Goal: Task Accomplishment & Management: Complete application form

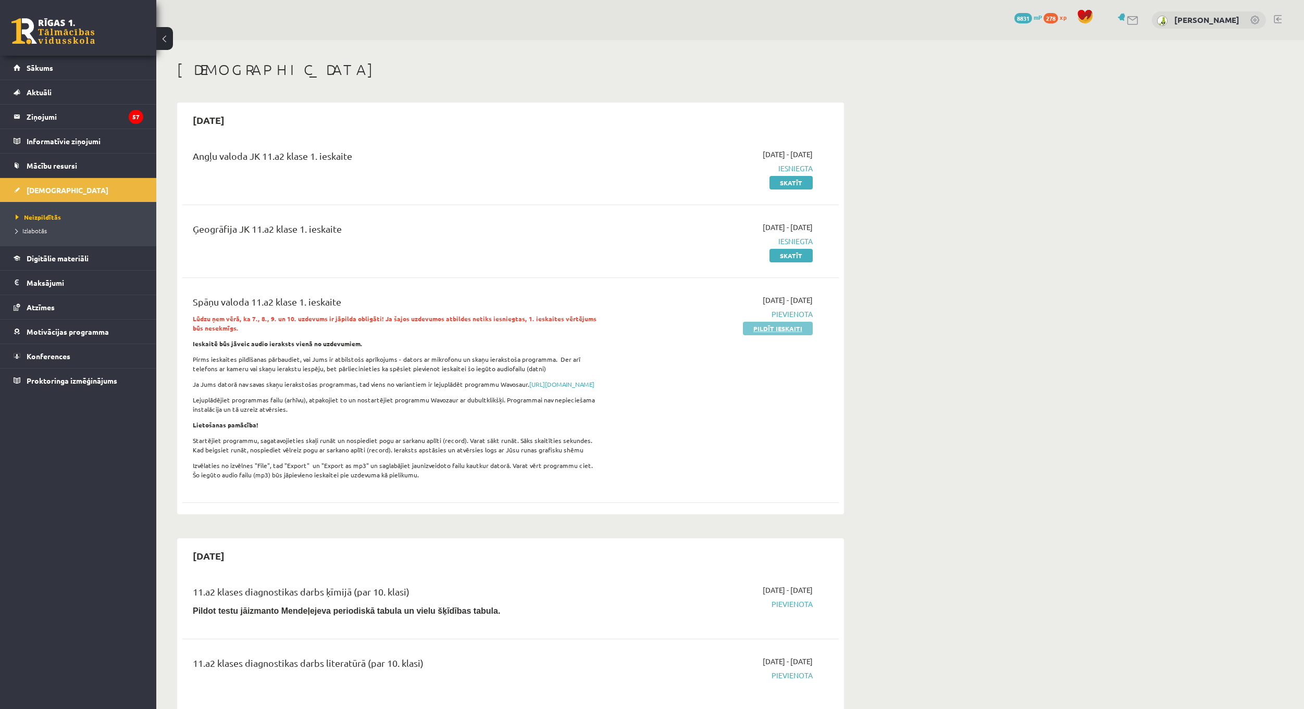
click at [772, 330] on link "Pildīt ieskaiti" at bounding box center [778, 329] width 70 height 14
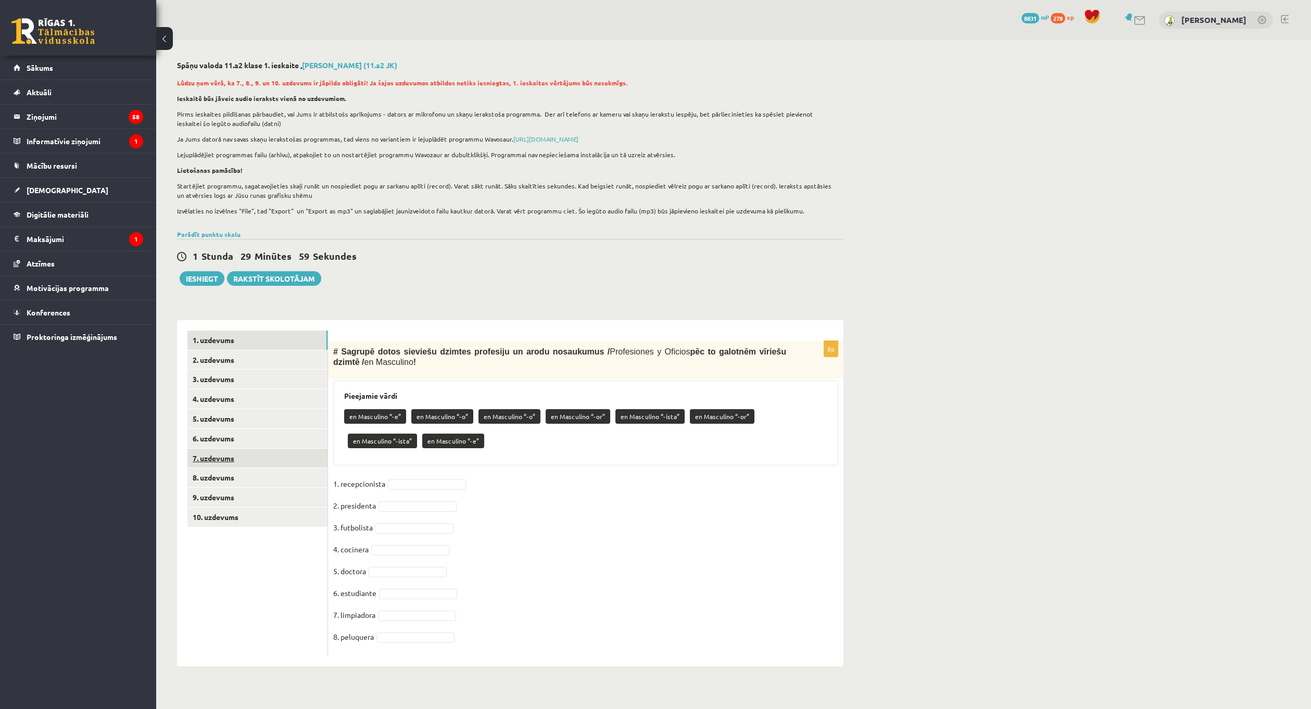
click at [264, 457] on link "7. uzdevums" at bounding box center [257, 458] width 140 height 19
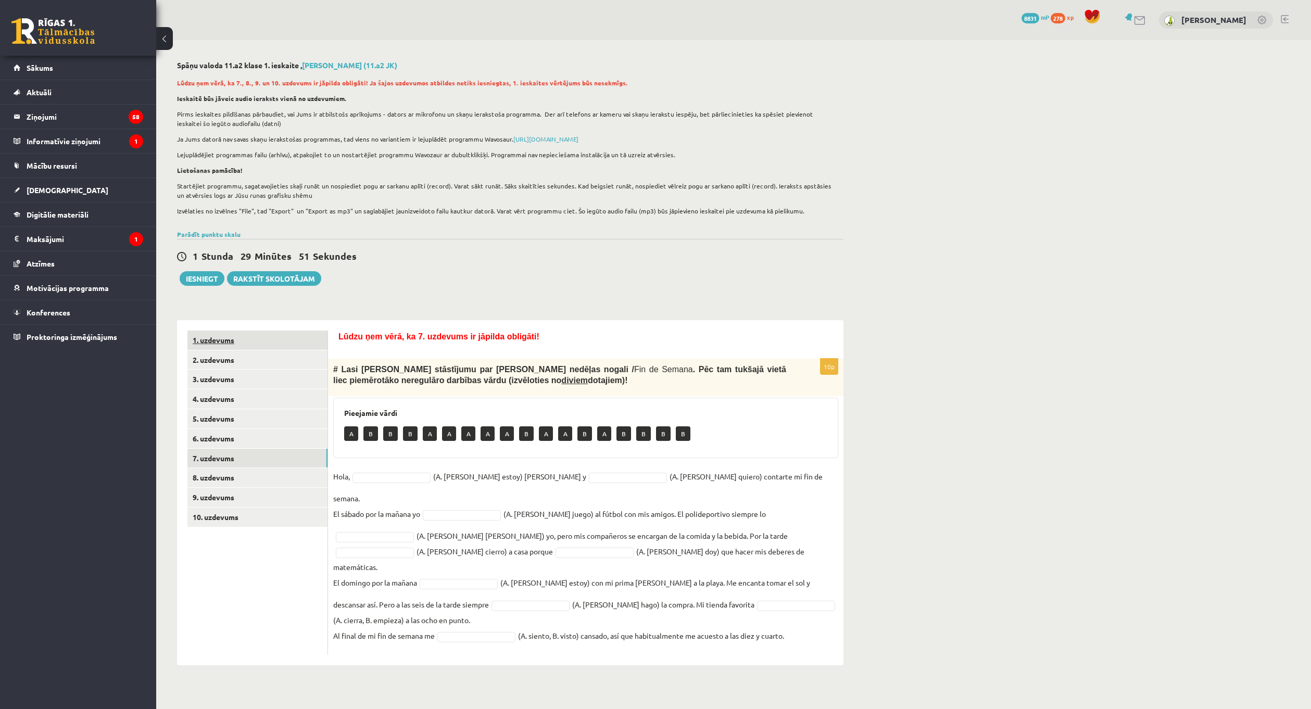
click at [239, 335] on link "1. uzdevums" at bounding box center [257, 340] width 140 height 19
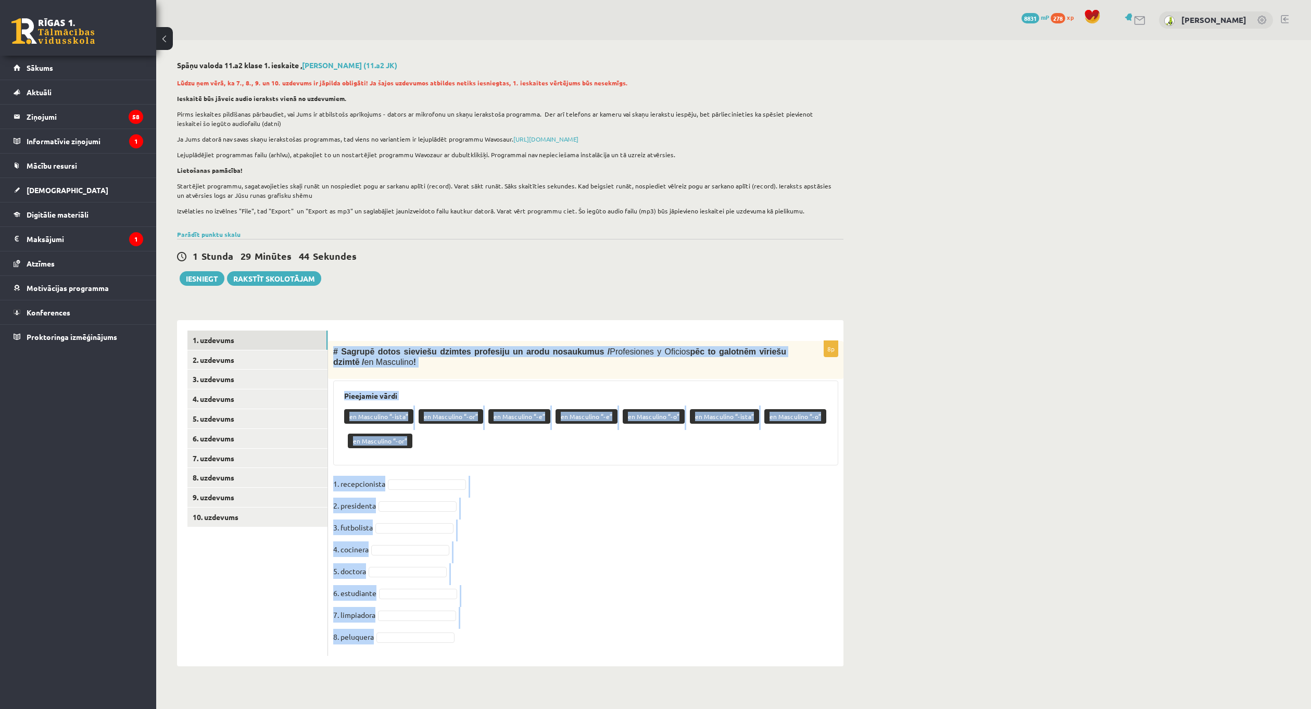
drag, startPoint x: 329, startPoint y: 349, endPoint x: 514, endPoint y: 655, distance: 357.6
click at [514, 655] on div "8p # Sagrupē dotos sieviešu dzimtes profesiju un [PERSON_NAME] nosaukumus / Pro…" at bounding box center [586, 498] width 516 height 315
copy div "# Sagrupē dotos sieviešu dzimtes profesiju un [PERSON_NAME] nosaukumus / Profes…"
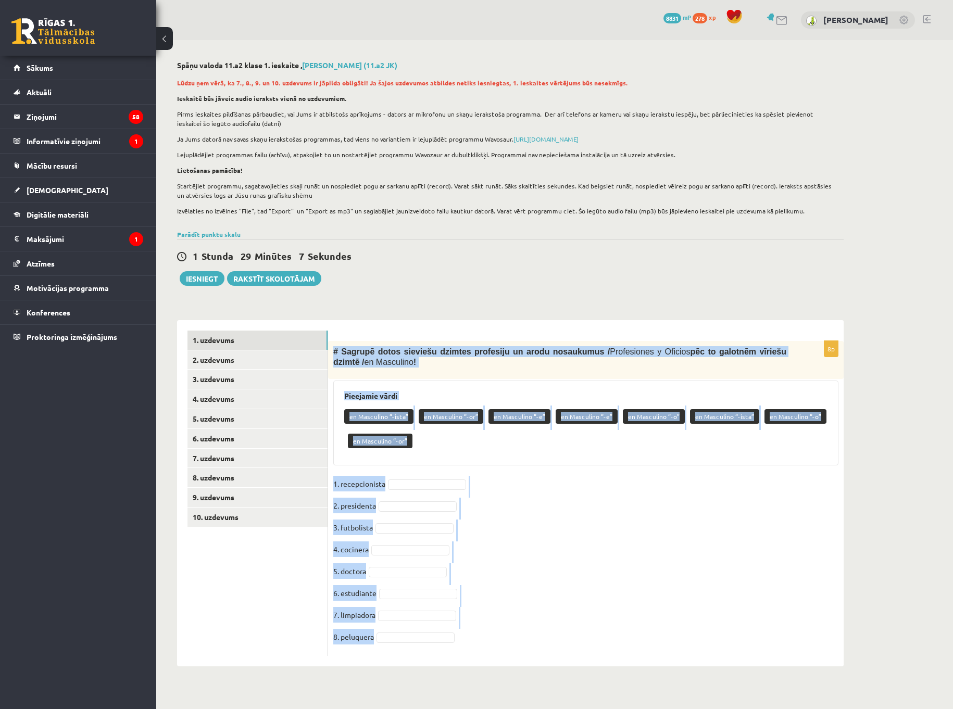
click at [506, 298] on div "Spāņu valoda 11.a2 klase 1. ieskaite , [PERSON_NAME] (11.a2 JK) Lūdzu ņem vērā,…" at bounding box center [510, 363] width 708 height 647
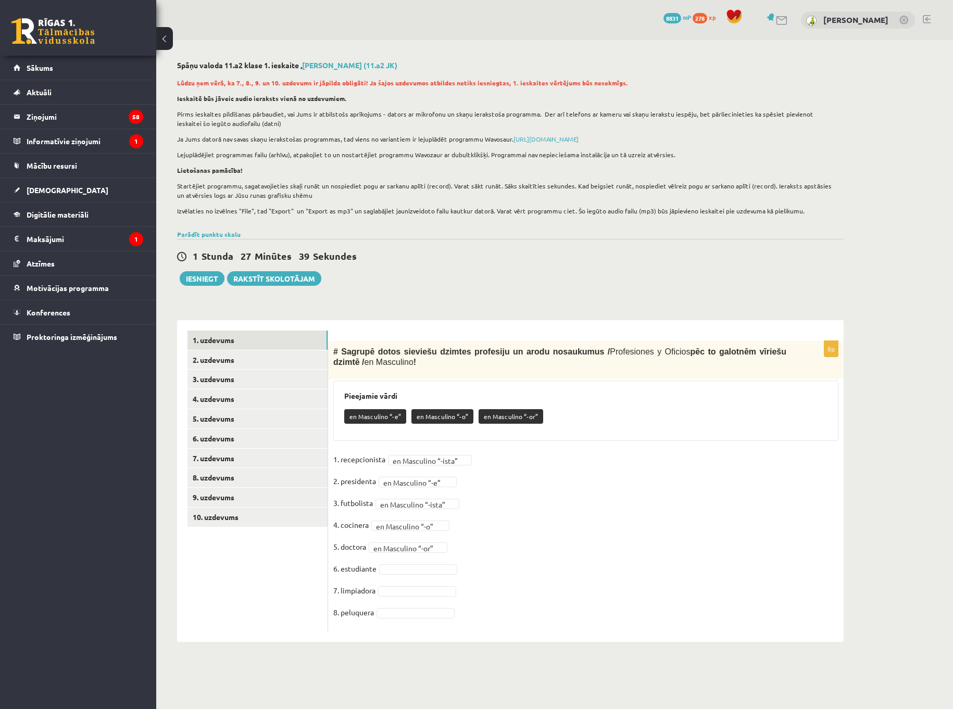
click at [420, 586] on fieldset "**********" at bounding box center [585, 539] width 505 height 175
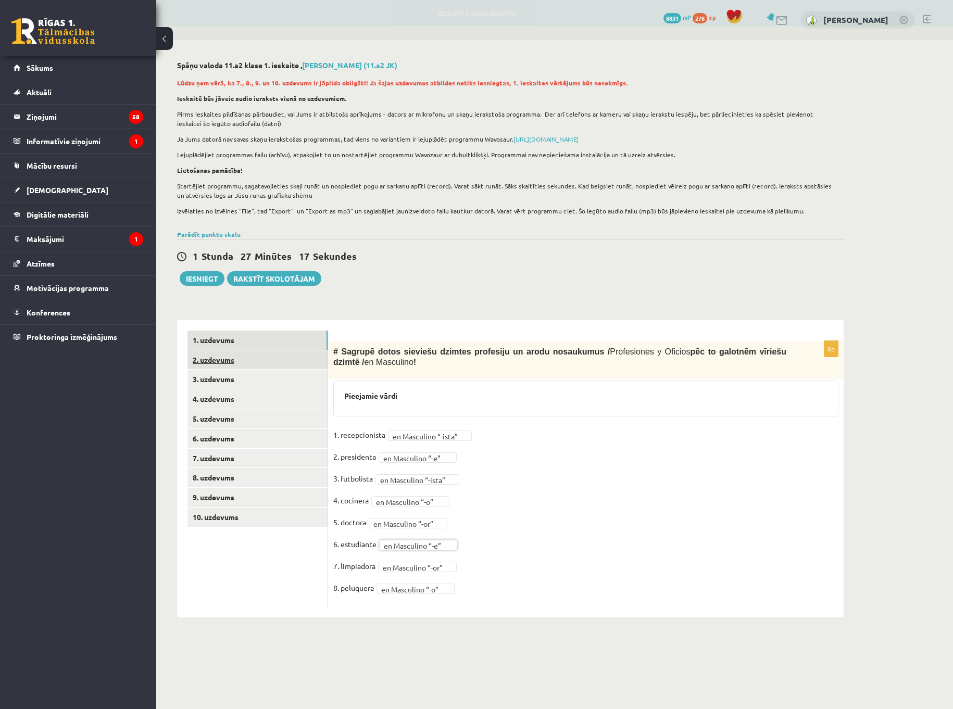
click at [244, 359] on link "2. uzdevums" at bounding box center [257, 360] width 140 height 19
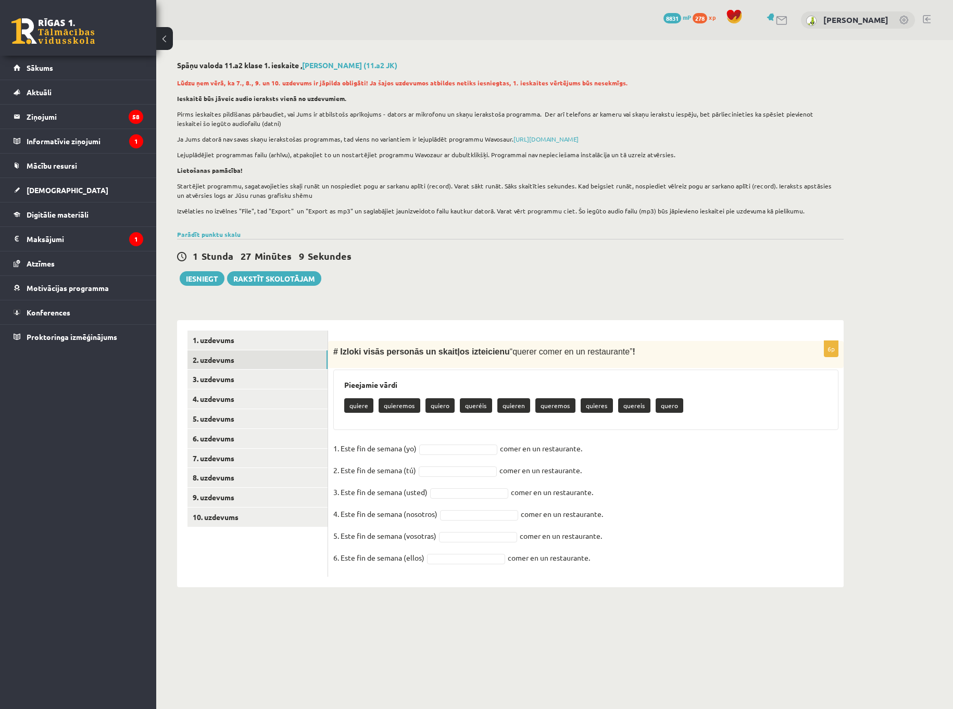
drag, startPoint x: 332, startPoint y: 351, endPoint x: 611, endPoint y: 569, distance: 355.1
click at [611, 569] on div "6p # Izloki visās personās un skaitļos izteicienu “ querer comer en un restaura…" at bounding box center [586, 459] width 516 height 236
copy div "# Izloki visās personās un skaitļos izteicienu “ querer comer en un restaurante…"
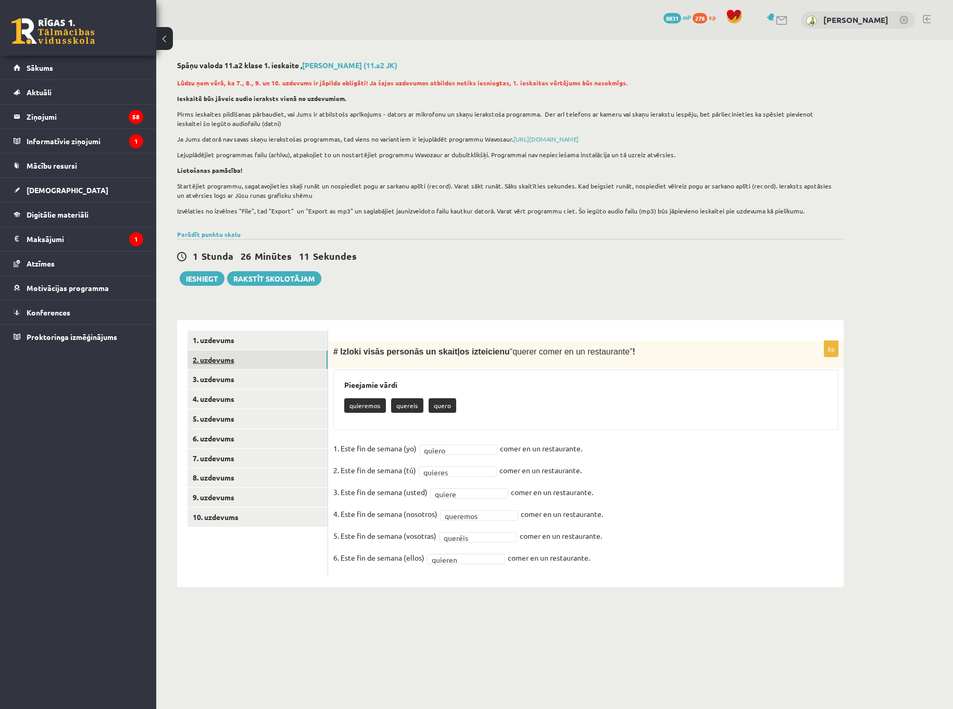
click at [274, 370] on link "2. uzdevums" at bounding box center [257, 360] width 140 height 19
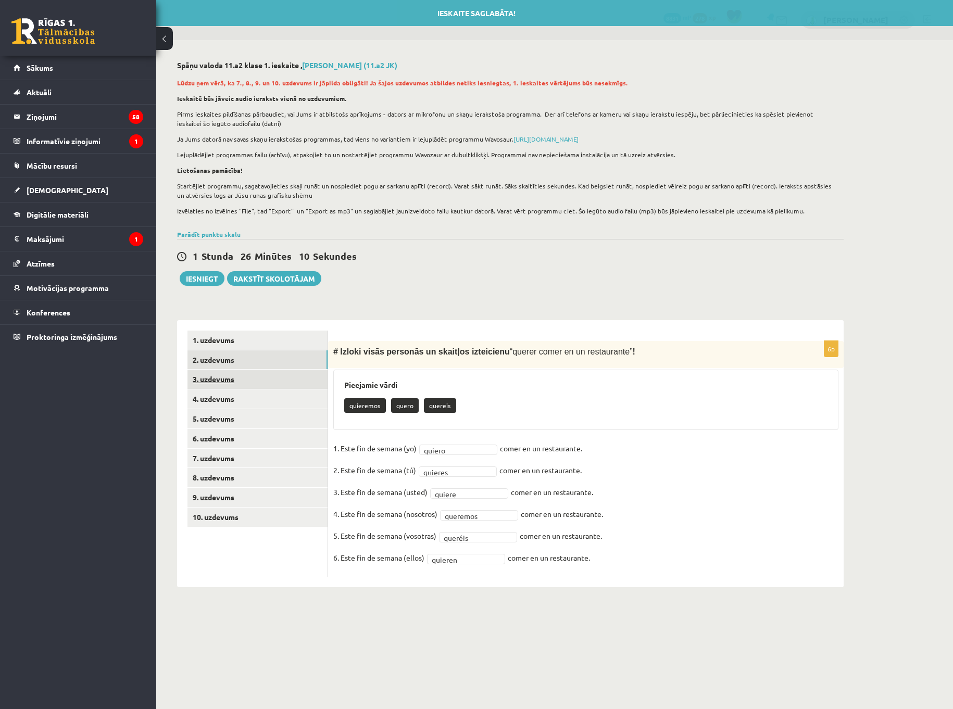
click at [273, 377] on link "3. uzdevums" at bounding box center [257, 379] width 140 height 19
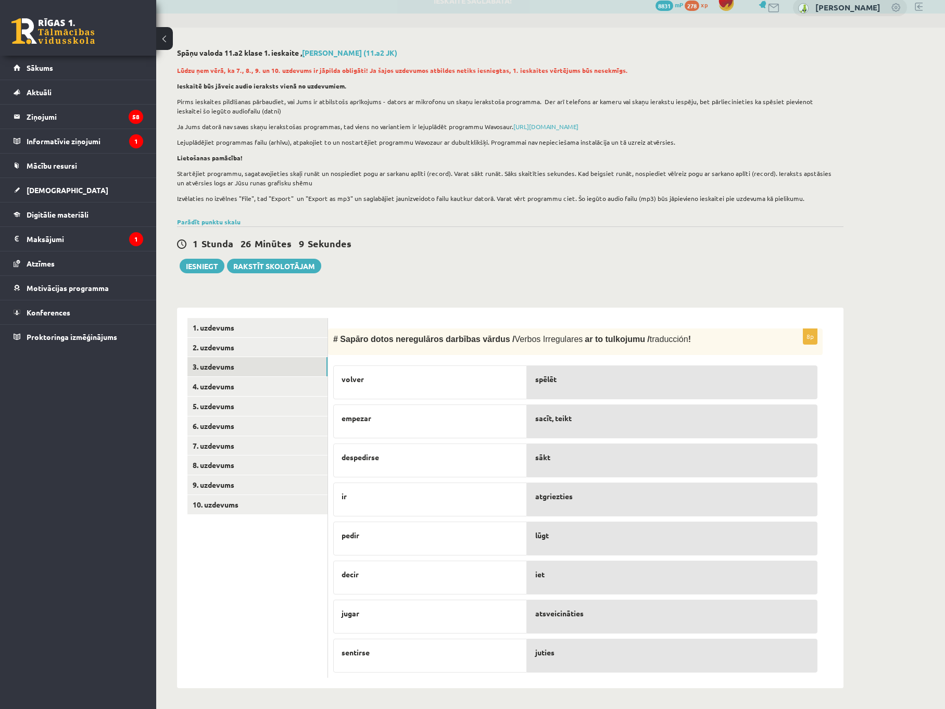
scroll to position [13, 0]
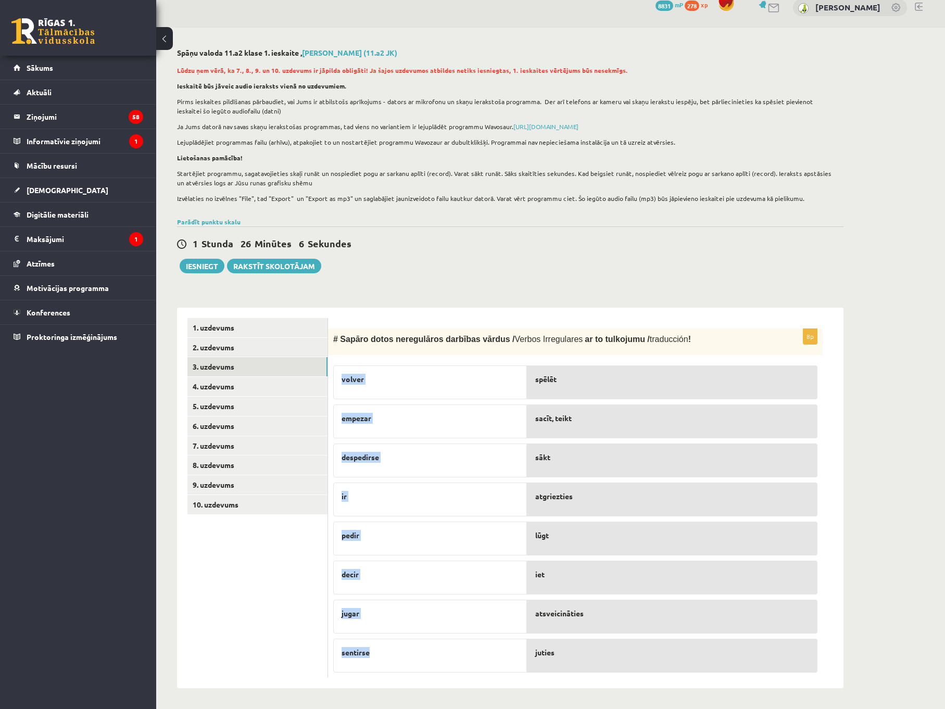
drag, startPoint x: 339, startPoint y: 376, endPoint x: 413, endPoint y: 647, distance: 281.9
click at [413, 647] on div "volver empezar despedirse ir pedir decir jugar sentirse" at bounding box center [430, 516] width 194 height 312
click at [520, 289] on div "Spāņu valoda 11.a2 klase 1. ieskaite , [PERSON_NAME] (11.a2 JK) Lūdzu ņem vērā,…" at bounding box center [510, 369] width 708 height 682
click at [732, 304] on div "**********" at bounding box center [510, 493] width 667 height 392
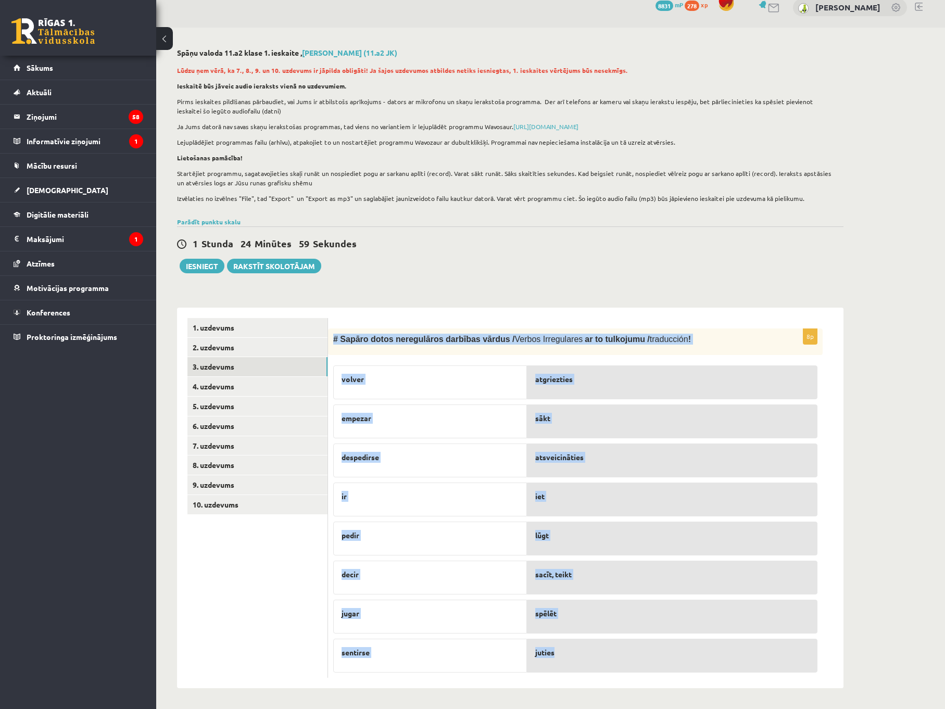
drag, startPoint x: 332, startPoint y: 336, endPoint x: 651, endPoint y: 656, distance: 452.2
click at [651, 656] on div "8p # Sapāro dotos neregulāros darbības vārdus / Verbos Irregulares ar to tulkoj…" at bounding box center [575, 504] width 495 height 350
copy div "# Sapāro dotos neregulāros darbības vārdus / Verbos Irregulares ar to tulkojumu…"
click at [268, 383] on link "4. uzdevums" at bounding box center [257, 386] width 140 height 19
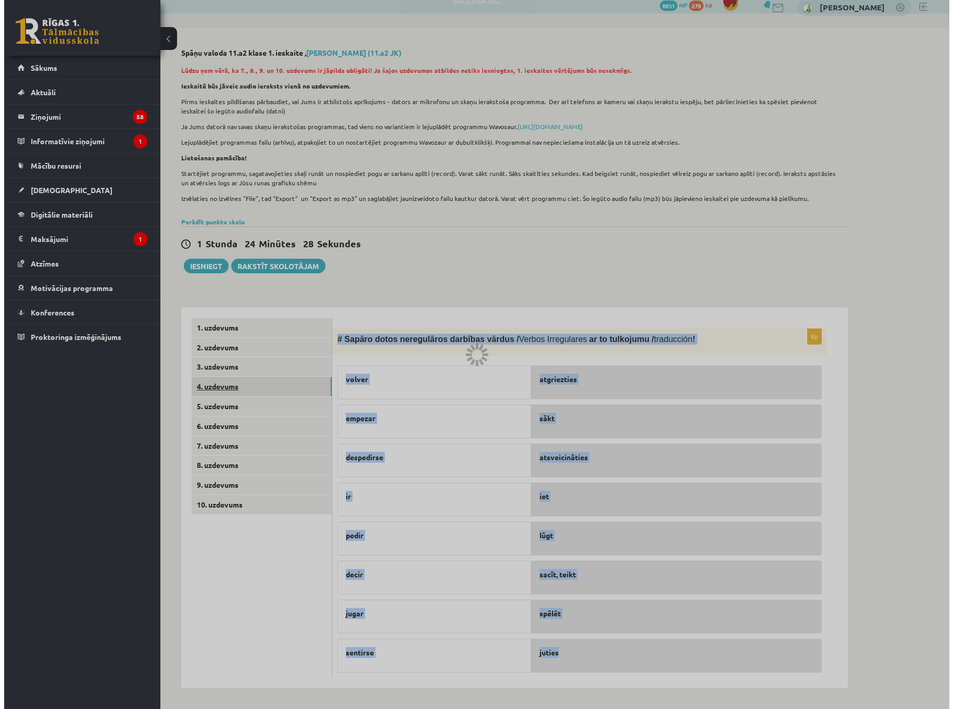
scroll to position [0, 0]
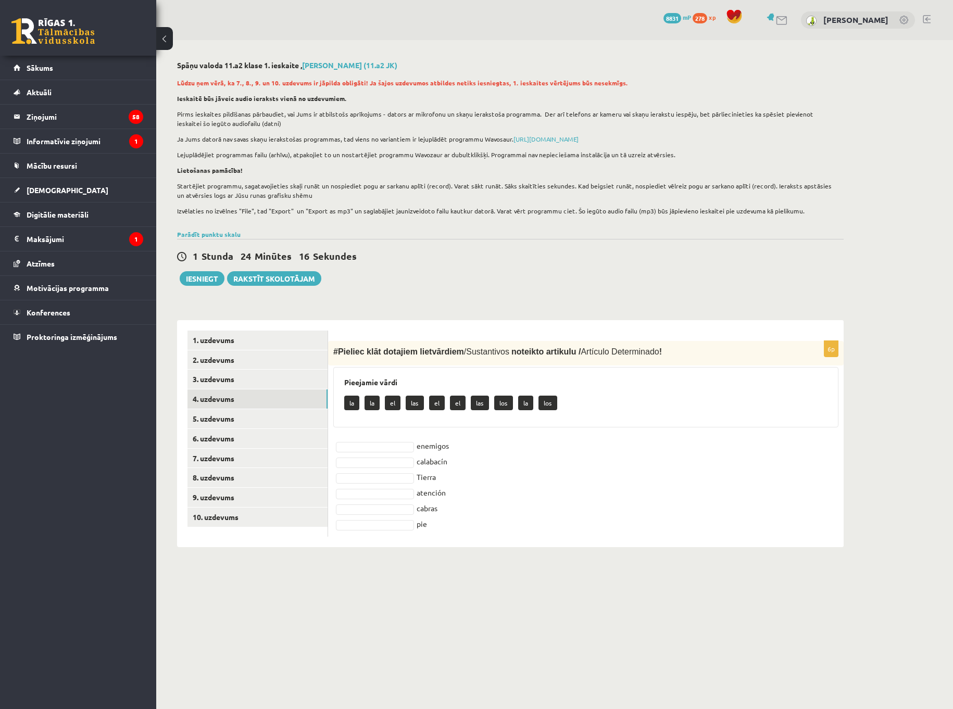
drag, startPoint x: 332, startPoint y: 349, endPoint x: 468, endPoint y: 534, distance: 228.8
click at [468, 534] on div "6p # Pieliec klāt dotajiem lietvārdiem / Sustantivos noteikto artikulu / Artícu…" at bounding box center [586, 439] width 516 height 196
copy div "# Pieliec klāt dotajiem lietvārdiem / Sustantivos noteikto artikulu / Artículo …"
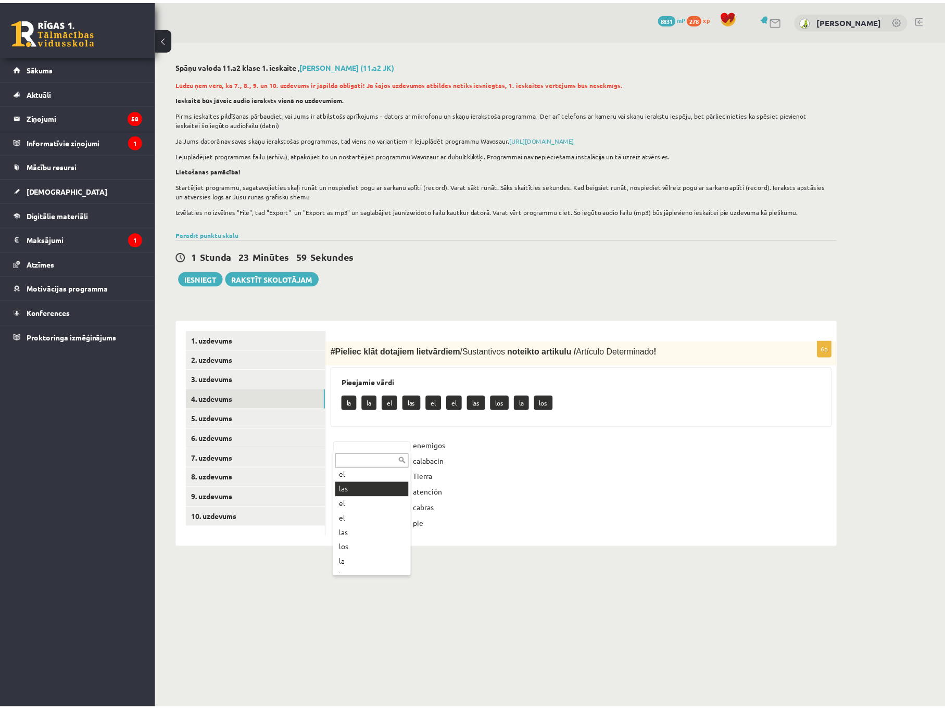
scroll to position [52, 0]
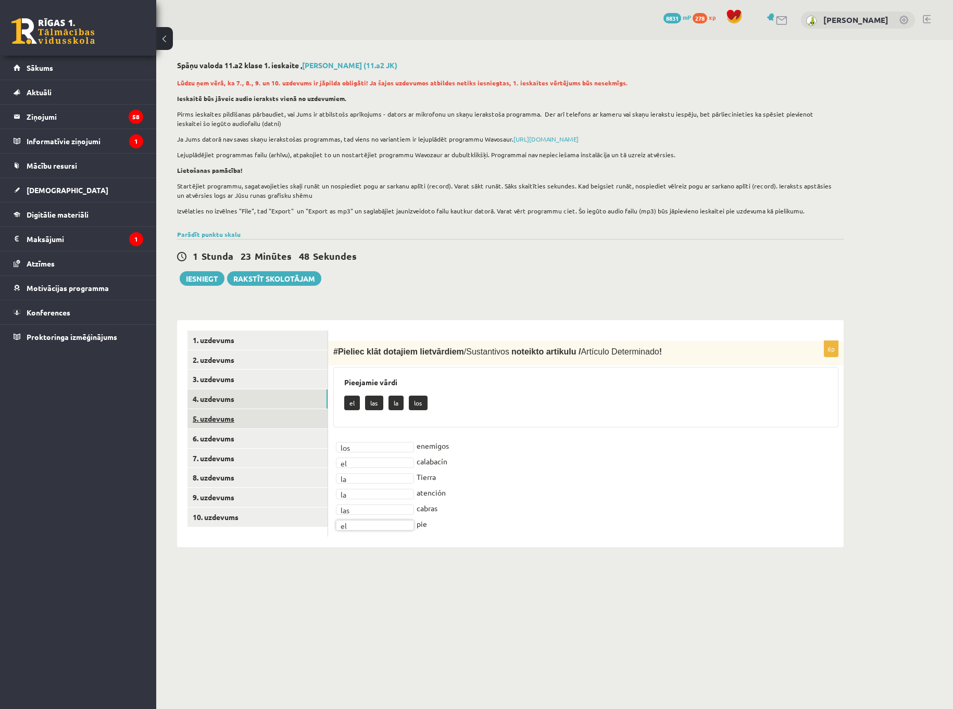
click at [263, 423] on link "5. uzdevums" at bounding box center [257, 418] width 140 height 19
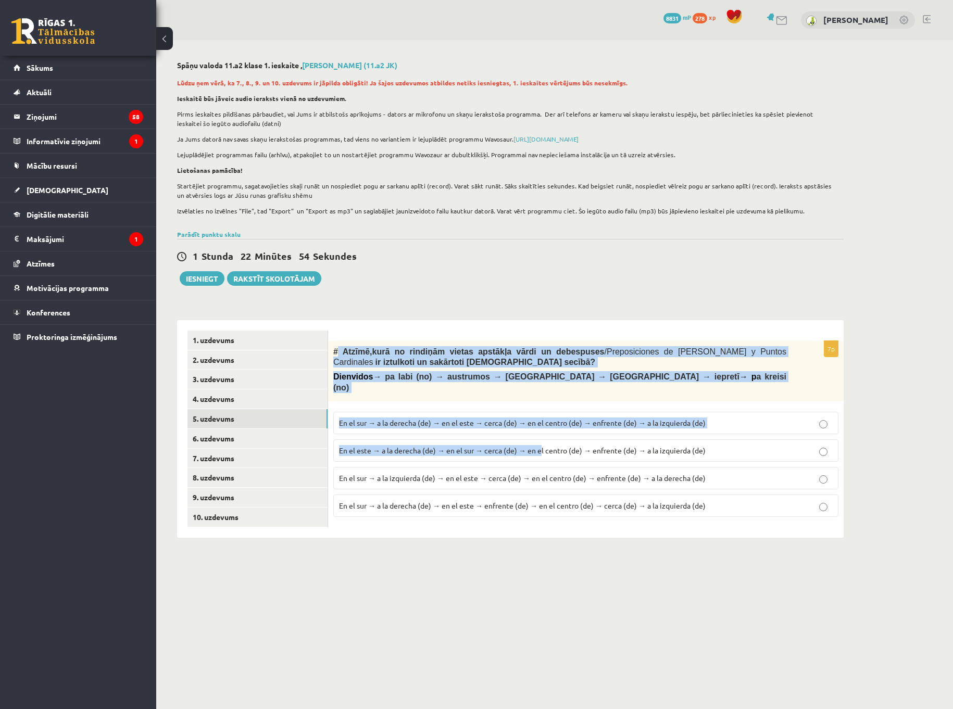
drag, startPoint x: 335, startPoint y: 353, endPoint x: 541, endPoint y: 442, distance: 223.7
click at [541, 442] on div "7p # Atzīmē , kurā no rindiņām vietas apstākļa vārdi un debespuses / Preposicio…" at bounding box center [586, 433] width 516 height 184
click at [446, 290] on div "Spāņu valoda 11.a2 klase 1. ieskaite , [PERSON_NAME] (11.a2 JK) Lūdzu ņem vērā,…" at bounding box center [510, 299] width 708 height 519
click at [340, 345] on div "# Atzīmē , kurā no rindiņām vietas apstākļa vārdi un debespuses / Preposiciones…" at bounding box center [586, 371] width 516 height 60
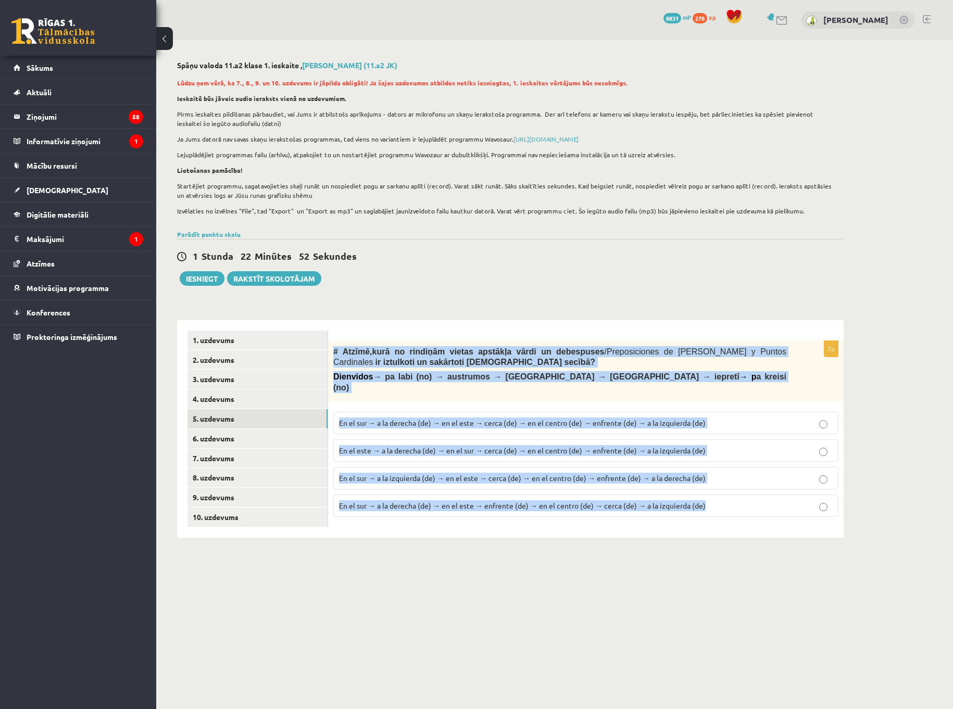
drag, startPoint x: 333, startPoint y: 351, endPoint x: 737, endPoint y: 511, distance: 434.8
click at [742, 515] on div "7p # Atzīmē , kurā no rindiņām vietas apstākļa vārdi un debespuses / Preposicio…" at bounding box center [586, 433] width 516 height 184
copy div "# Atzīmē , kurā no rindiņām vietas apstākļa vārdi un debespuses / Preposiciones…"
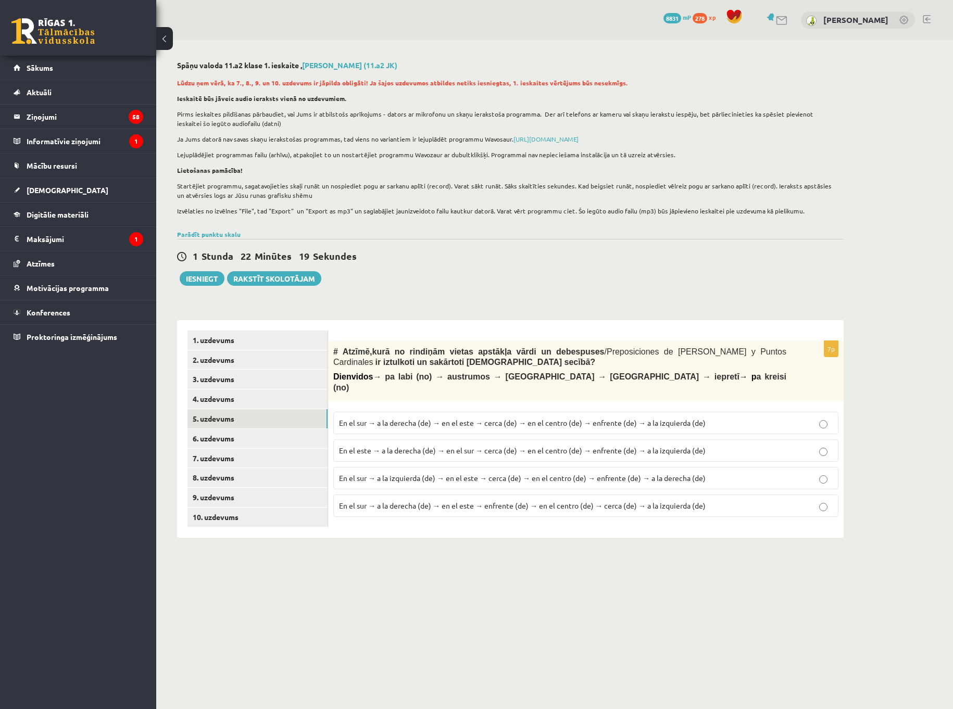
click at [491, 286] on div "1 Stunda 22 Minūtes 19 Sekundes Ieskaite saglabāta! Iesniegt Rakstīt skolotājam" at bounding box center [510, 262] width 667 height 47
click at [512, 418] on span "En el sur → a la derecha (de) → en el este → cerca (de) → en el centro (de) → e…" at bounding box center [522, 422] width 367 height 9
click at [247, 442] on link "6. uzdevums" at bounding box center [257, 438] width 140 height 19
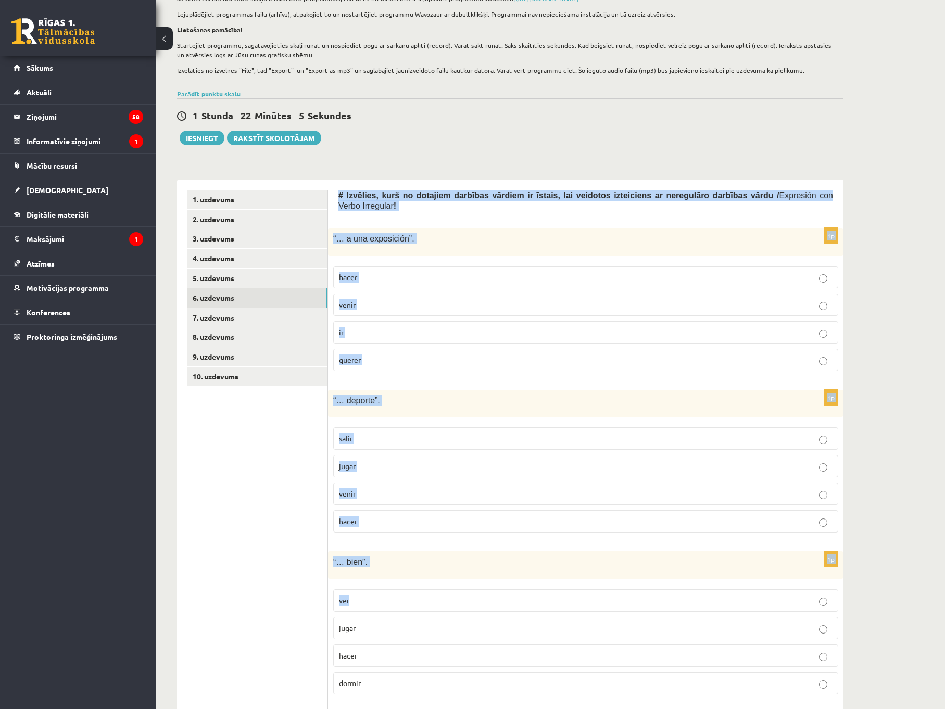
scroll to position [317, 0]
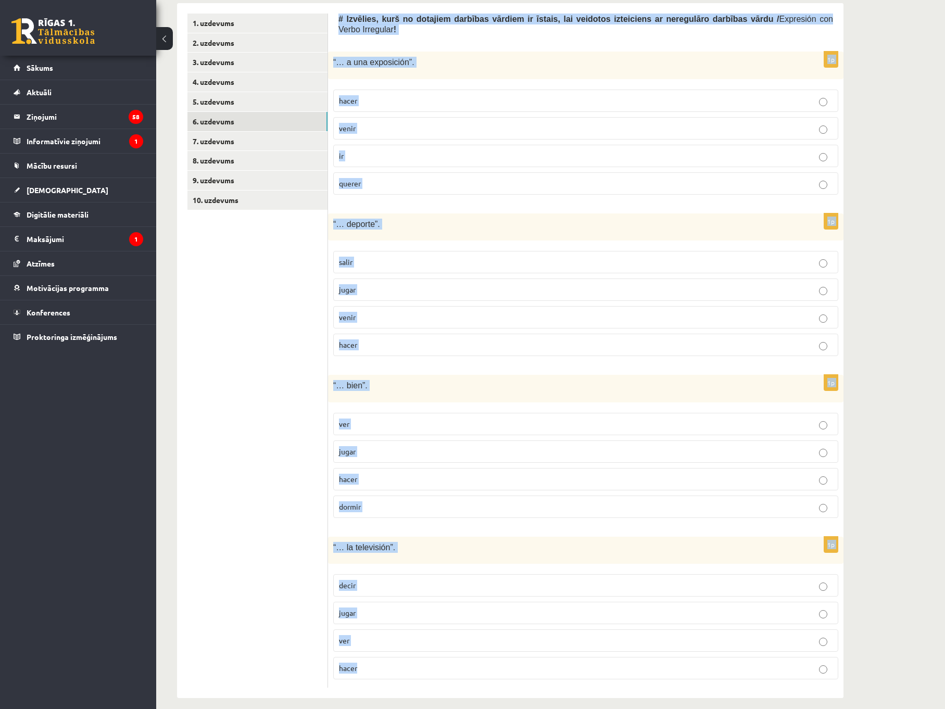
drag, startPoint x: 369, startPoint y: 305, endPoint x: 449, endPoint y: 674, distance: 377.9
click at [462, 673] on div "# Izvēlies, kurš no dotajiem darbības vārdiem ir īstais, lai veidotos izteicien…" at bounding box center [586, 351] width 516 height 696
copy form "# Izvēlies, kurš no dotajiem darbības vārdiem ir īstais, lai veidotos izteicien…"
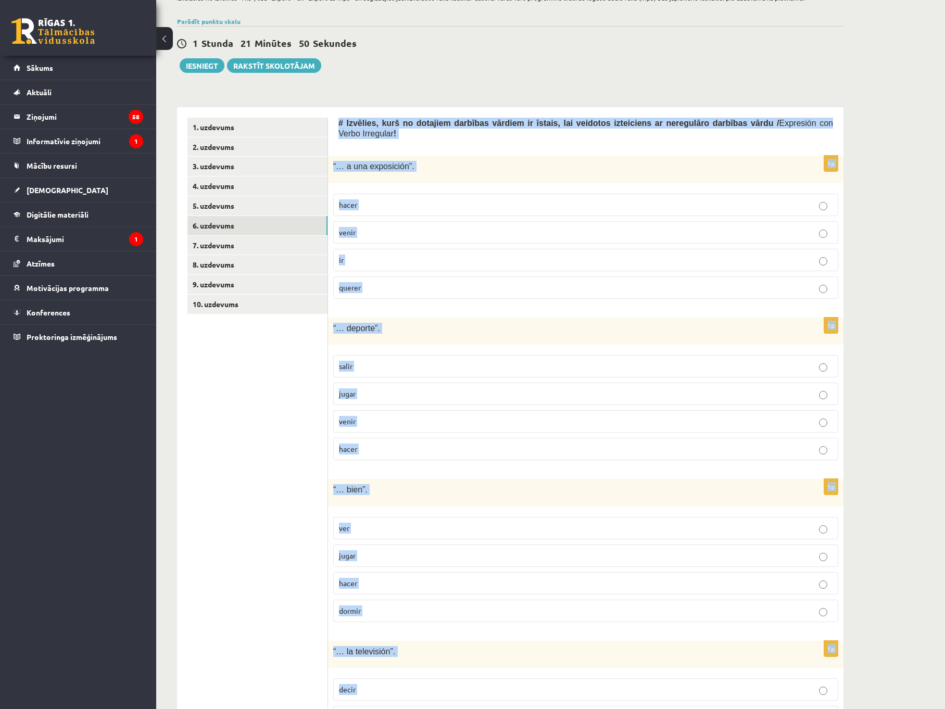
click at [369, 255] on label "ir" at bounding box center [585, 260] width 505 height 22
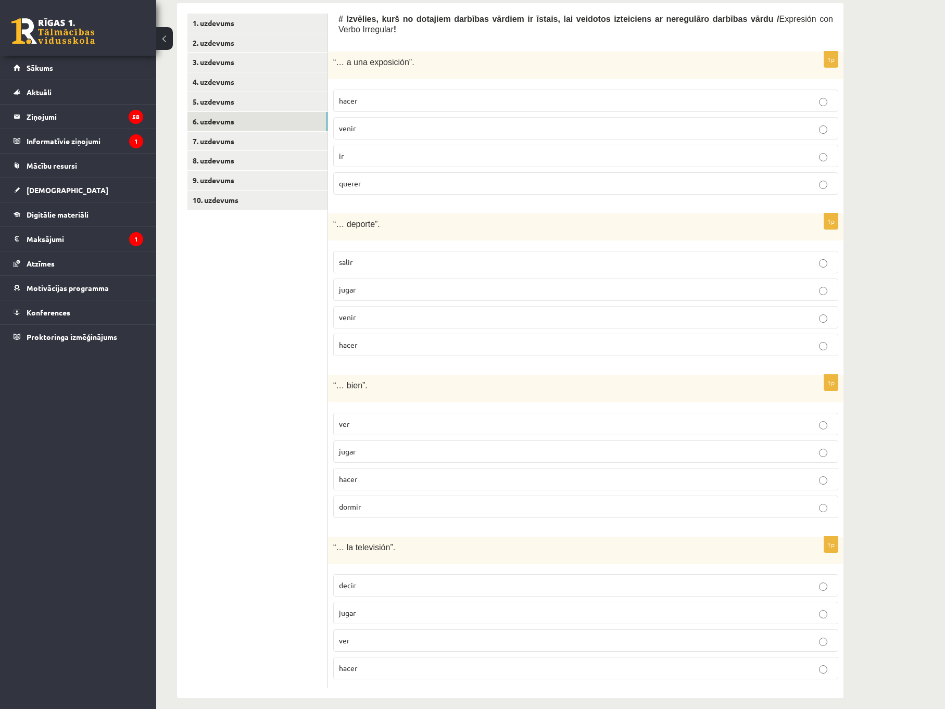
click at [362, 151] on p "ir" at bounding box center [586, 156] width 494 height 11
click at [370, 340] on p "hacer" at bounding box center [586, 345] width 494 height 11
click at [363, 506] on label "dormir" at bounding box center [585, 507] width 505 height 22
click at [362, 635] on p "ver" at bounding box center [586, 640] width 494 height 11
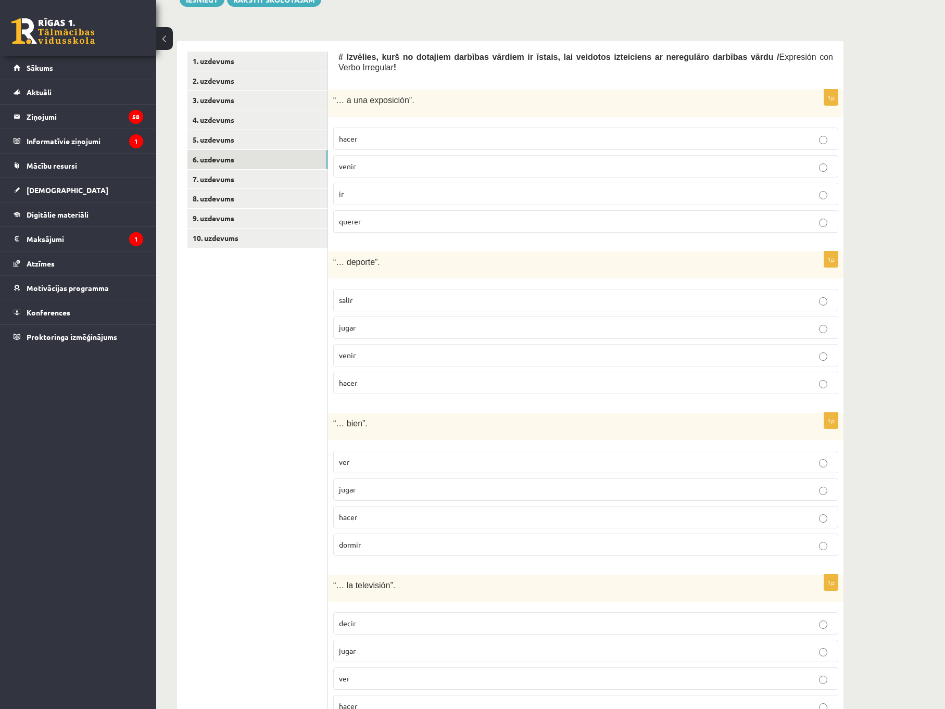
scroll to position [161, 0]
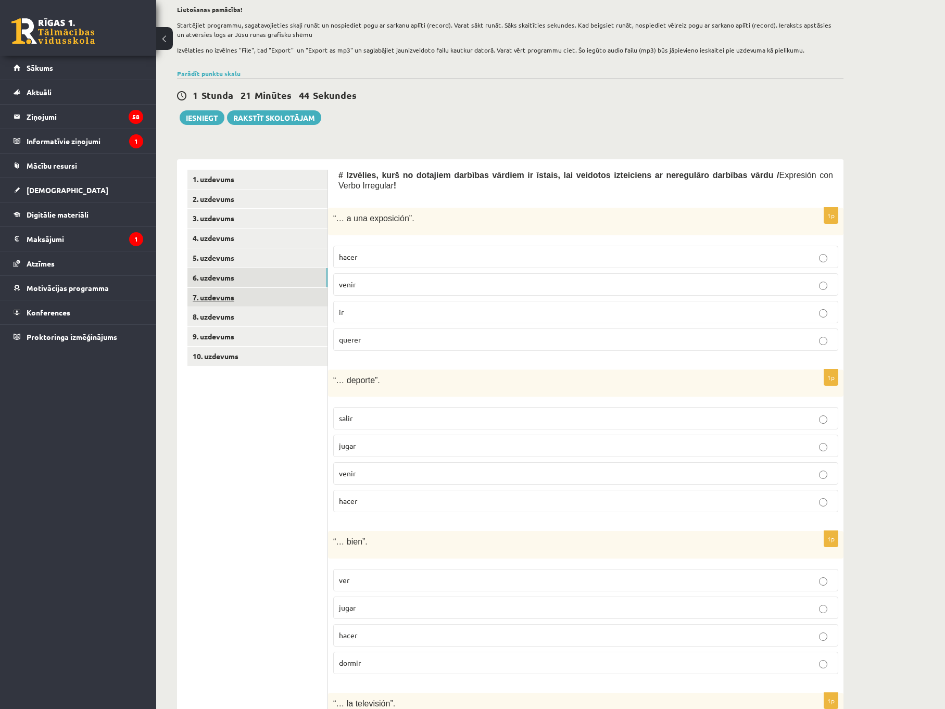
click at [234, 303] on link "7. uzdevums" at bounding box center [257, 297] width 140 height 19
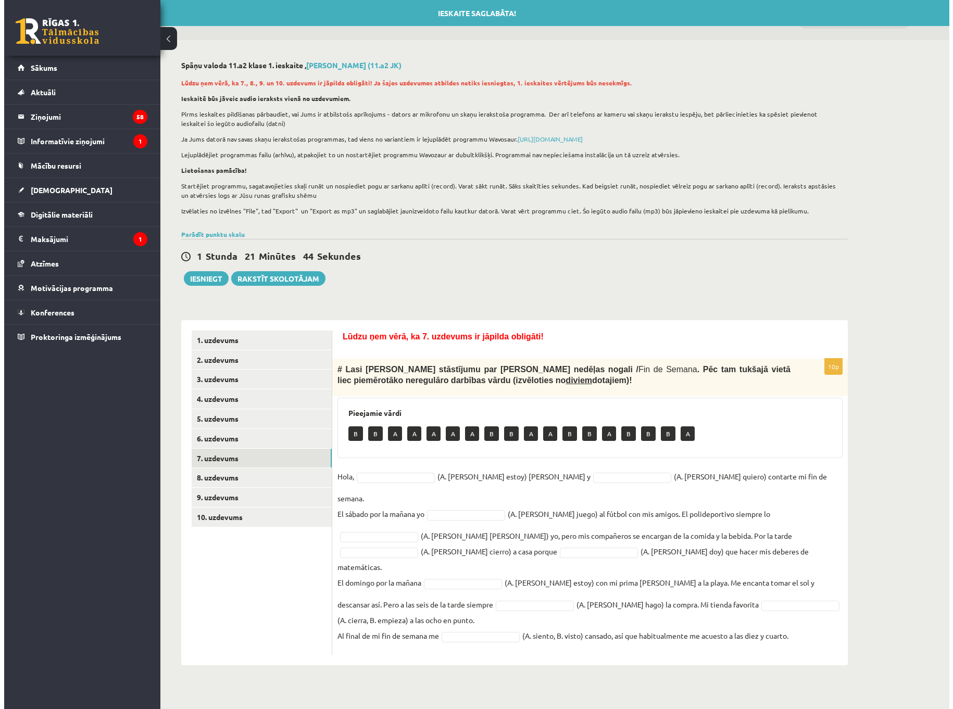
scroll to position [0, 0]
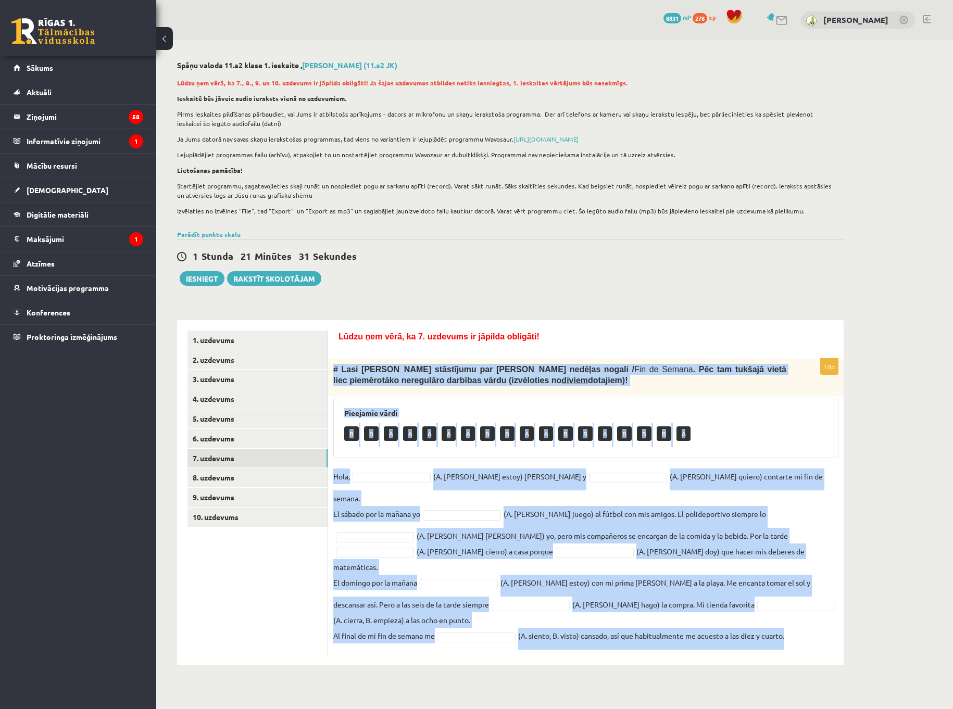
drag, startPoint x: 375, startPoint y: 411, endPoint x: 836, endPoint y: 640, distance: 515.2
click at [836, 640] on div "Spāņu valoda 11.a2 klase 1. ieskaite , [PERSON_NAME] (11.a2 JK) Lūdzu ņem vērā,…" at bounding box center [510, 363] width 708 height 646
copy div "# Lore Ipsum dolorsitam con adip elitsed doeius / Tem in Utlabo . Etd mag aliqu…"
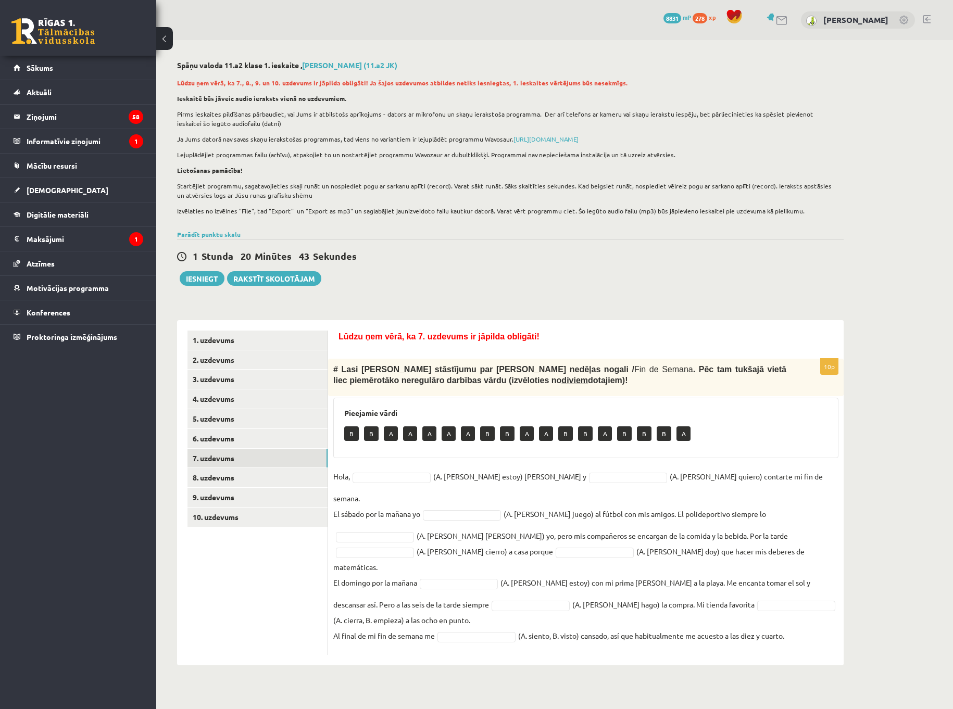
click at [457, 312] on div "**********" at bounding box center [510, 488] width 667 height 356
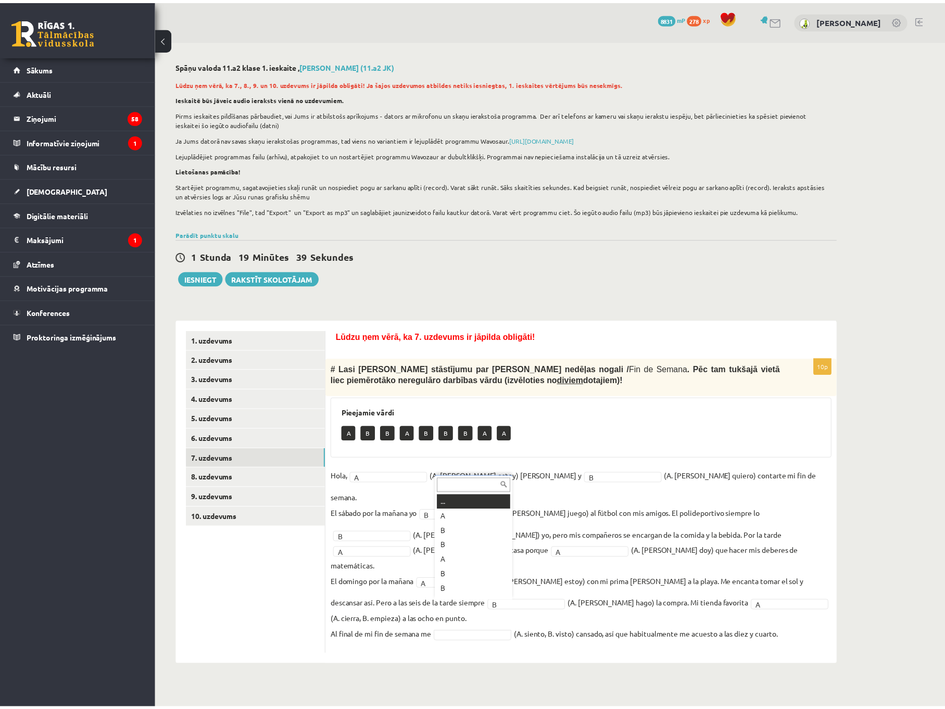
scroll to position [12, 0]
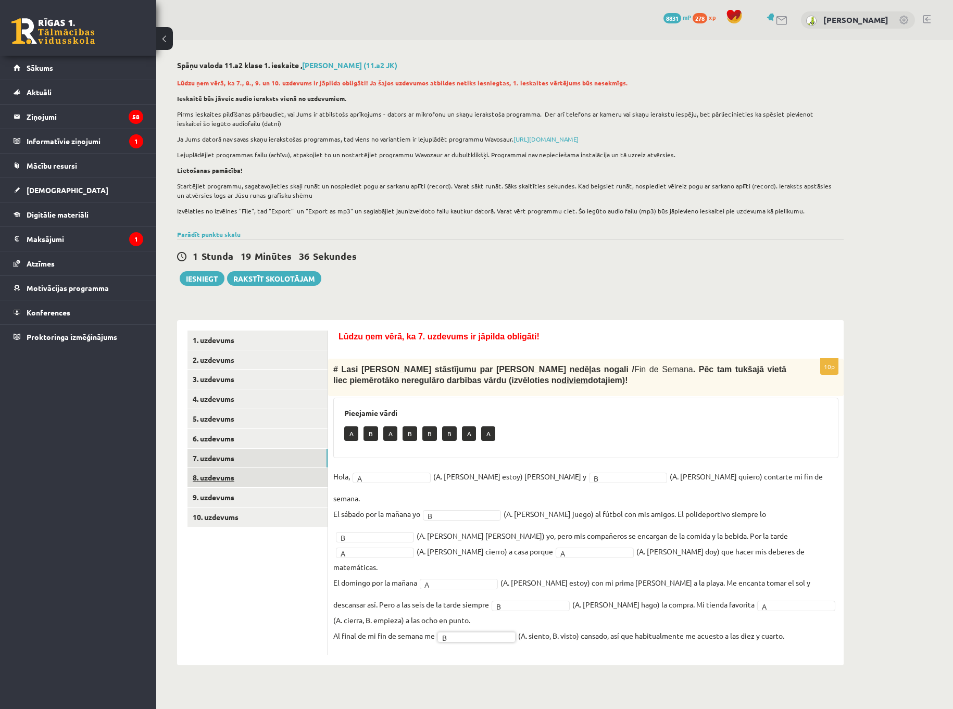
click at [236, 477] on link "8. uzdevums" at bounding box center [257, 477] width 140 height 19
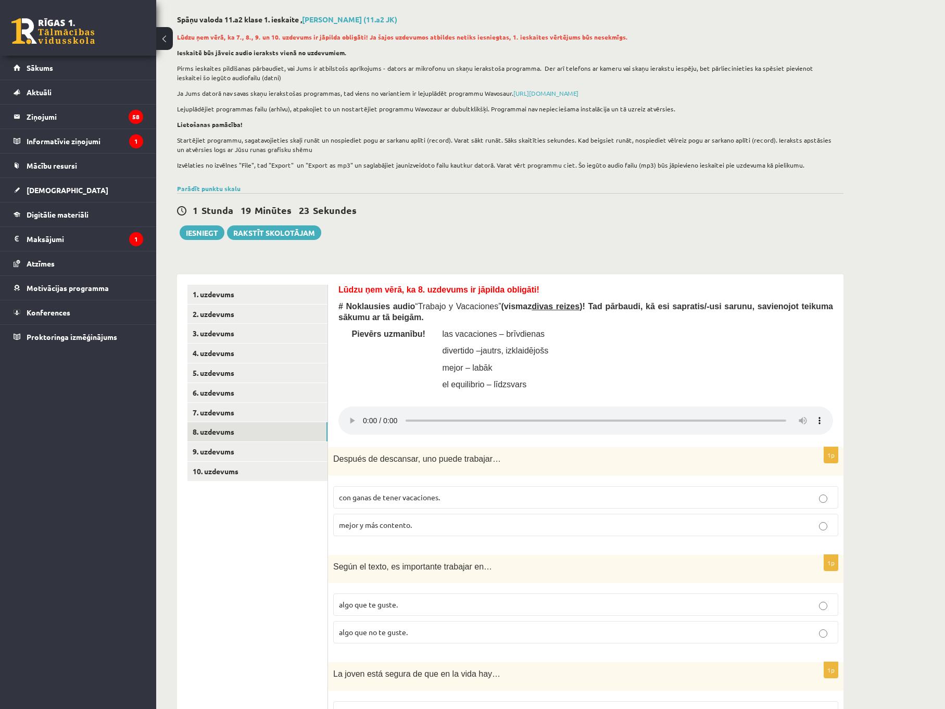
scroll to position [52, 0]
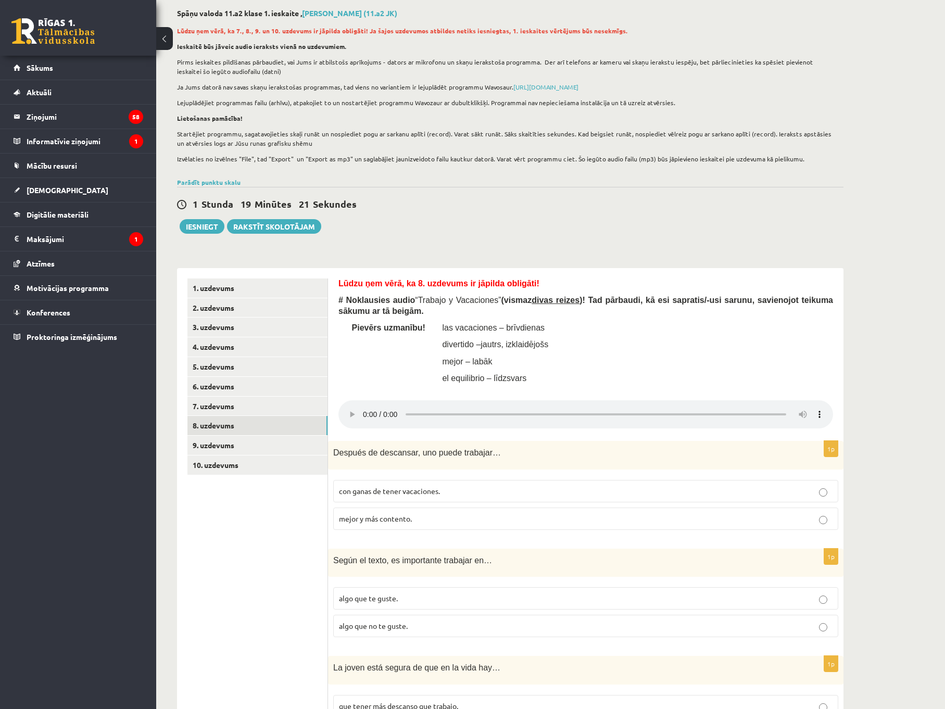
click at [547, 340] on div "Lūdzu ņem vērā, ka 8. uzdevums ir jāpilda obligāti! # Noklausies audio “ Trabaj…" at bounding box center [586, 334] width 495 height 111
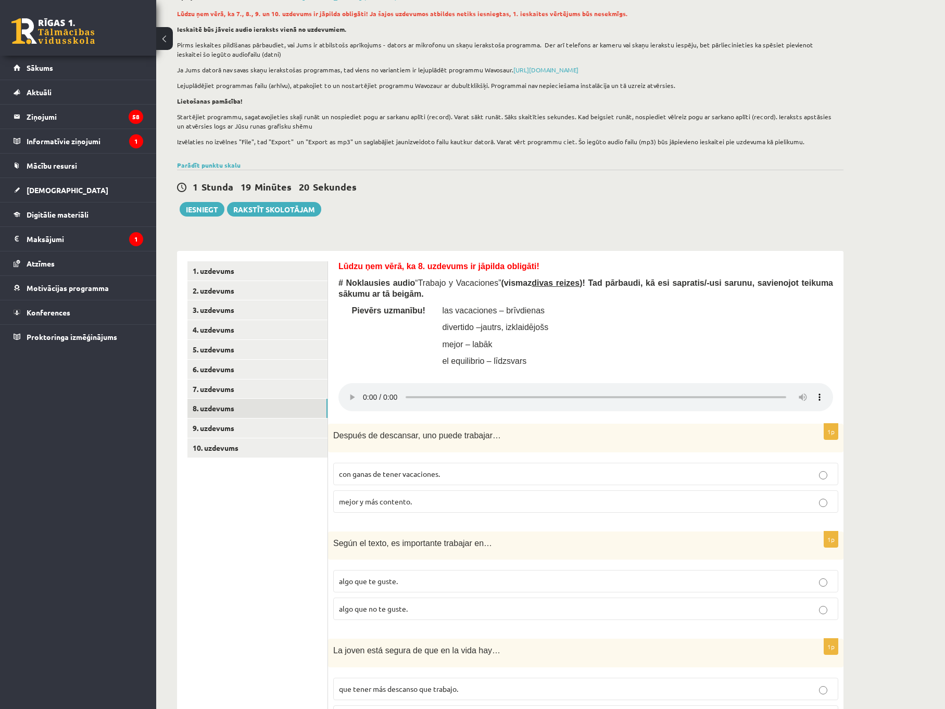
scroll to position [104, 0]
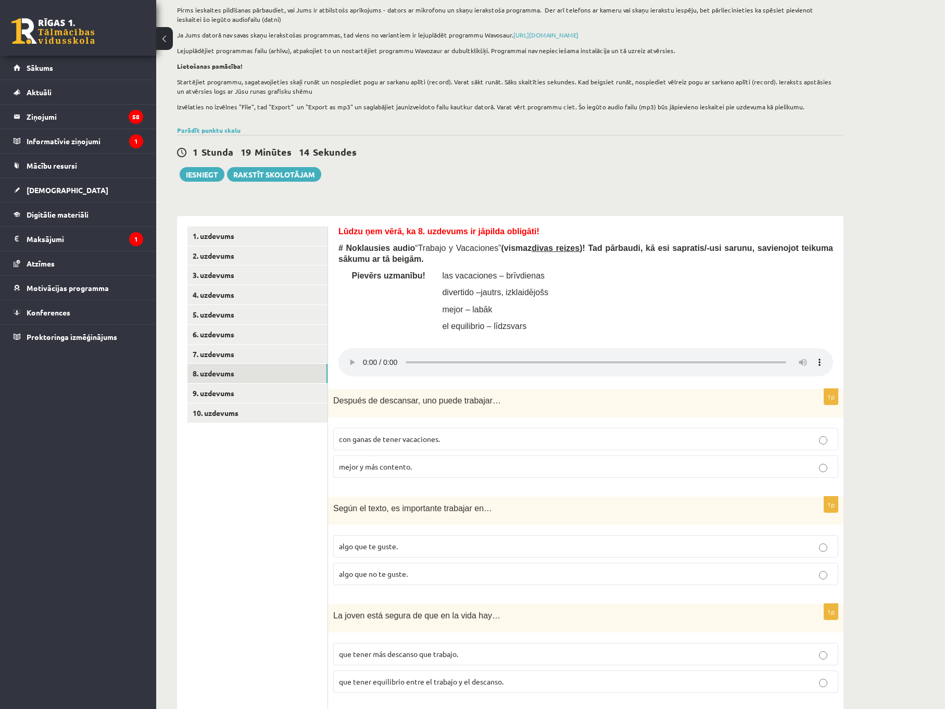
click at [551, 306] on div "Lūdzu ņem vērā, ka 8. uzdevums ir jāpilda obligāti! # Noklausies audio “ Trabaj…" at bounding box center [586, 282] width 495 height 111
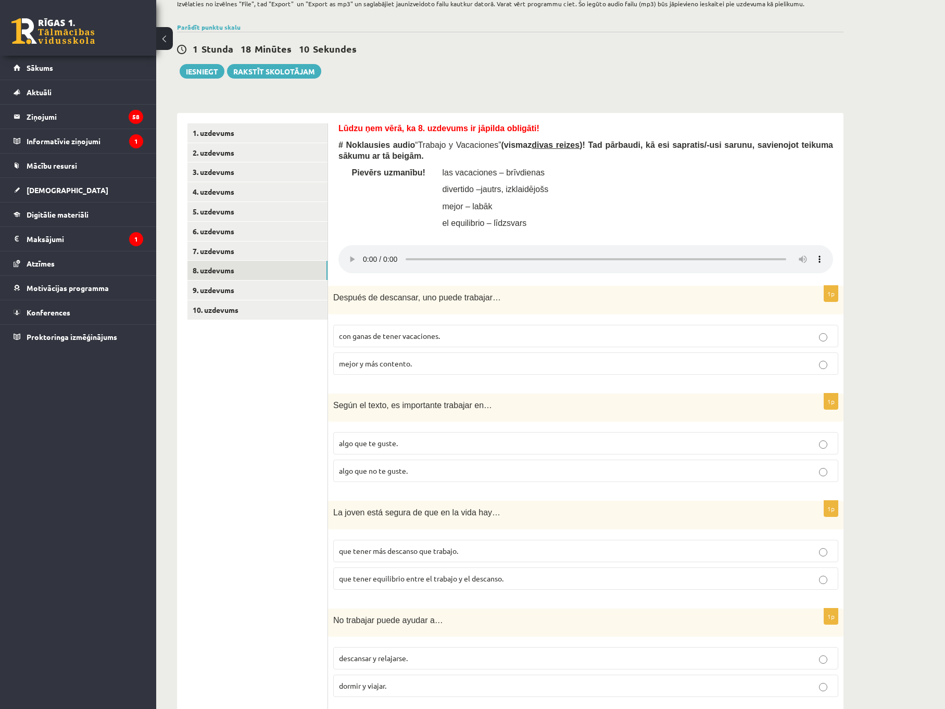
scroll to position [208, 0]
drag, startPoint x: 328, startPoint y: 292, endPoint x: 442, endPoint y: 342, distance: 125.0
click at [535, 314] on div "Después de descansar, uno puede trabajar…" at bounding box center [586, 299] width 516 height 29
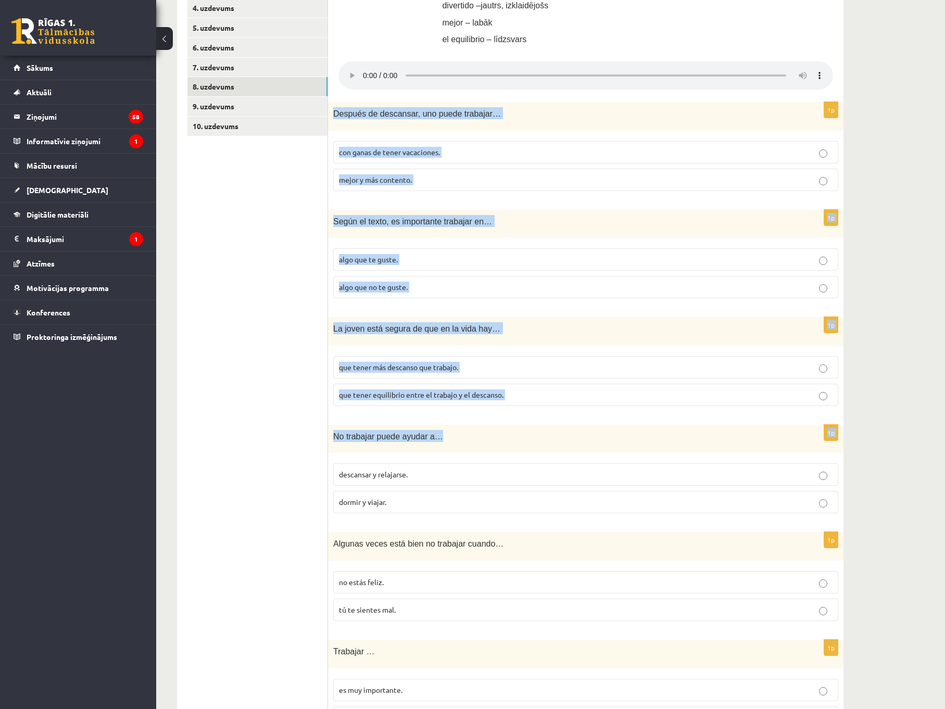
scroll to position [417, 0]
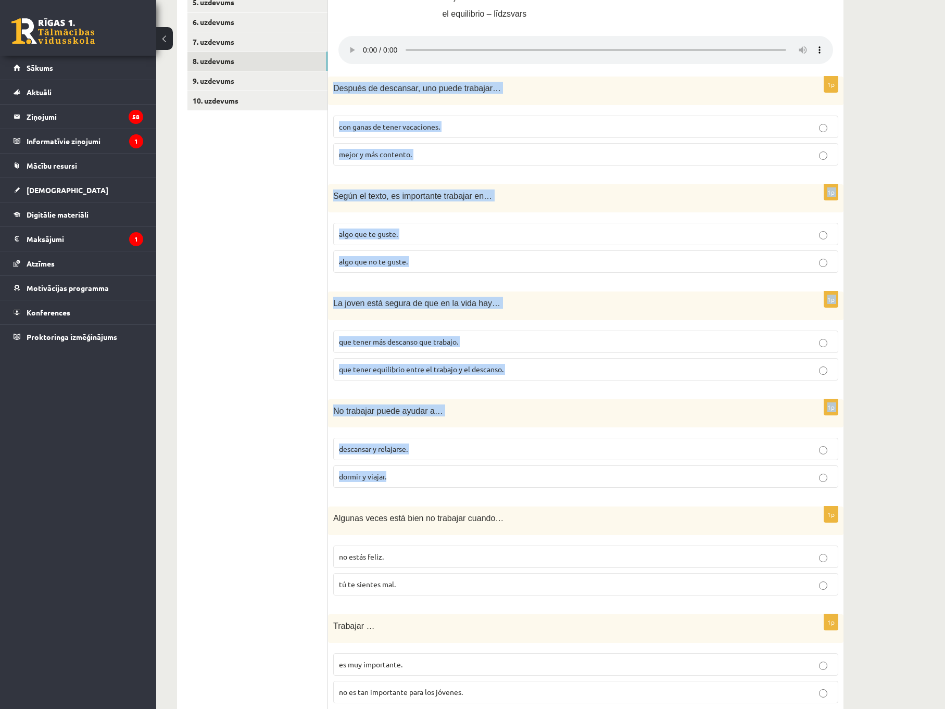
drag, startPoint x: 334, startPoint y: 296, endPoint x: 497, endPoint y: 467, distance: 236.5
click at [497, 467] on form "Lūdzu ņem vērā, ka 8. uzdevums ir jāpilda obligāti! # Noklausies audio “ Trabaj…" at bounding box center [586, 528] width 495 height 1228
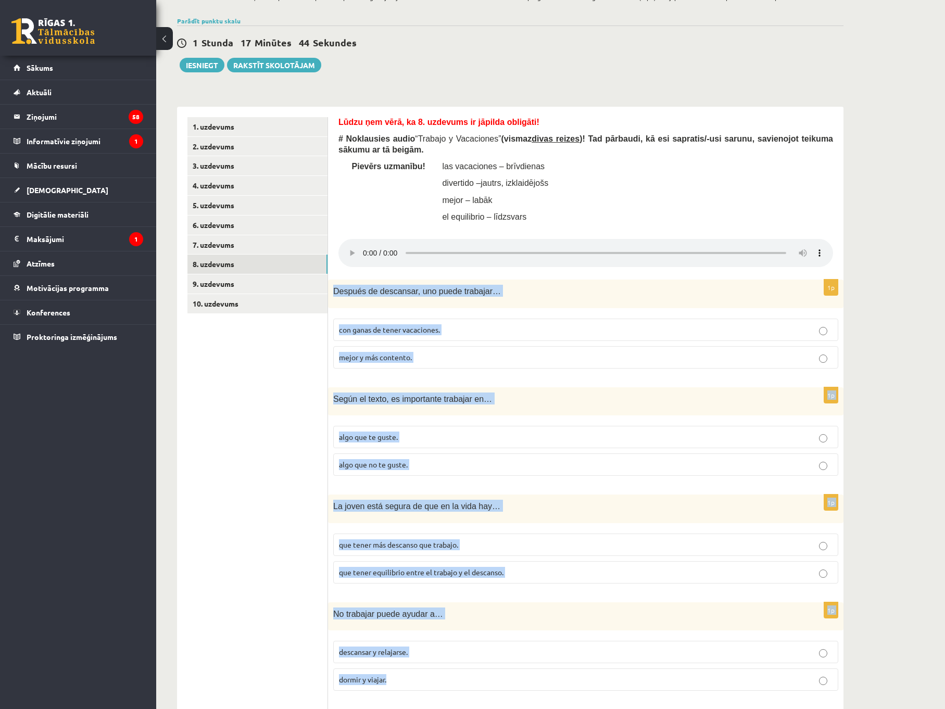
scroll to position [208, 0]
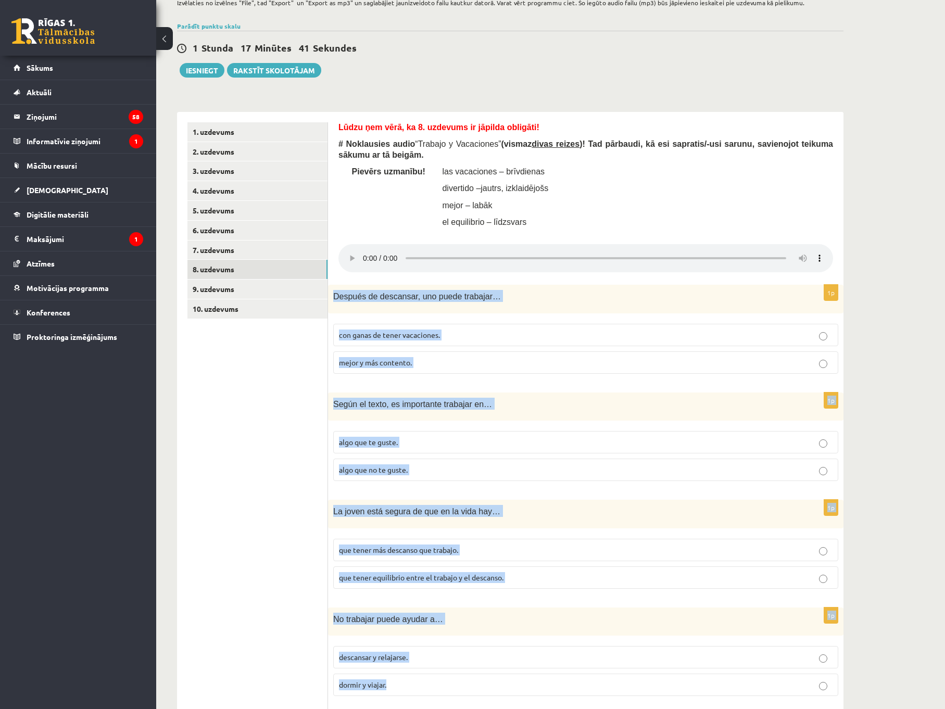
click at [506, 291] on p "Después de descansar, uno puede trabajar…" at bounding box center [559, 296] width 453 height 12
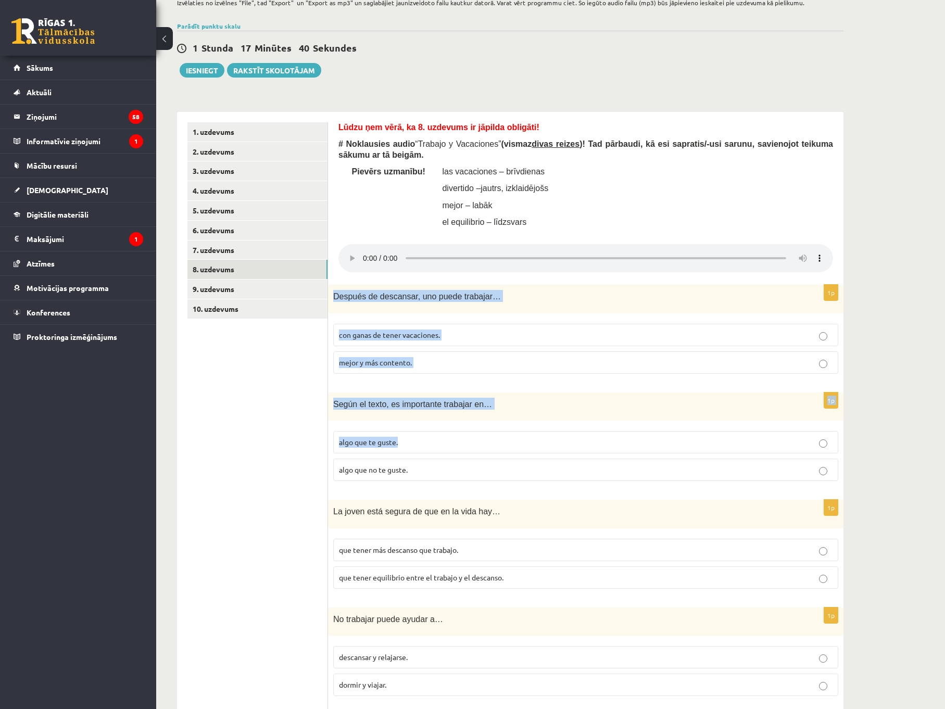
scroll to position [417, 0]
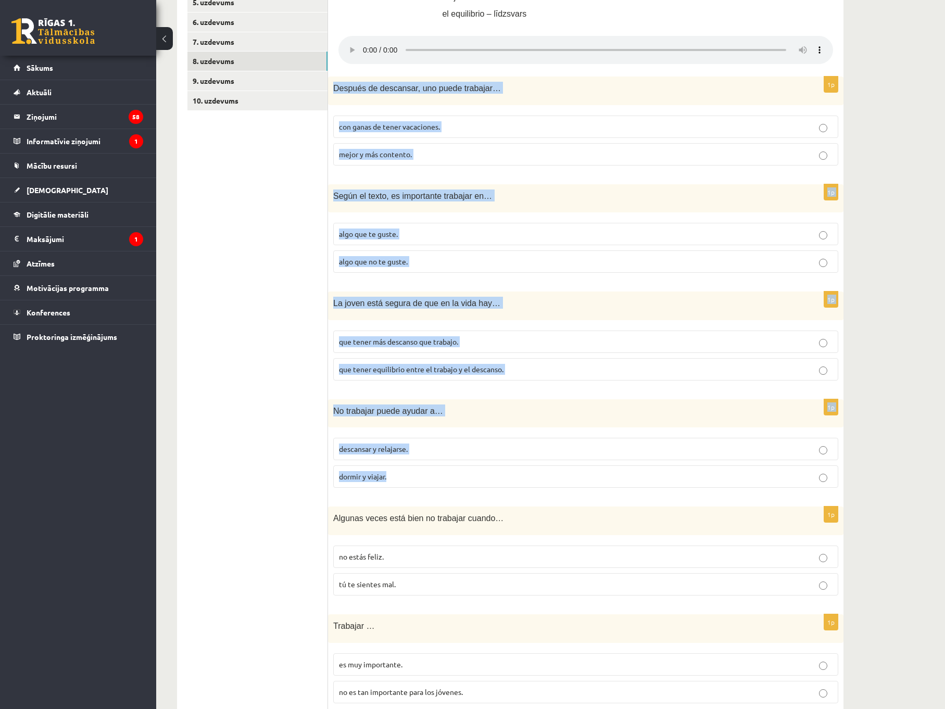
drag, startPoint x: 334, startPoint y: 296, endPoint x: 493, endPoint y: 478, distance: 241.7
click at [493, 478] on form "Lūdzu ņem vērā, ka 8. uzdevums ir jāpilda obligāti! # Noklausies audio “ Trabaj…" at bounding box center [586, 528] width 495 height 1228
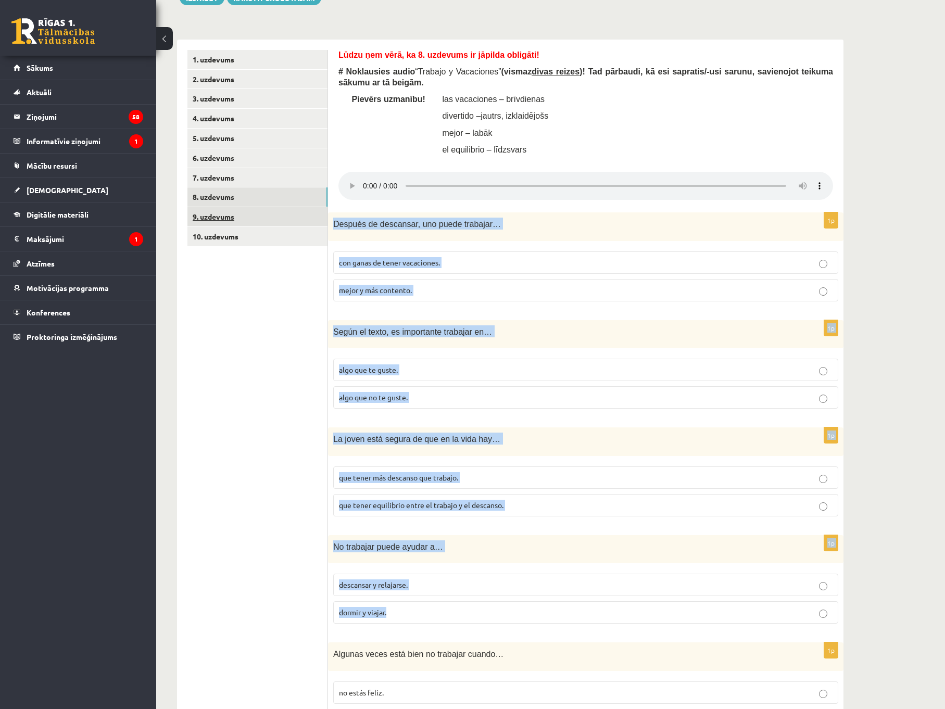
scroll to position [260, 0]
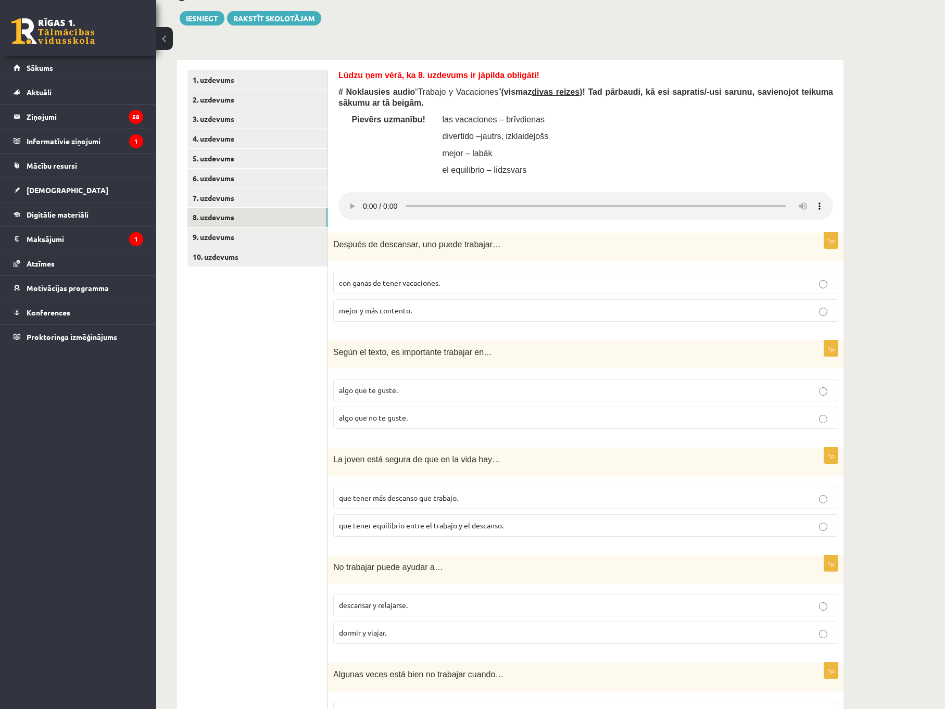
drag, startPoint x: 278, startPoint y: 273, endPoint x: 310, endPoint y: 271, distance: 32.8
click at [278, 273] on ul "1. uzdevums 2. uzdevums 3. uzdevums 4. uzdevums 5. uzdevums 6. uzdevums 7. uzde…" at bounding box center [257, 684] width 141 height 1228
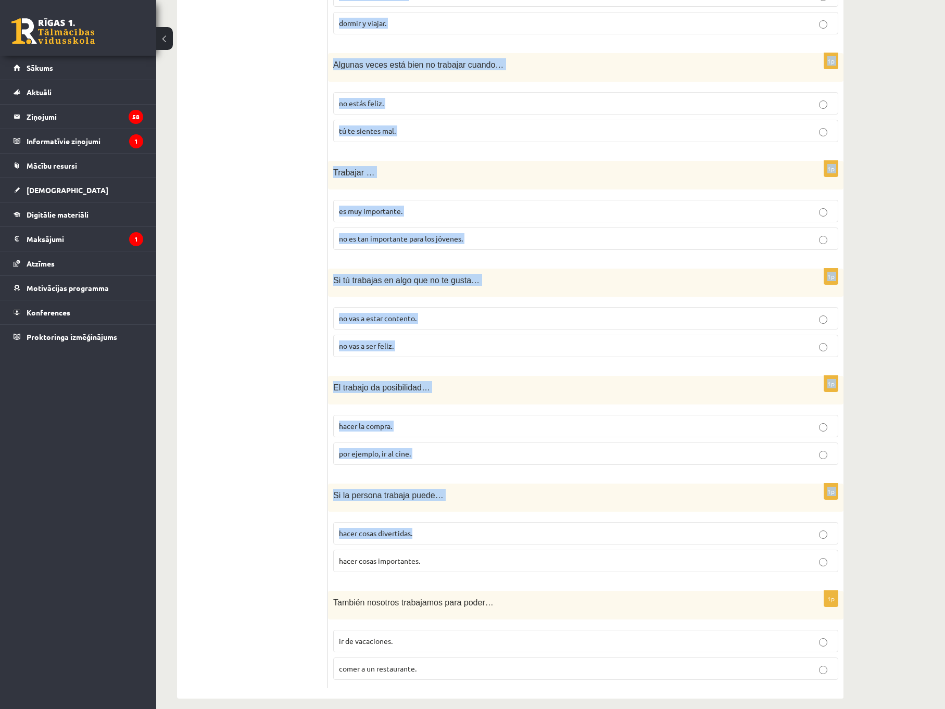
scroll to position [882, 0]
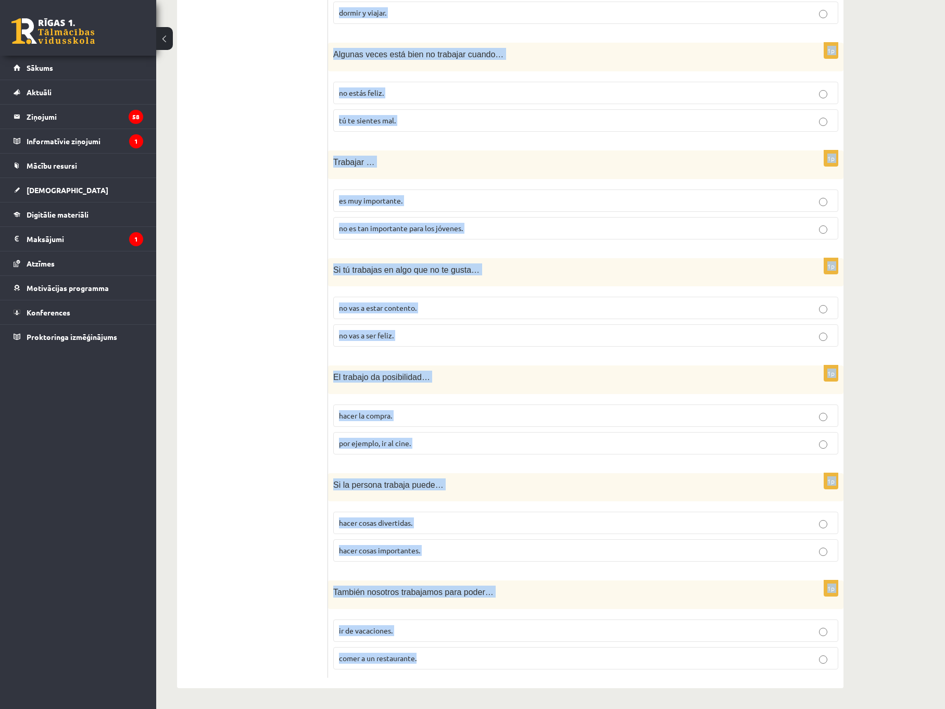
drag, startPoint x: 332, startPoint y: 245, endPoint x: 550, endPoint y: 660, distance: 469.2
click at [550, 660] on form "Lūdzu ņem vērā, ka 8. uzdevums ir jāpilda obligāti! # Noklausies audio “ Trabaj…" at bounding box center [586, 64] width 495 height 1228
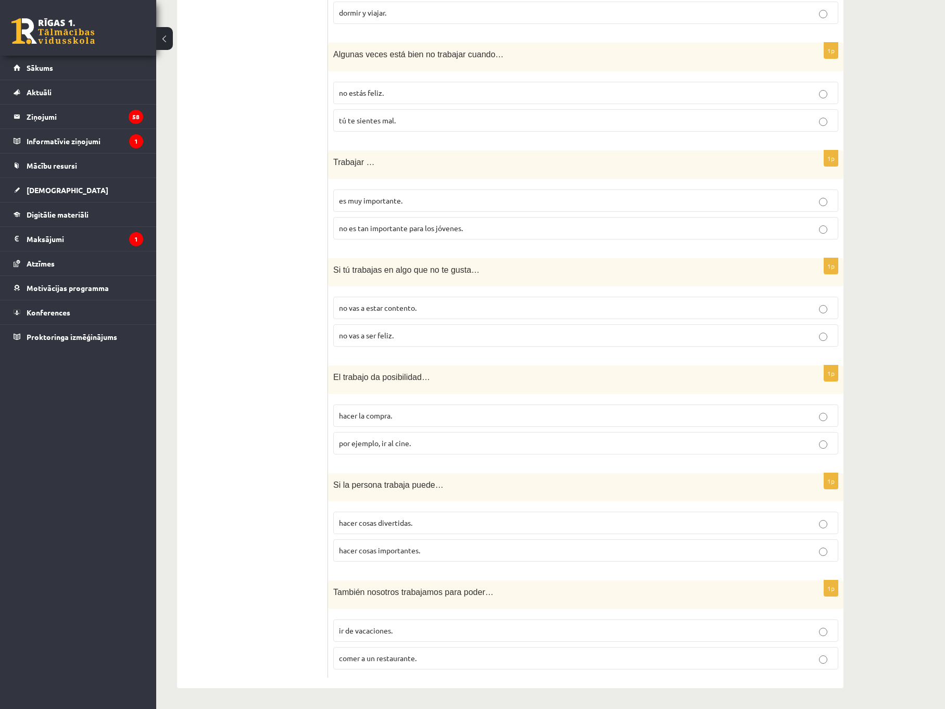
drag, startPoint x: 238, startPoint y: 361, endPoint x: 249, endPoint y: 346, distance: 18.6
click at [242, 361] on ul "1. uzdevums 2. uzdevums 3. uzdevums 4. uzdevums 5. uzdevums 6. uzdevums 7. uzde…" at bounding box center [257, 64] width 141 height 1228
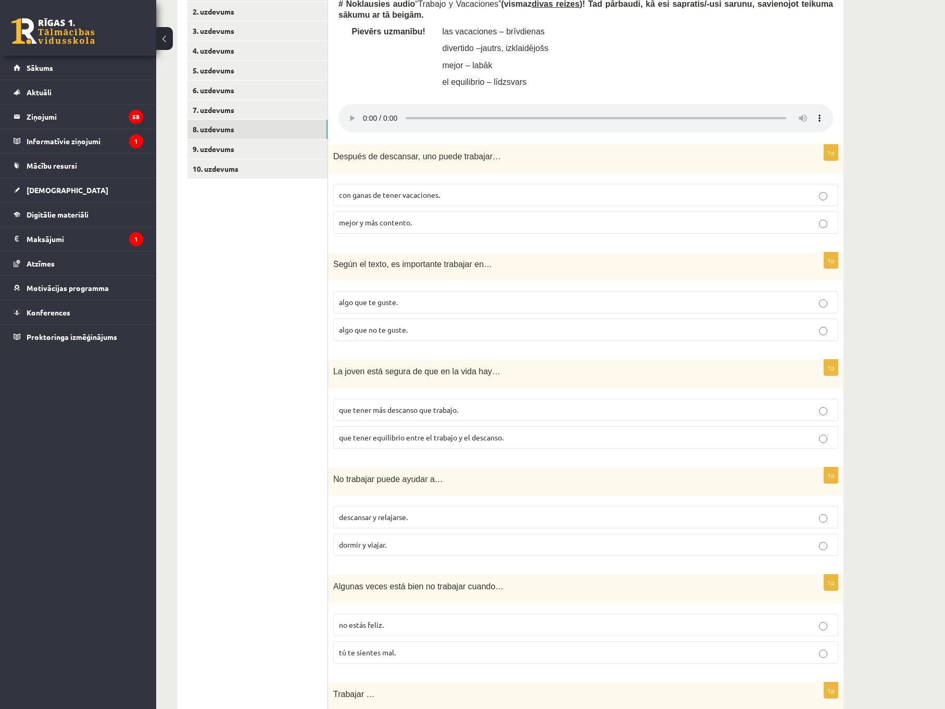
scroll to position [309, 0]
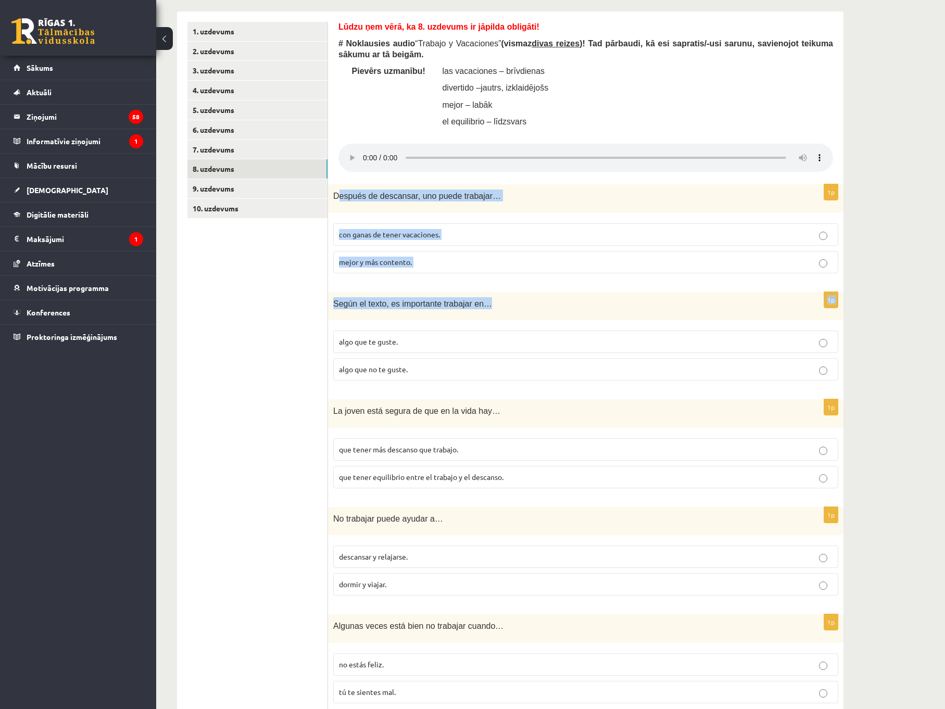
drag, startPoint x: 385, startPoint y: 239, endPoint x: 345, endPoint y: 197, distance: 58.2
click at [474, 296] on form "Lūdzu ņem vērā, ka 8. uzdevums ir jāpilda obligāti! # Noklausies audio “ Trabaj…" at bounding box center [586, 636] width 495 height 1228
click at [336, 180] on div "Lūdzu ņem vērā, ka 8. uzdevums ir jāpilda obligāti! # Noklausies audio “ Trabaj…" at bounding box center [586, 635] width 516 height 1249
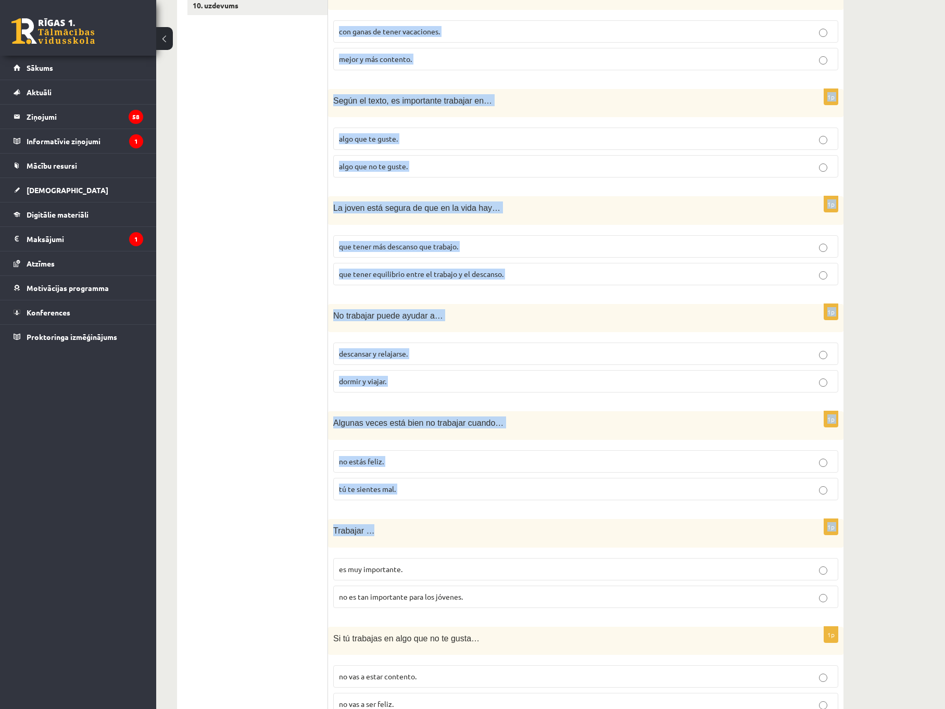
scroll to position [517, 0]
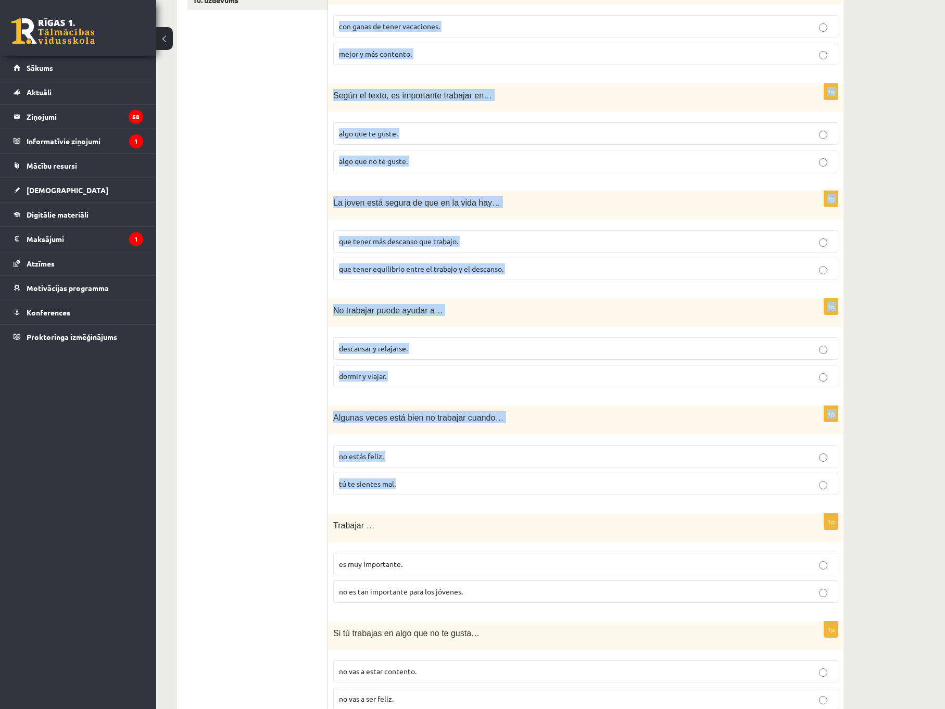
drag, startPoint x: 343, startPoint y: 201, endPoint x: 569, endPoint y: 493, distance: 369.4
click at [569, 493] on form "Lūdzu ņem vērā, ka 8. uzdevums ir jāpilda obligāti! # Noklausies audio “ Trabaj…" at bounding box center [586, 428] width 495 height 1228
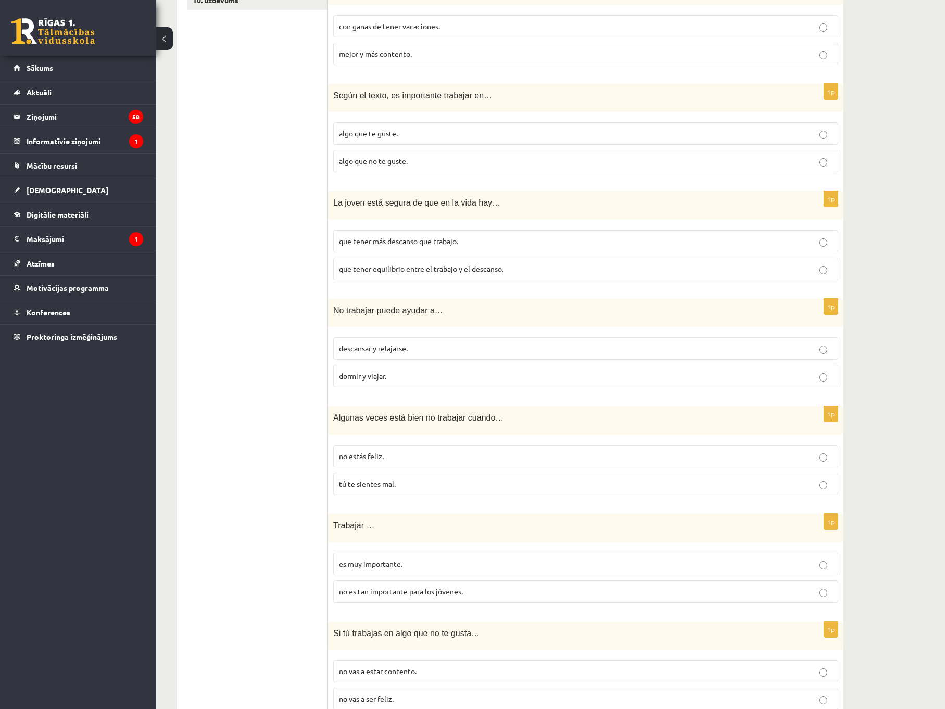
click at [279, 318] on ul "1. uzdevums 2. uzdevums 3. uzdevums 4. uzdevums 5. uzdevums 6. uzdevums 7. uzde…" at bounding box center [257, 428] width 141 height 1228
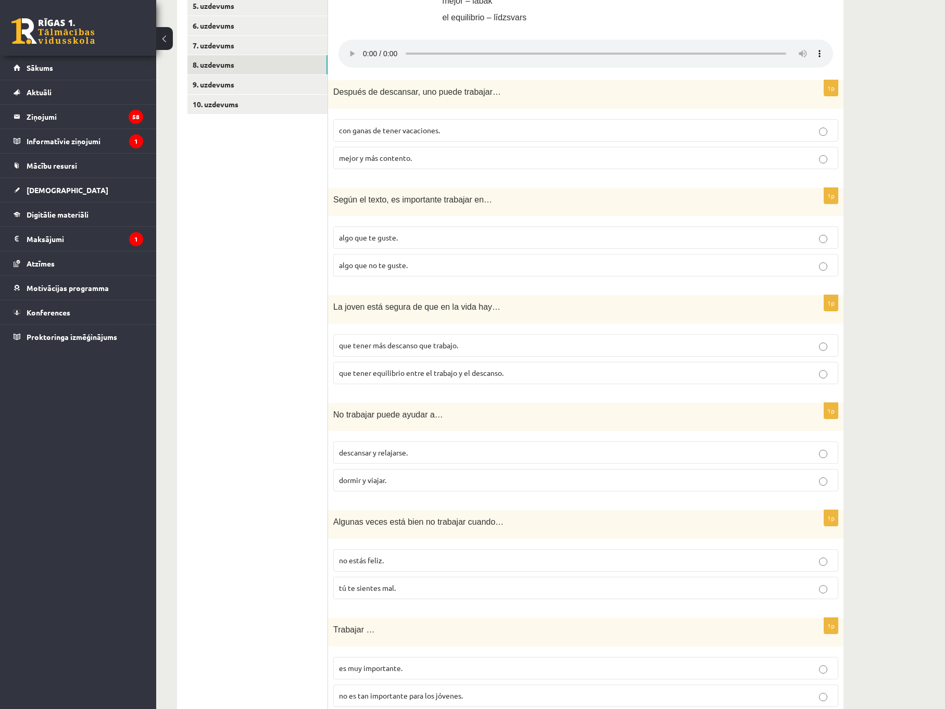
scroll to position [361, 0]
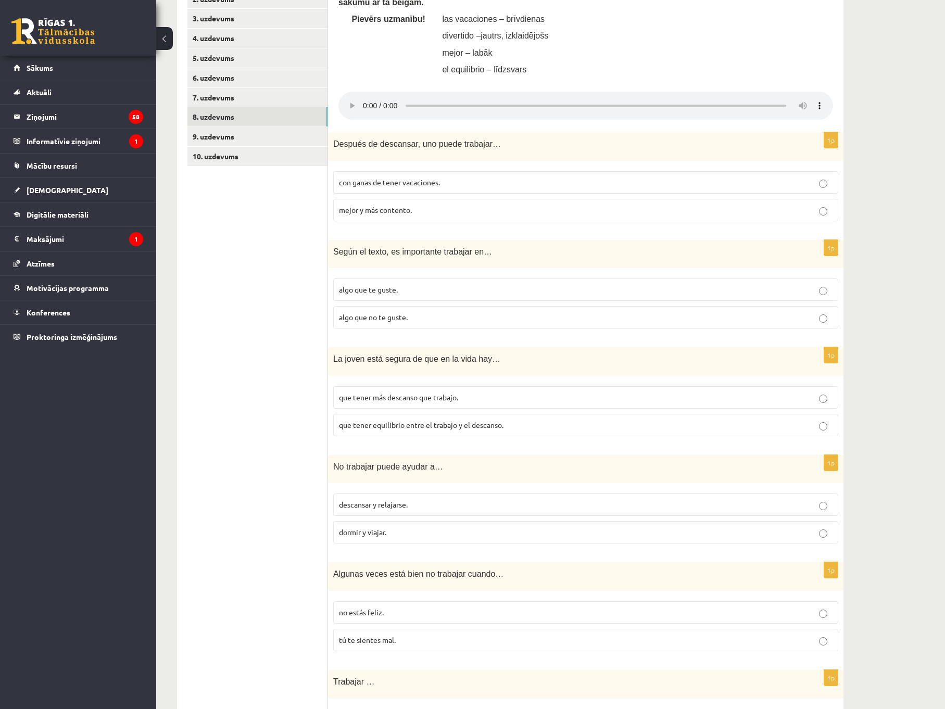
click at [418, 208] on p "mejor y más contento." at bounding box center [586, 210] width 494 height 11
click at [405, 294] on p "algo que te guste." at bounding box center [586, 289] width 494 height 11
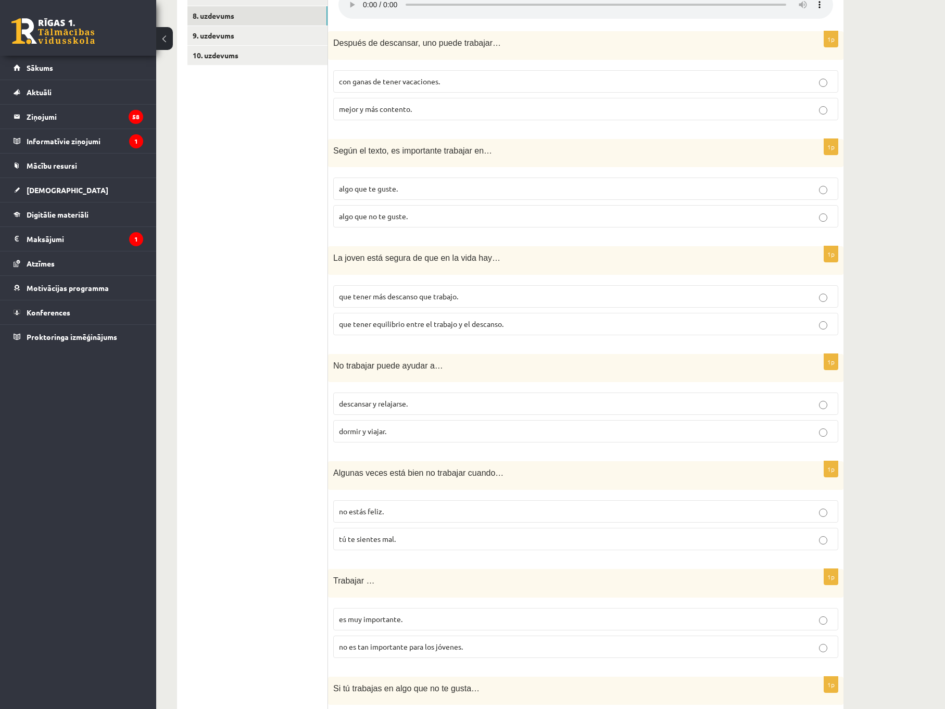
scroll to position [465, 0]
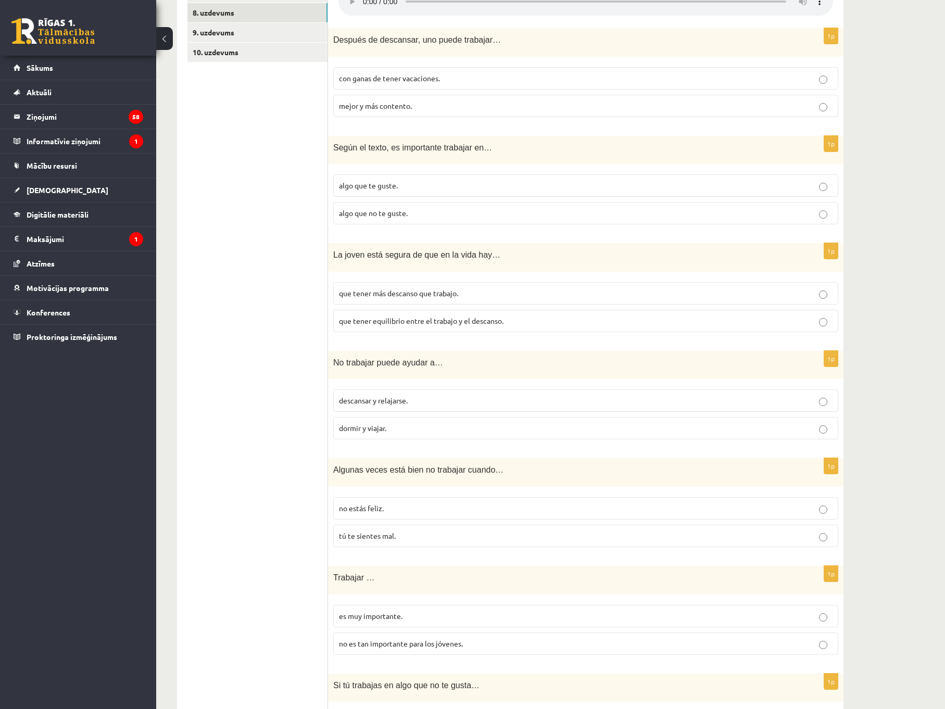
click at [409, 322] on span "que tener equilibrio entre el trabajo y el descanso." at bounding box center [421, 320] width 165 height 9
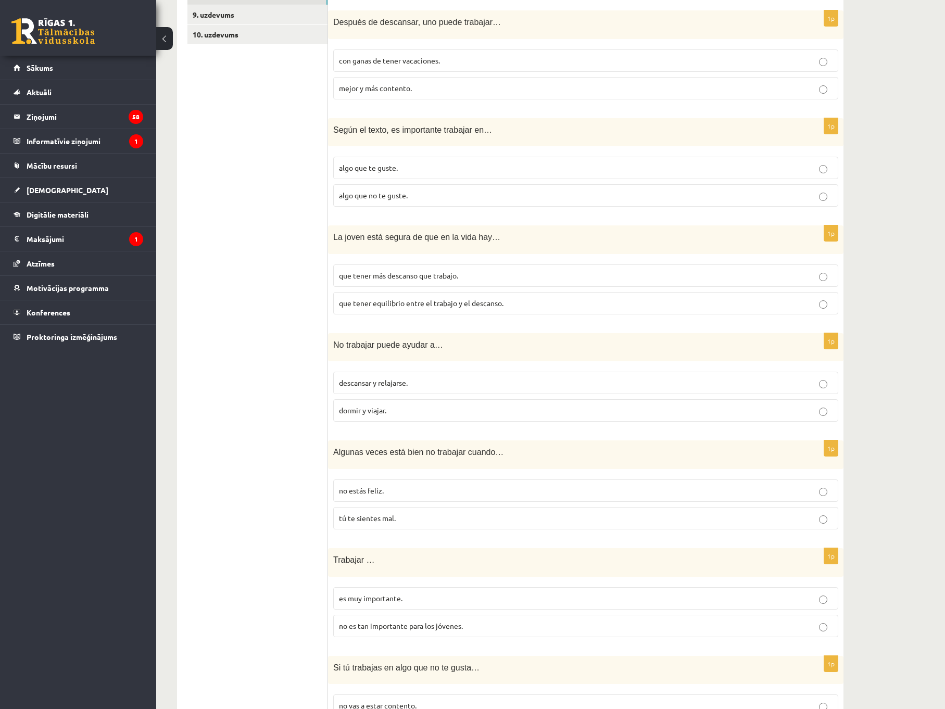
scroll to position [517, 0]
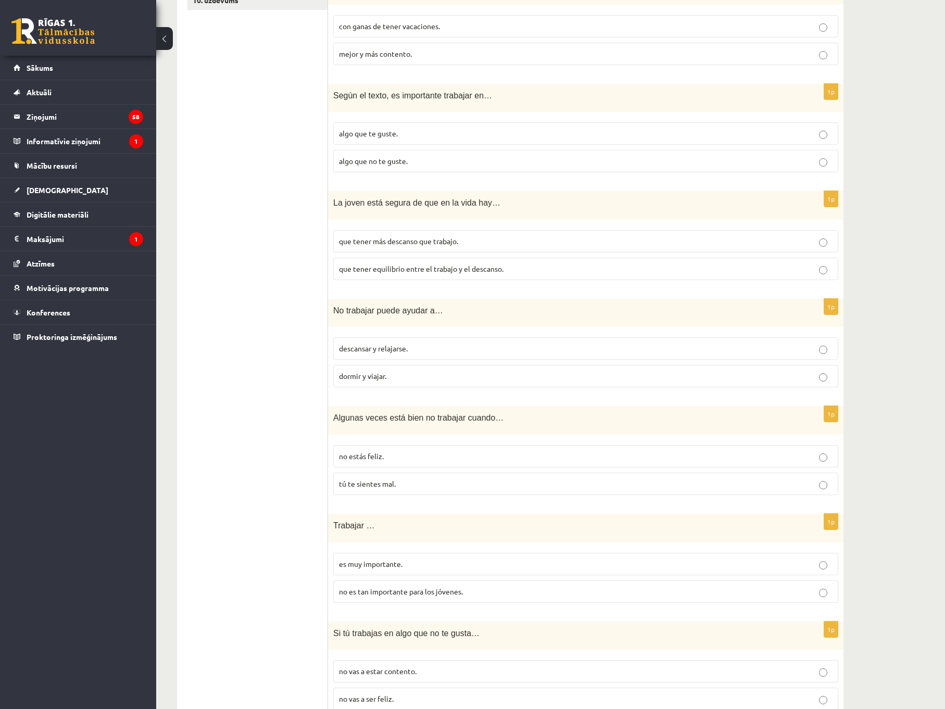
click at [405, 348] on span "descansar y relajarse." at bounding box center [373, 348] width 69 height 9
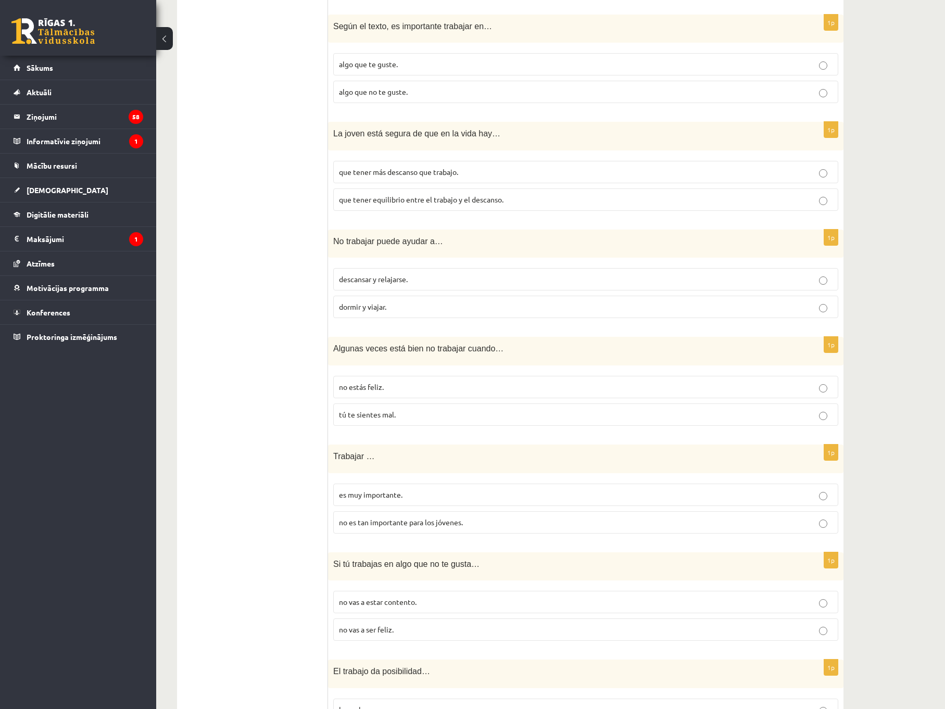
scroll to position [621, 0]
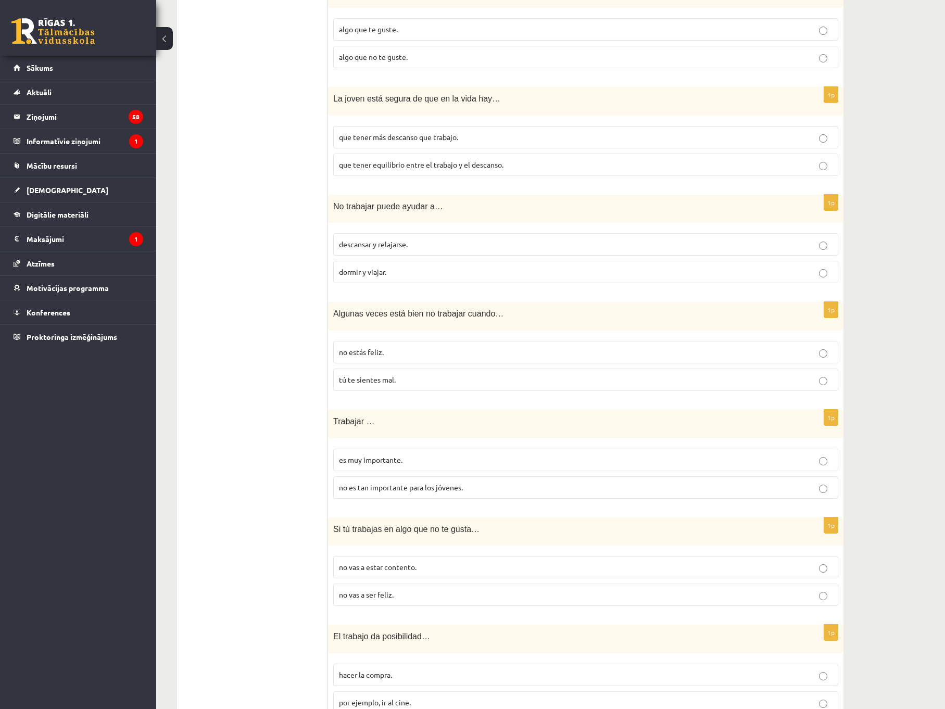
click at [421, 353] on p "no estás feliz." at bounding box center [586, 352] width 494 height 11
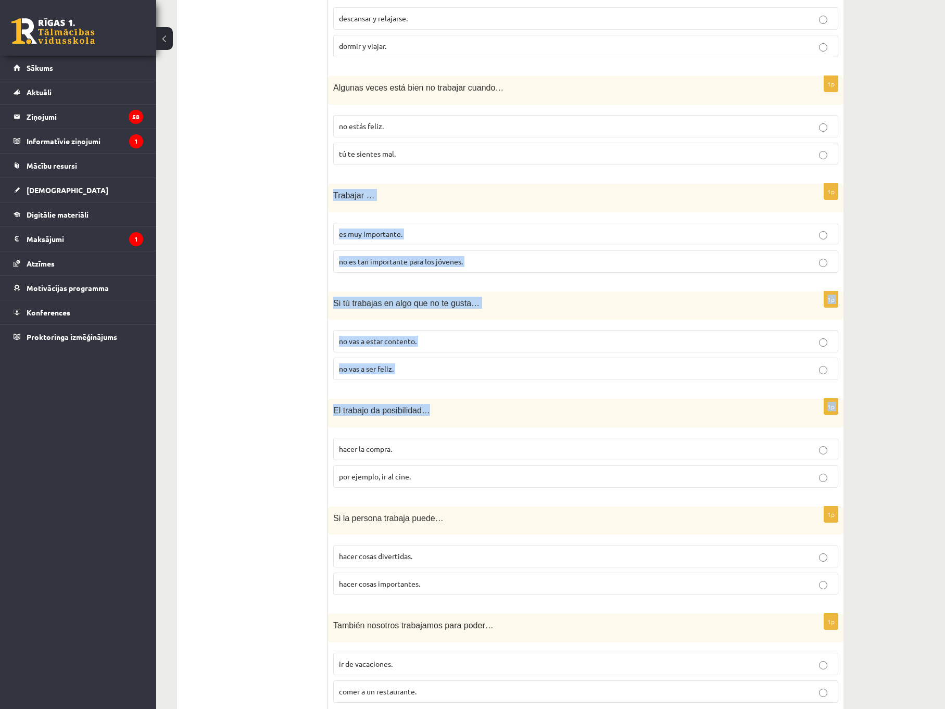
scroll to position [882, 0]
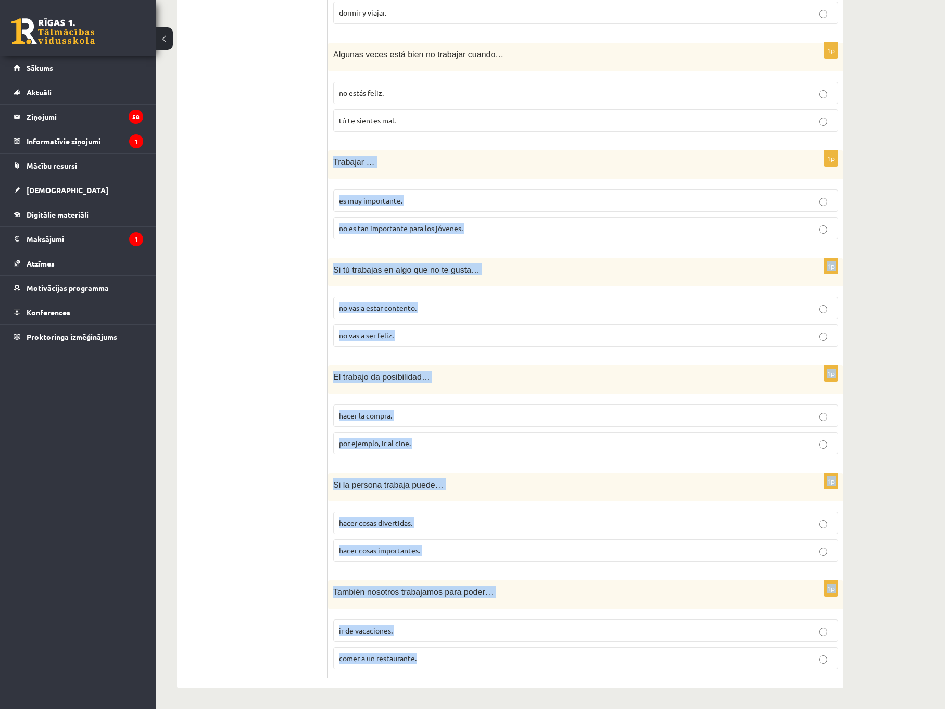
drag, startPoint x: 360, startPoint y: 234, endPoint x: 540, endPoint y: 666, distance: 468.1
click at [540, 666] on form "Lūdzu ņem vērā, ka 8. uzdevums ir jāpilda obligāti! # Noklausies audio “ Trabaj…" at bounding box center [586, 64] width 495 height 1228
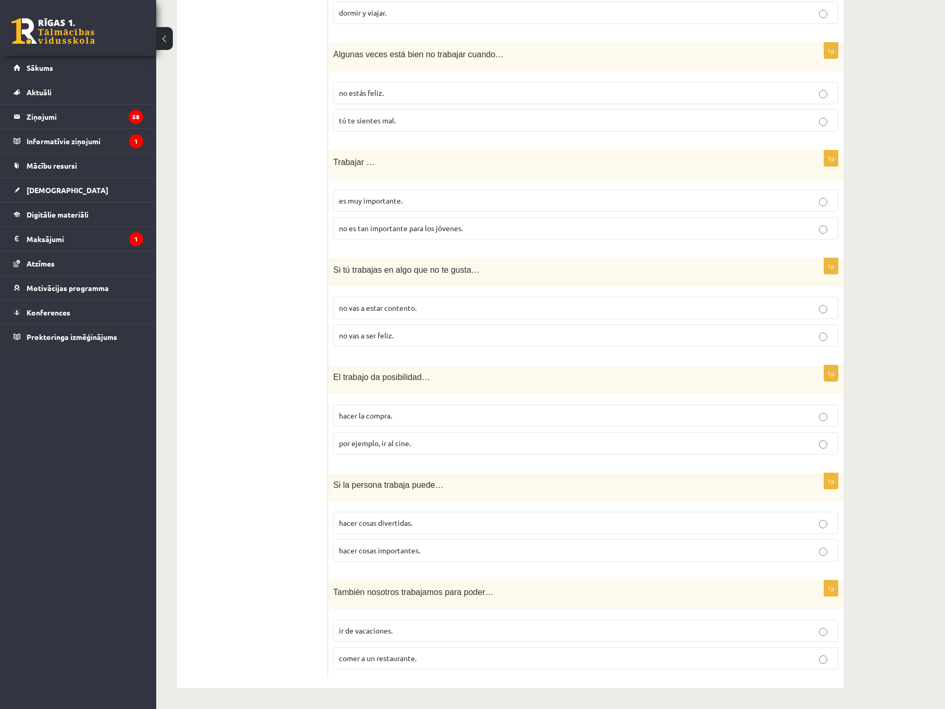
click at [223, 308] on ul "1. uzdevums 2. uzdevums 3. uzdevums 4. uzdevums 5. uzdevums 6. uzdevums 7. uzde…" at bounding box center [257, 64] width 141 height 1228
click at [364, 226] on span "no es tan importante para los jóvenes." at bounding box center [401, 227] width 124 height 9
click at [380, 335] on span "no vas a ser feliz." at bounding box center [366, 335] width 55 height 9
click at [422, 521] on p "hacer cosas divertidas." at bounding box center [586, 523] width 494 height 11
click at [406, 630] on p "ir de vacaciones." at bounding box center [586, 631] width 494 height 11
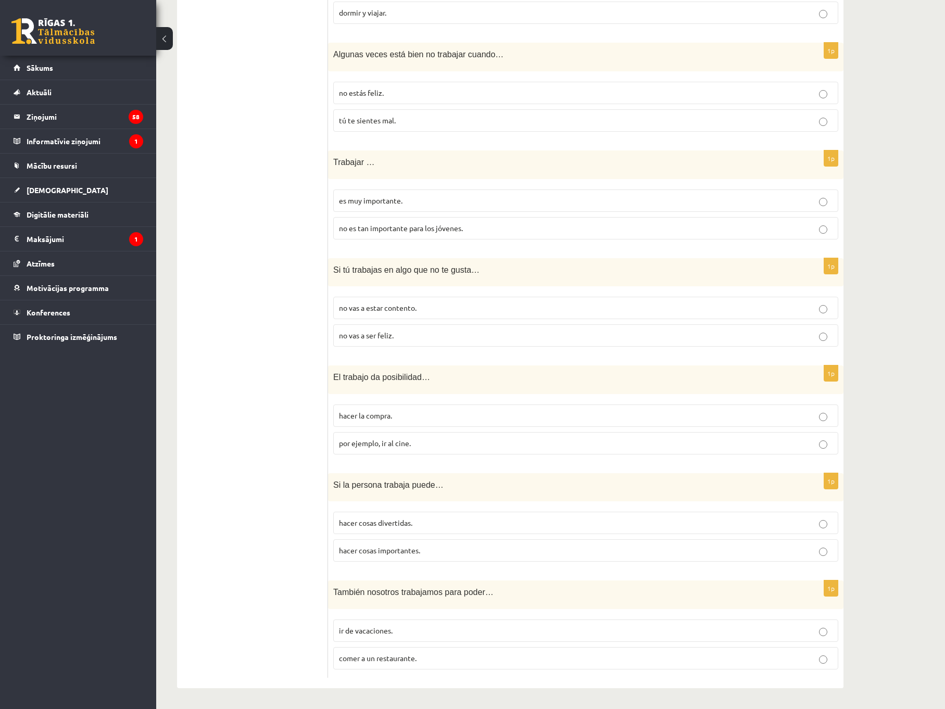
click at [429, 121] on p "tú te sientes mal." at bounding box center [586, 120] width 494 height 11
click at [390, 422] on label "hacer la compra." at bounding box center [585, 416] width 505 height 22
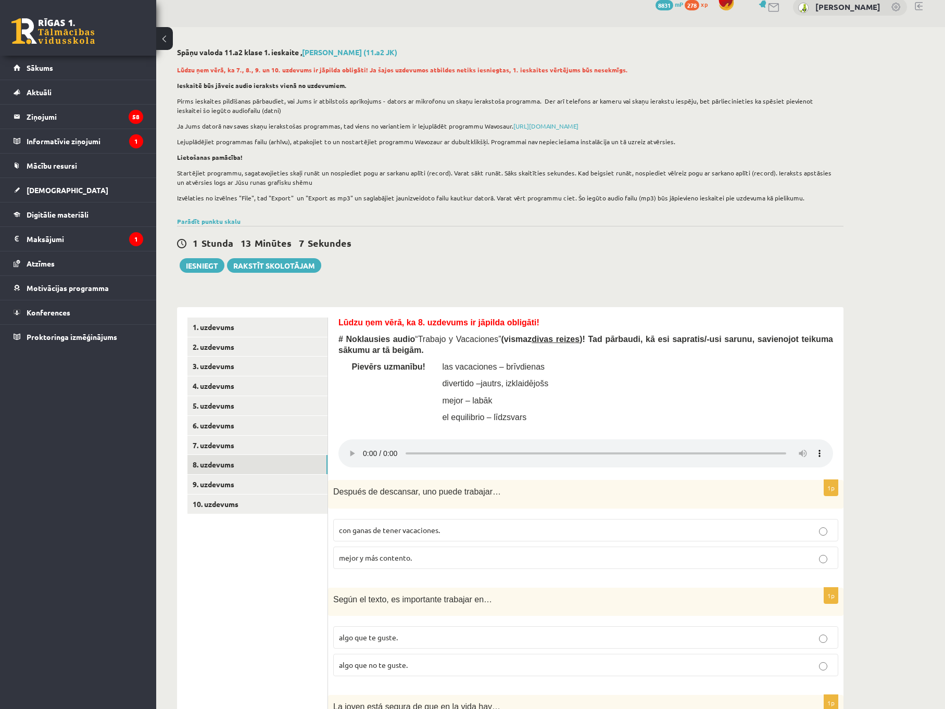
scroll to position [0, 0]
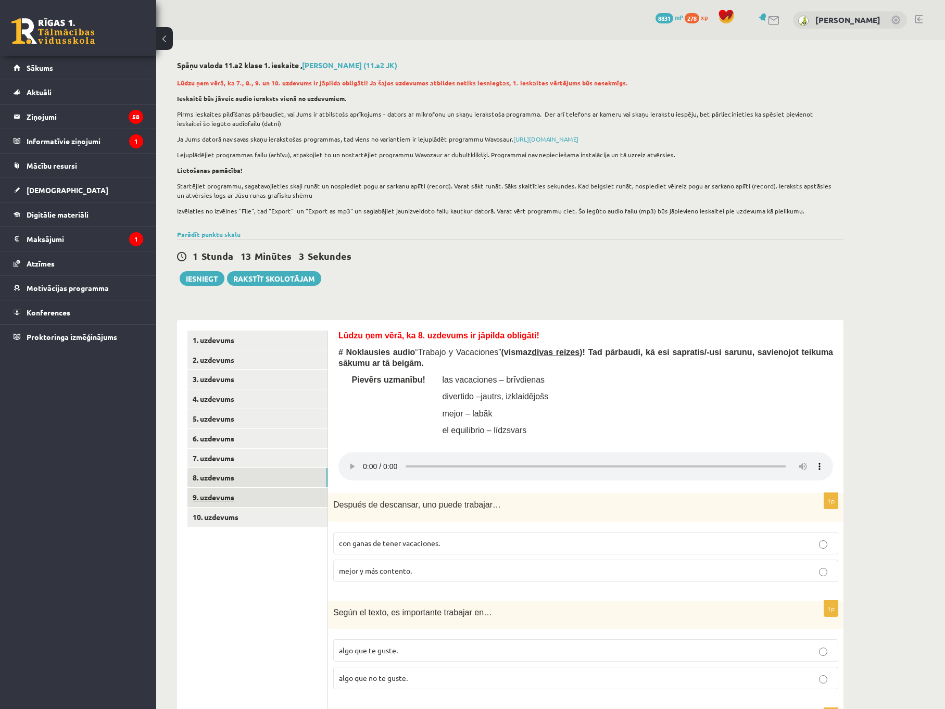
click at [224, 494] on link "9. uzdevums" at bounding box center [257, 497] width 140 height 19
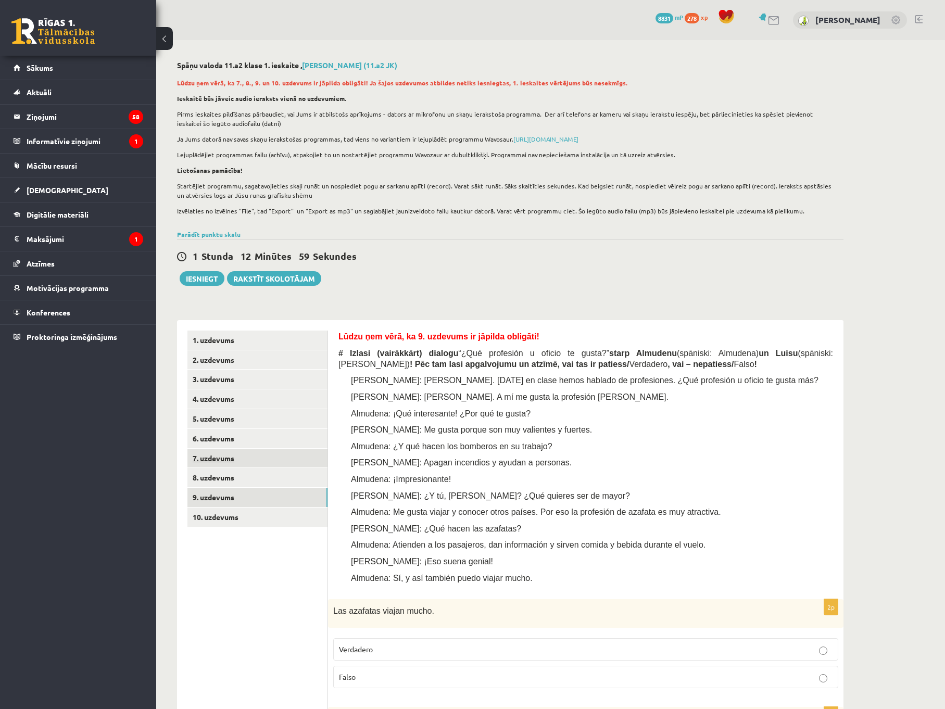
click at [286, 460] on link "7. uzdevums" at bounding box center [257, 458] width 140 height 19
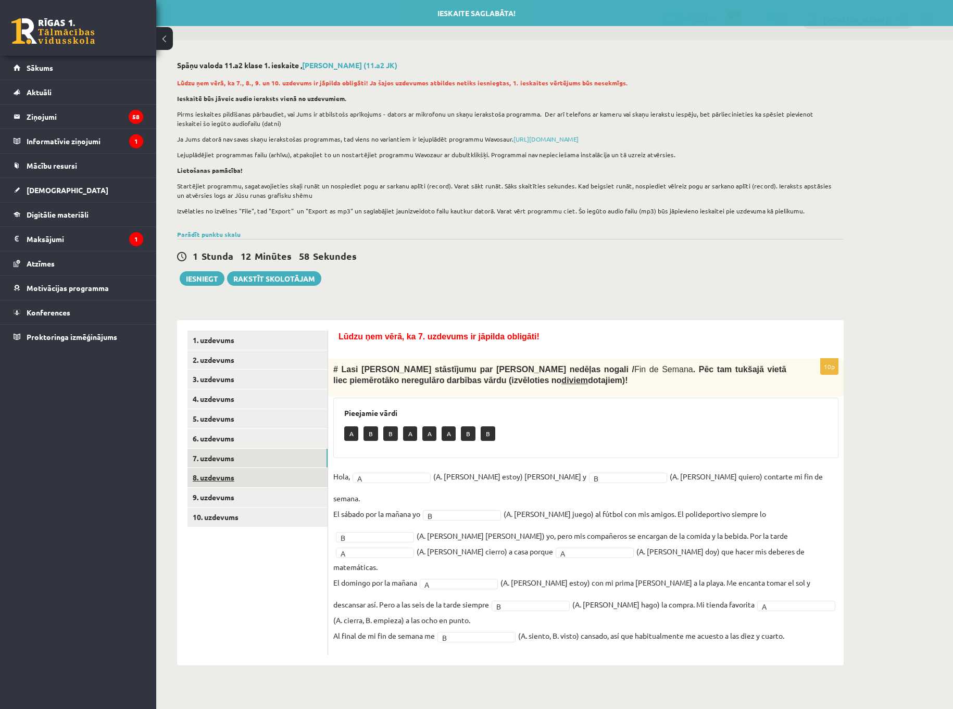
click at [282, 478] on link "8. uzdevums" at bounding box center [257, 477] width 140 height 19
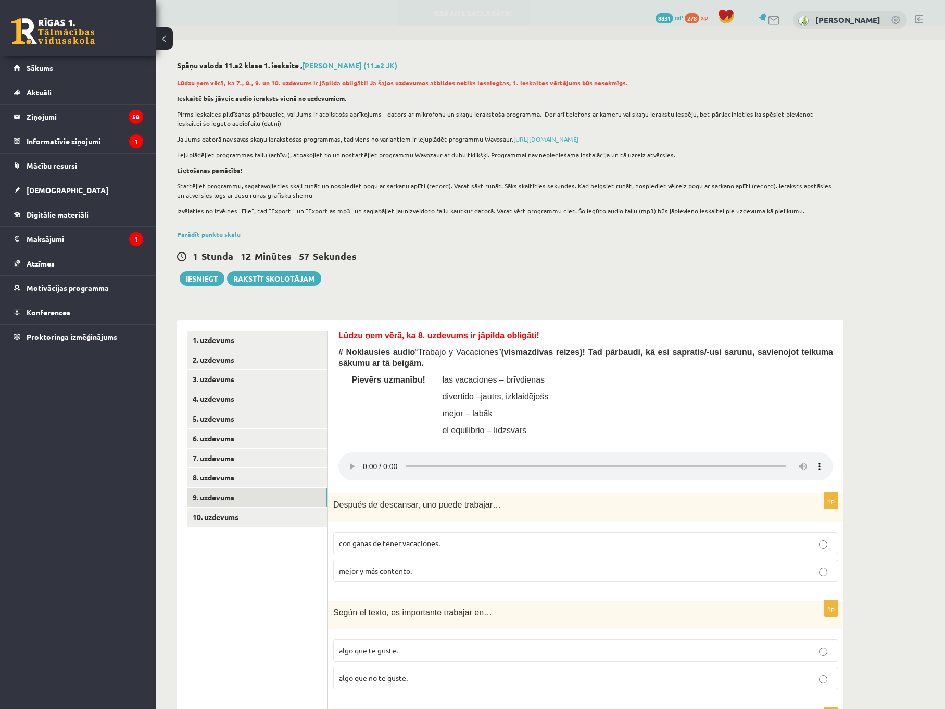
click at [275, 503] on link "9. uzdevums" at bounding box center [257, 497] width 140 height 19
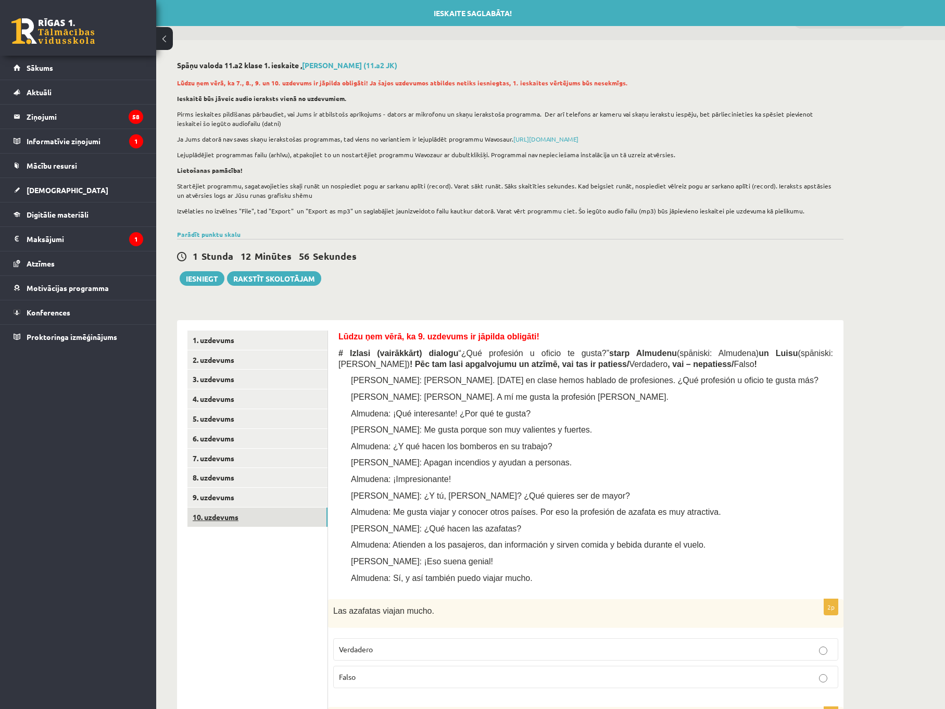
click at [272, 513] on link "10. uzdevums" at bounding box center [257, 517] width 140 height 19
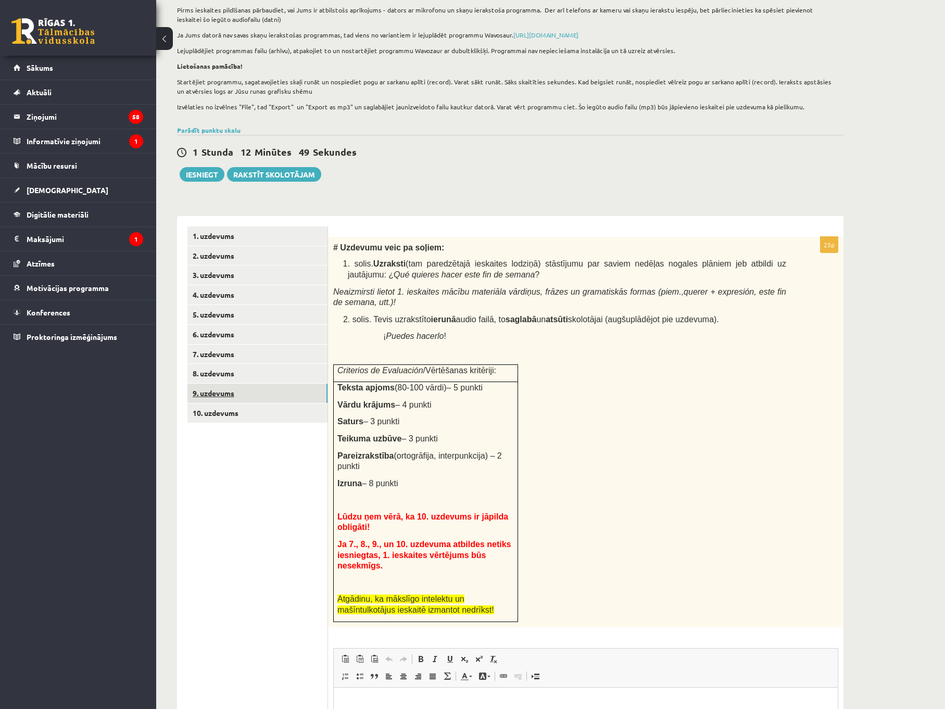
click at [222, 389] on link "9. uzdevums" at bounding box center [257, 393] width 140 height 19
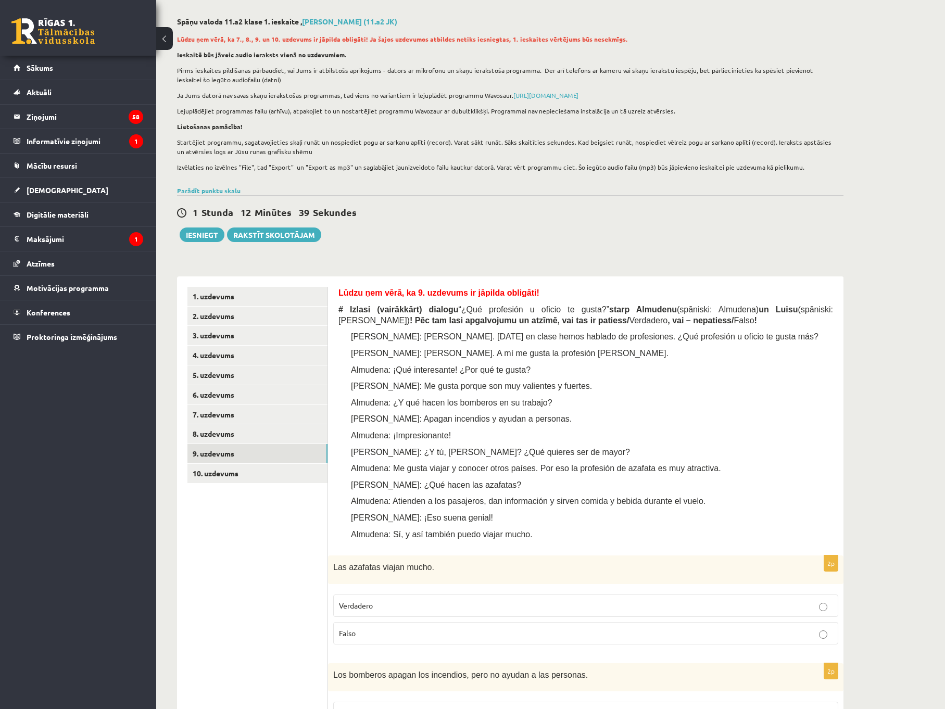
click at [608, 391] on p "[PERSON_NAME]: Me gusta porque son muy valientes y fuertes." at bounding box center [602, 386] width 464 height 11
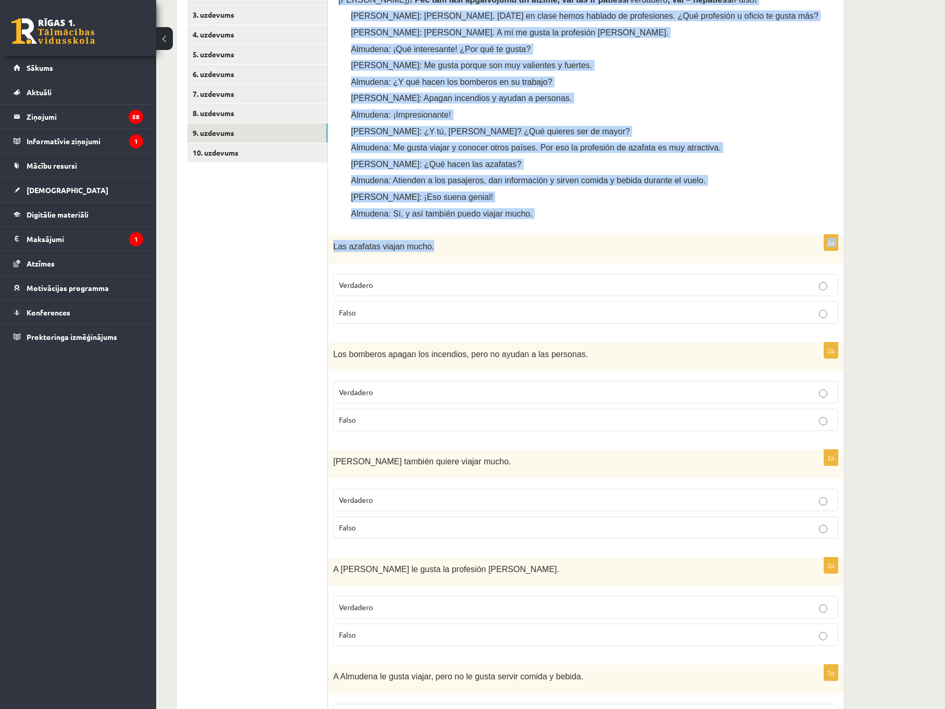
scroll to position [252, 0]
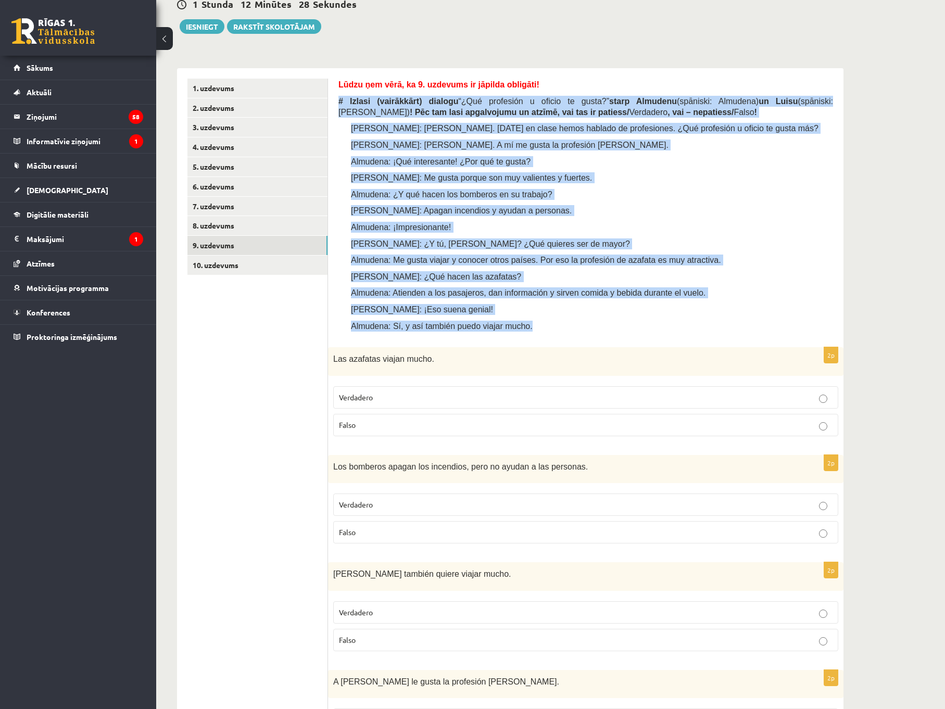
drag, startPoint x: 336, startPoint y: 150, endPoint x: 551, endPoint y: 323, distance: 276.0
click at [551, 323] on div "Lūdzu ņem vērā, ka 9. uzdevums ir jāpilda obligāti! # Izlasi (vairākkārt) dialo…" at bounding box center [586, 638] width 516 height 1140
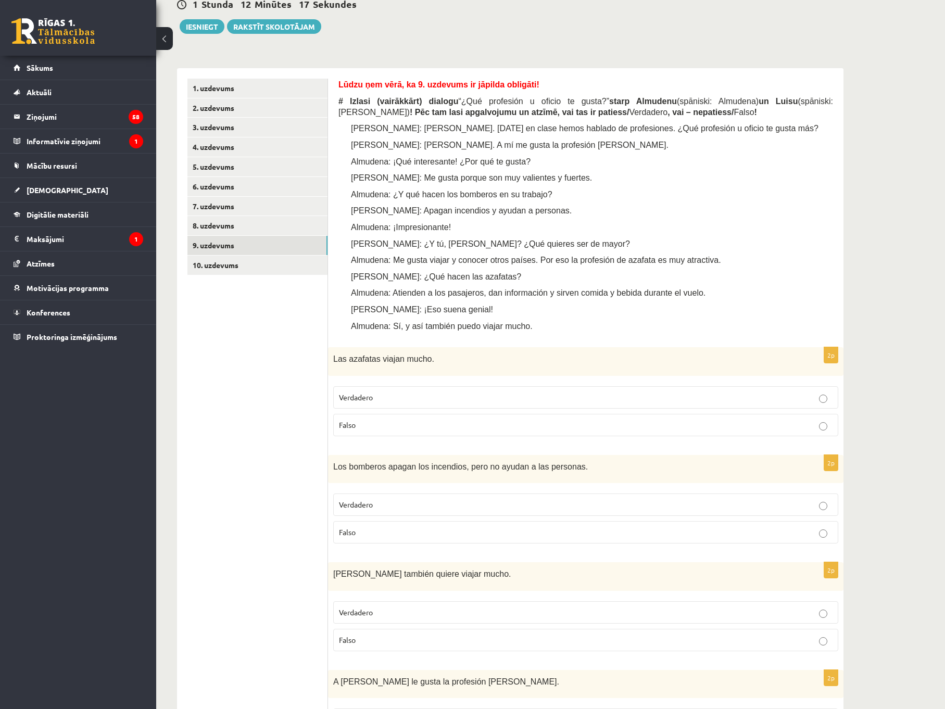
click at [275, 406] on ul "1. uzdevums 2. uzdevums 3. uzdevums 4. uzdevums 5. uzdevums 6. uzdevums 7. uzde…" at bounding box center [257, 638] width 141 height 1119
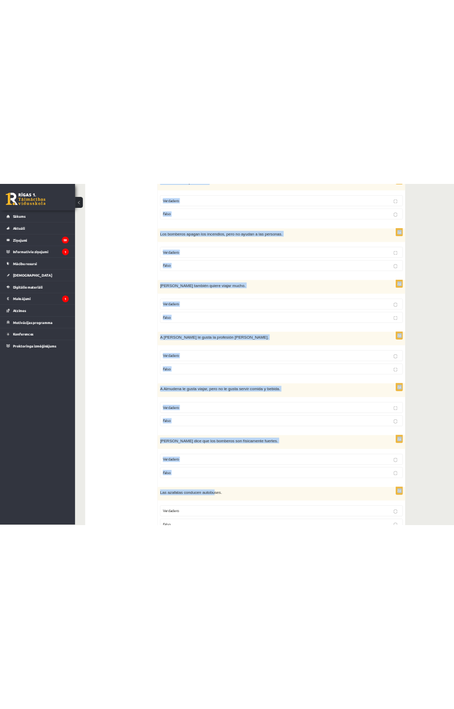
scroll to position [773, 0]
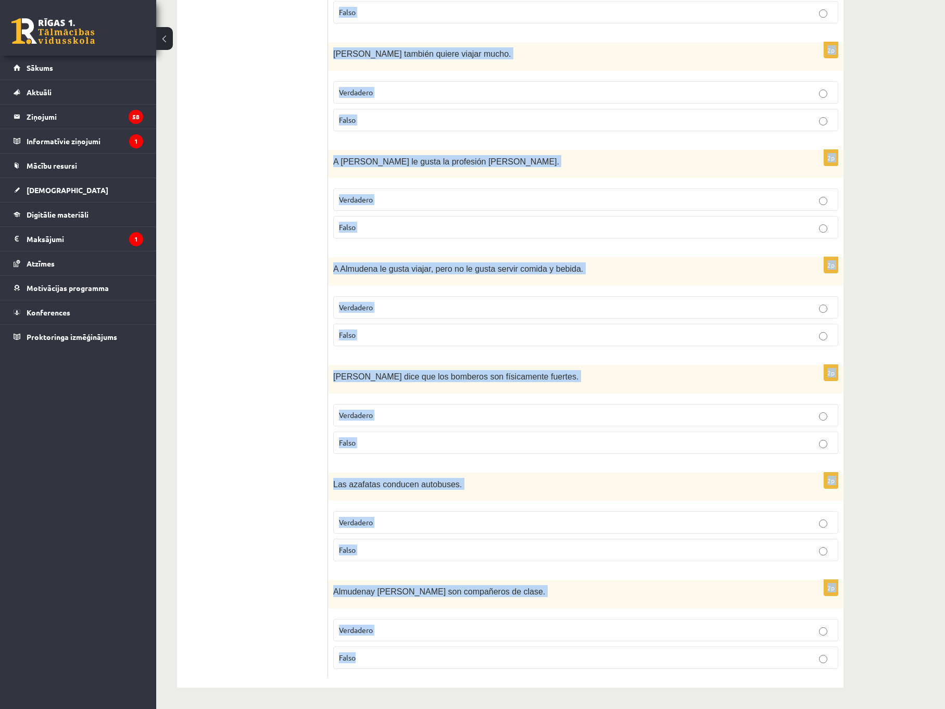
drag, startPoint x: 347, startPoint y: 370, endPoint x: 435, endPoint y: 585, distance: 232.4
click at [479, 660] on form "Lūdzu ņem vērā, ka 9. uzdevums ir jāpilda obligāti! # Izlasi (vairākkārt) dialo…" at bounding box center [586, 117] width 495 height 1119
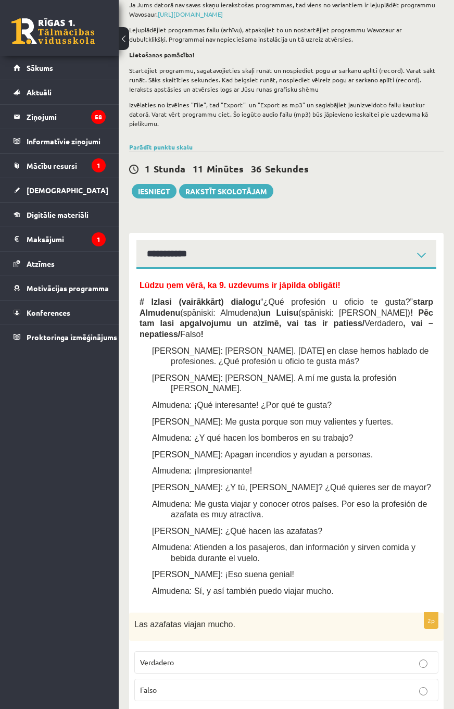
click at [351, 416] on p "[PERSON_NAME]: Me gusta porque son muy valientes y fuertes." at bounding box center [302, 421] width 262 height 11
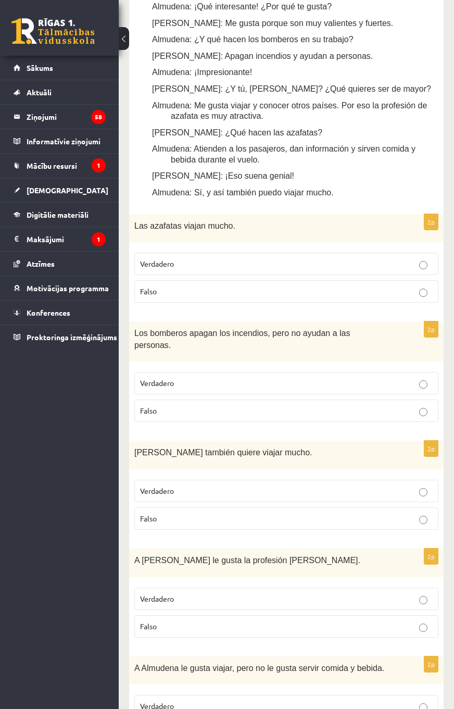
scroll to position [565, 0]
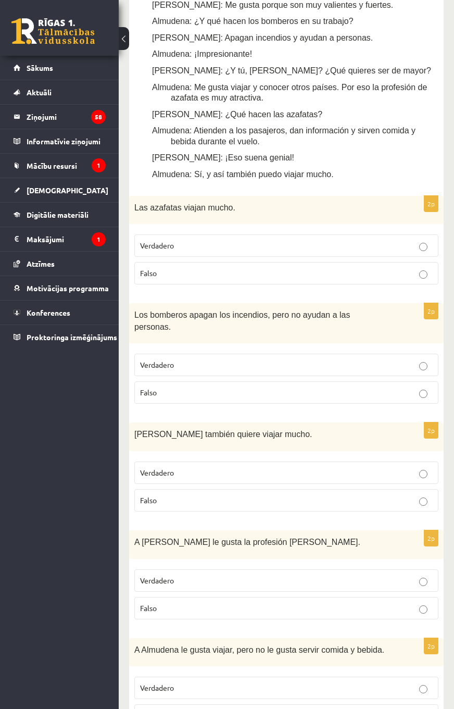
click at [189, 240] on p "Verdadero" at bounding box center [286, 245] width 293 height 11
click at [215, 387] on p "Falso" at bounding box center [286, 392] width 293 height 11
click at [212, 467] on p "Verdadero" at bounding box center [286, 472] width 293 height 11
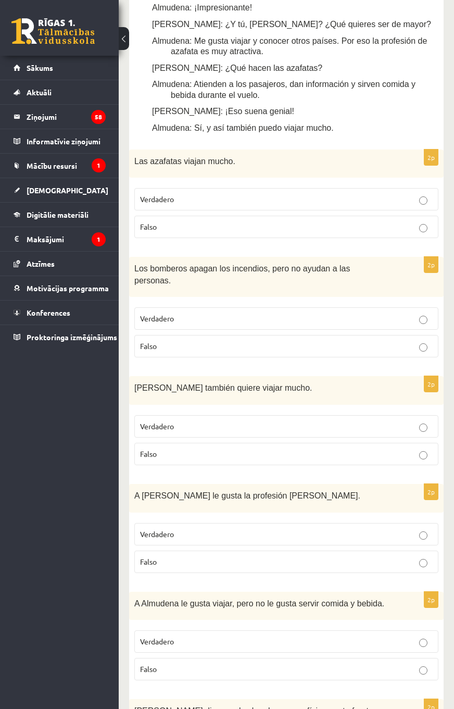
scroll to position [617, 0]
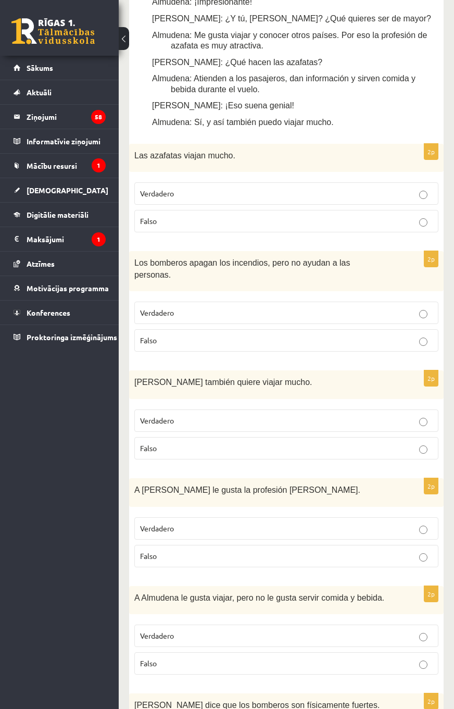
click at [210, 517] on label "Verdadero" at bounding box center [286, 528] width 304 height 22
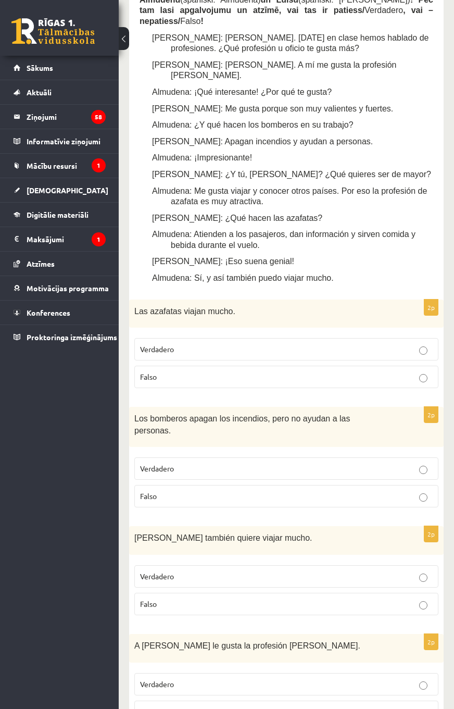
scroll to position [512, 0]
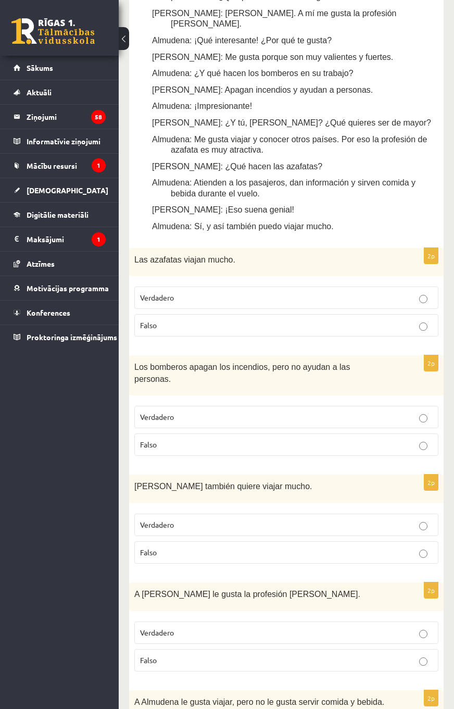
click at [211, 292] on p "Verdadero" at bounding box center [286, 297] width 293 height 11
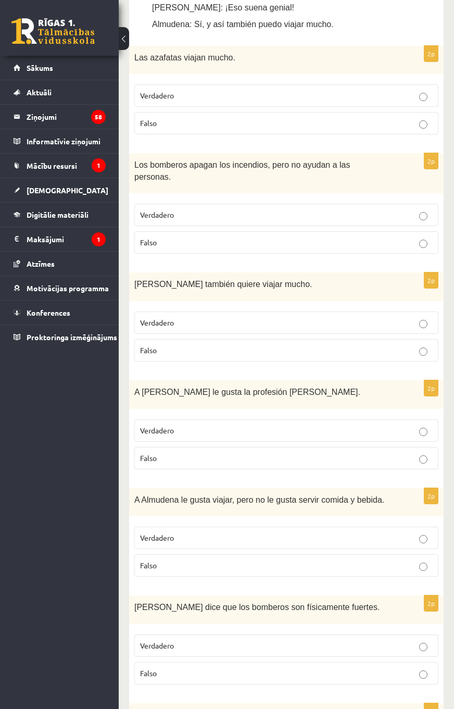
scroll to position [721, 0]
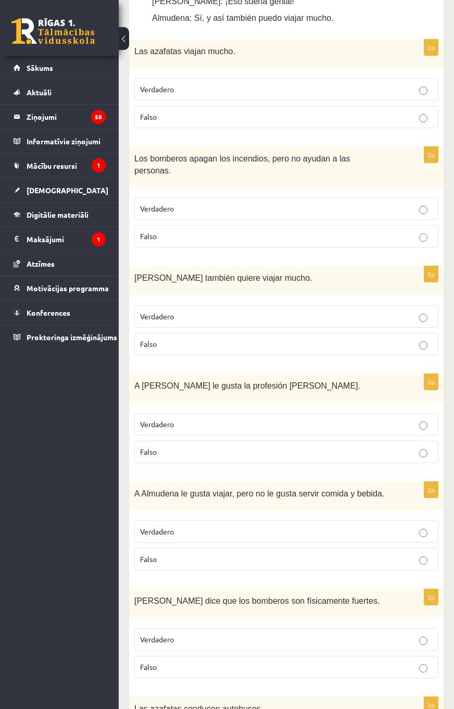
click at [207, 554] on p "Falso" at bounding box center [286, 559] width 293 height 11
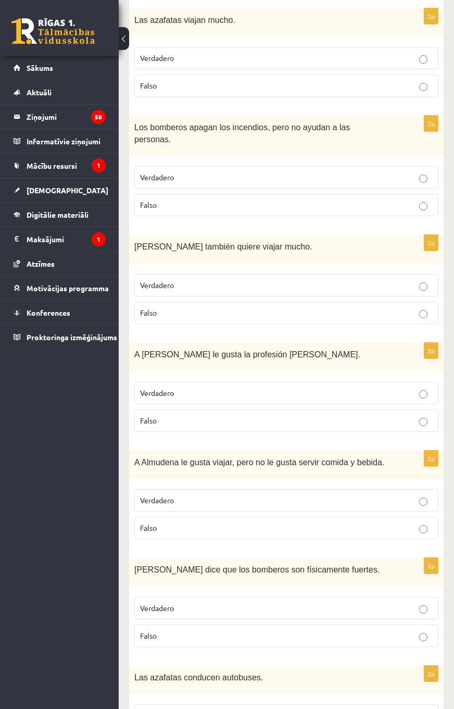
scroll to position [877, 0]
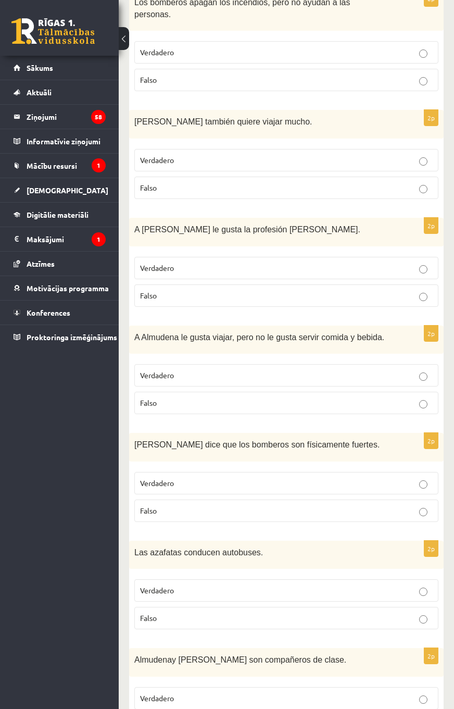
click at [210, 478] on p "Verdadero" at bounding box center [286, 483] width 293 height 11
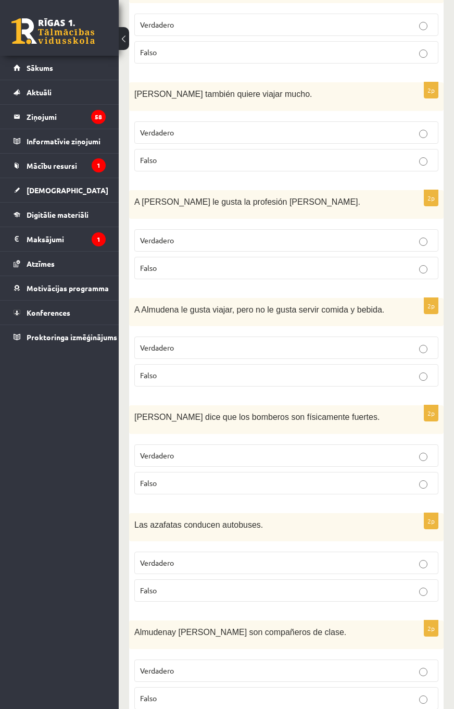
scroll to position [907, 0]
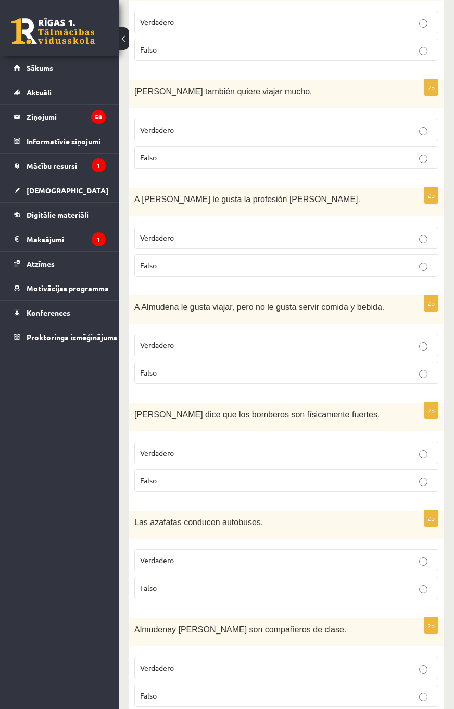
click at [206, 582] on p "Falso" at bounding box center [286, 587] width 293 height 11
click at [223, 690] on p "Falso" at bounding box center [286, 695] width 293 height 11
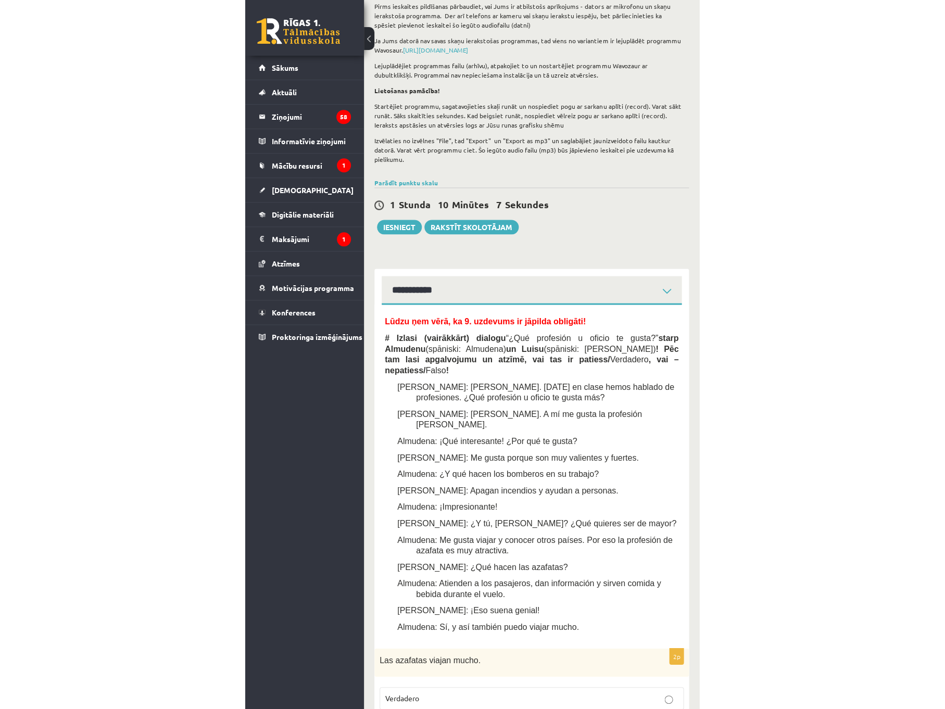
scroll to position [74, 0]
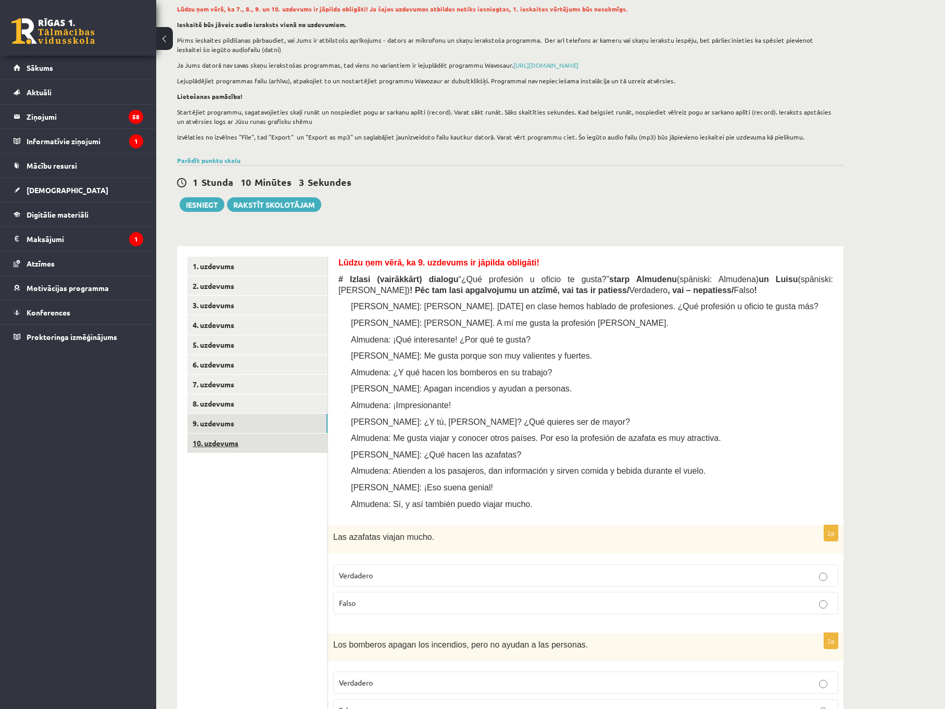
click at [238, 442] on link "10. uzdevums" at bounding box center [257, 443] width 140 height 19
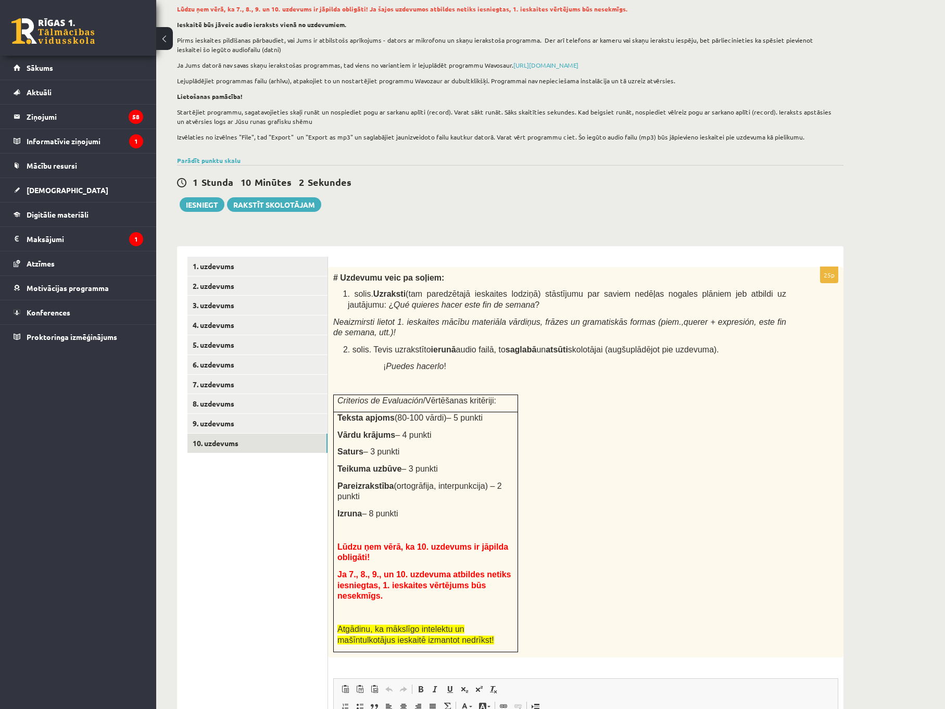
scroll to position [0, 0]
drag, startPoint x: 768, startPoint y: 294, endPoint x: 782, endPoint y: 301, distance: 15.1
click at [782, 301] on p "1. solis. Uzraksti (tam paredzētajā ieskaites lodziņā) stāstījumu par saviem ne…" at bounding box center [567, 299] width 439 height 21
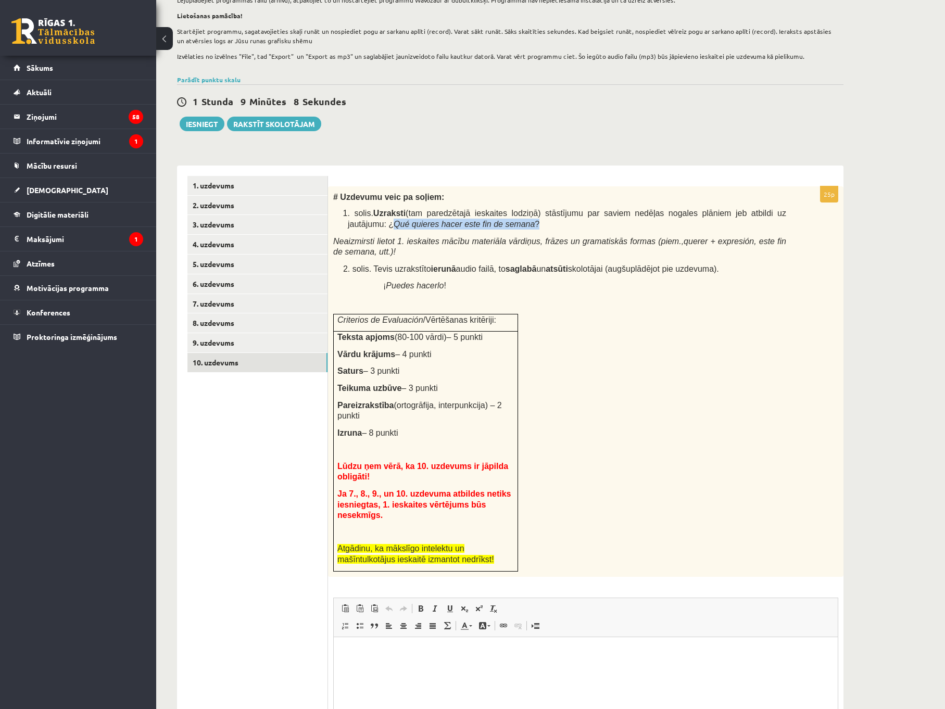
scroll to position [178, 0]
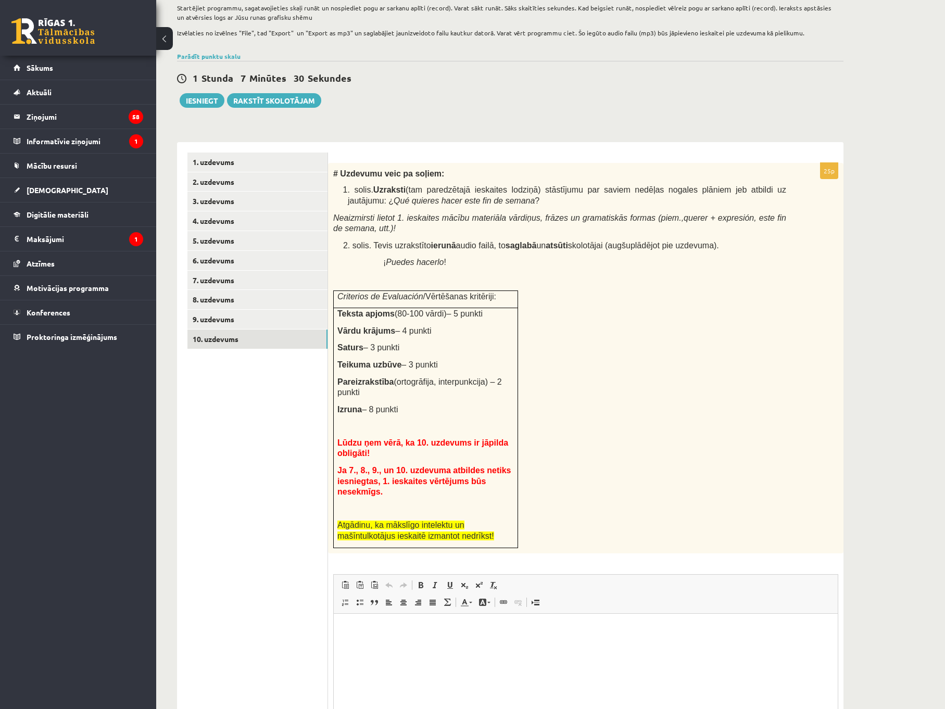
click at [646, 100] on div "1 Stunda 7 Minūtes 30 Sekundes Ieskaite saglabāta! Iesniegt Rakstīt skolotājam" at bounding box center [510, 84] width 667 height 47
drag, startPoint x: 770, startPoint y: 186, endPoint x: 482, endPoint y: 202, distance: 289.0
click at [482, 202] on p "1. solis. Uzraksti (tam paredzētajā ieskaites lodziņā) stāstījumu par saviem ne…" at bounding box center [567, 194] width 439 height 21
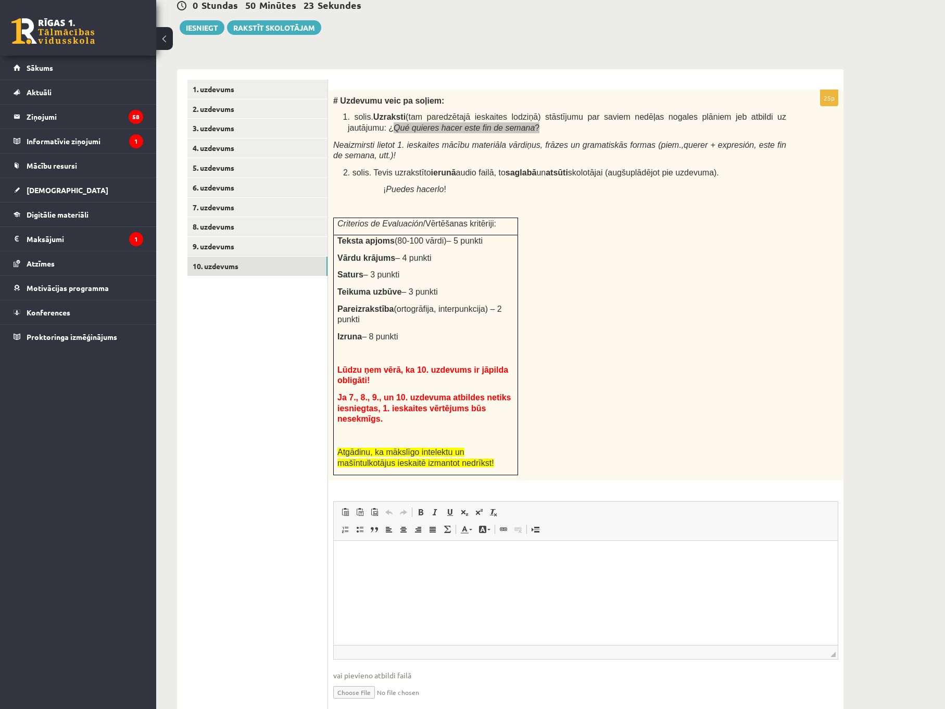
scroll to position [270, 0]
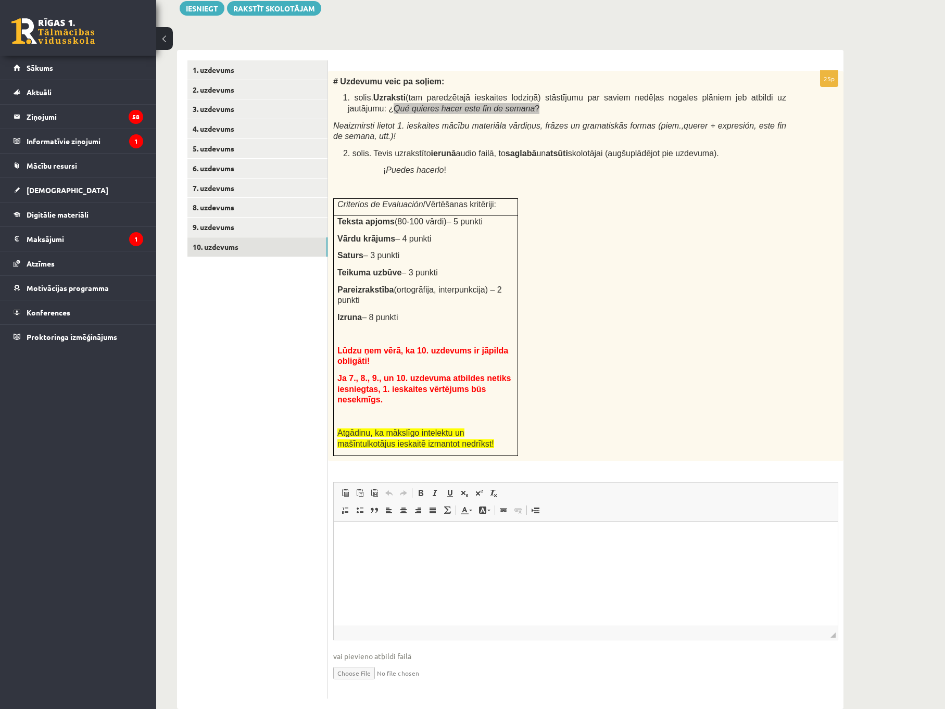
click at [439, 539] on p "Rich Text Editor, wiswyg-editor-user-answer-47024750949560" at bounding box center [585, 537] width 483 height 11
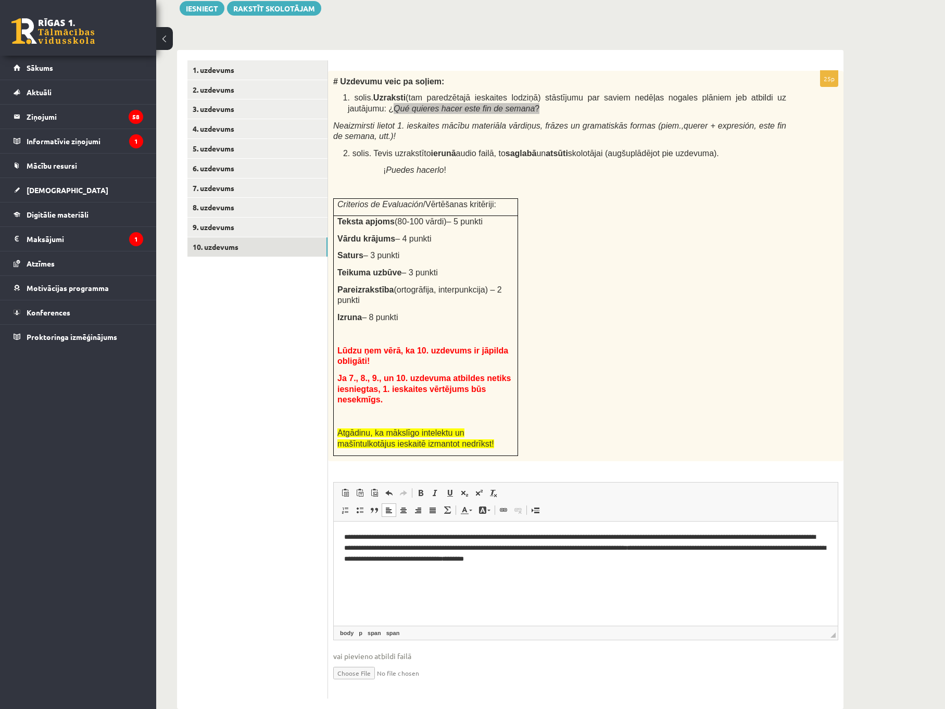
drag, startPoint x: 346, startPoint y: 535, endPoint x: 379, endPoint y: 541, distance: 33.8
click at [346, 535] on span "**********" at bounding box center [383, 536] width 78 height 7
click at [342, 536] on html "**********" at bounding box center [586, 547] width 504 height 53
click at [344, 536] on span "**********" at bounding box center [383, 536] width 78 height 7
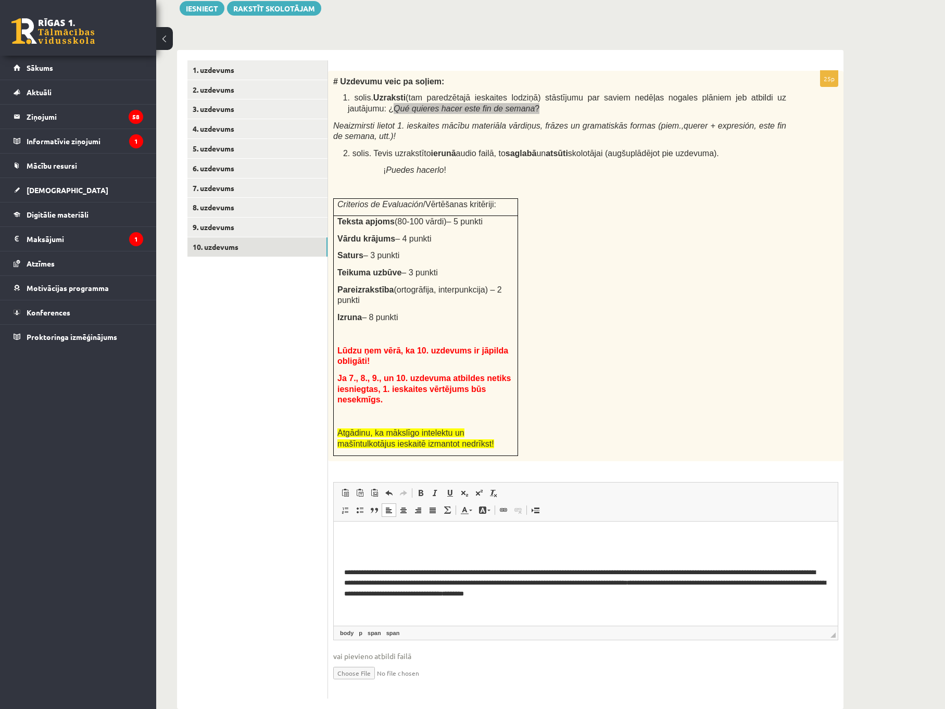
click at [399, 542] on p "Rich Text Editor, wiswyg-editor-user-answer-47024750949560" at bounding box center [585, 537] width 483 height 11
click at [344, 569] on html "**********" at bounding box center [586, 565] width 504 height 89
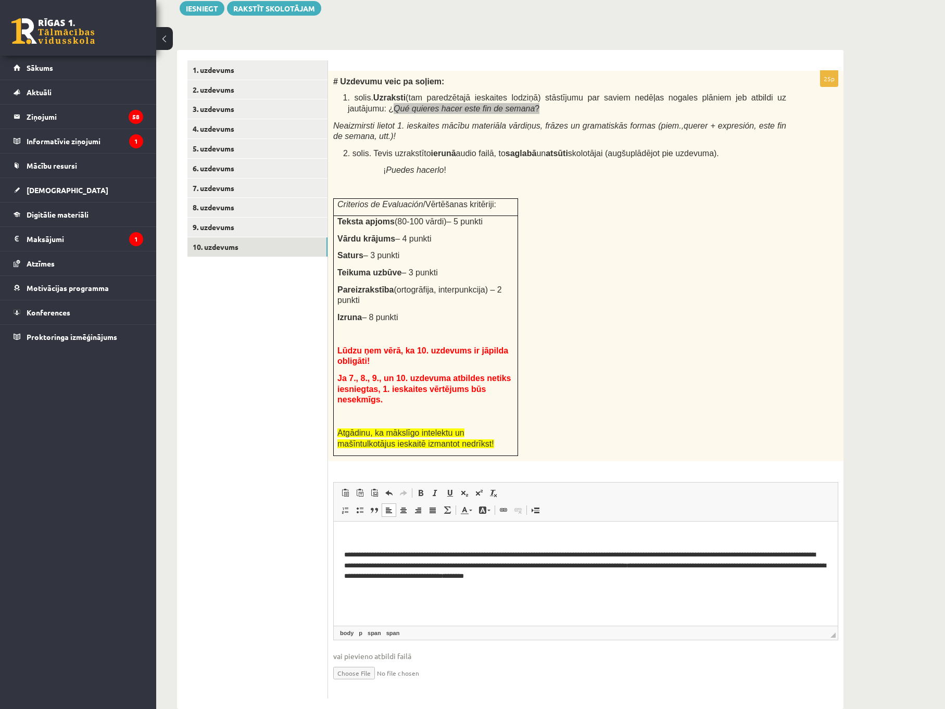
drag, startPoint x: 350, startPoint y: 537, endPoint x: 355, endPoint y: 535, distance: 5.6
click at [349, 537] on p "Rich Text Editor, wiswyg-editor-user-answer-47024750949560" at bounding box center [585, 537] width 483 height 11
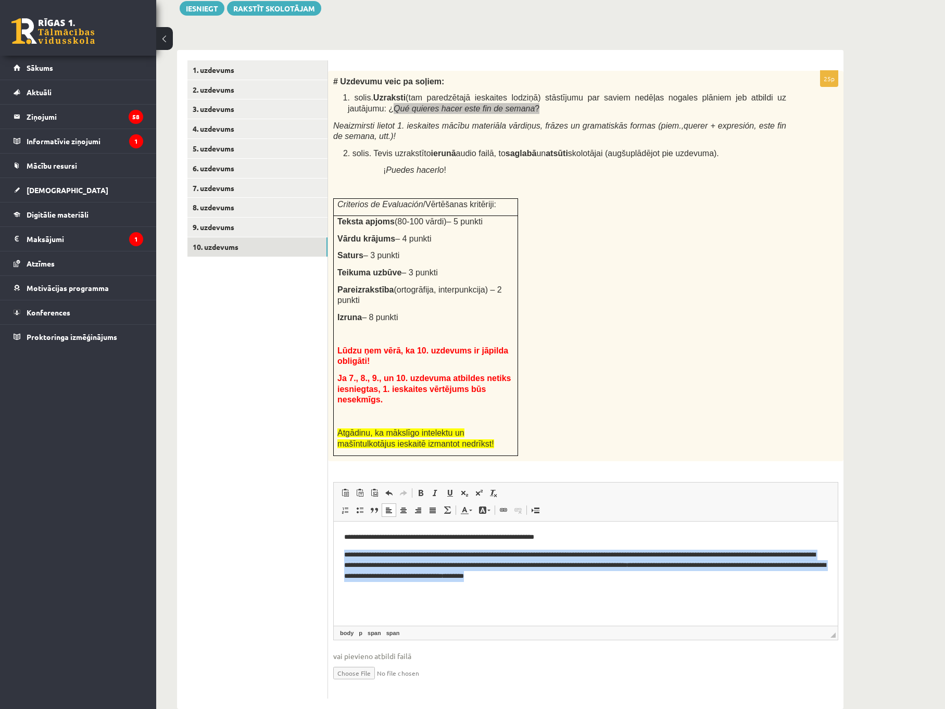
drag, startPoint x: 570, startPoint y: 583, endPoint x: 336, endPoint y: 554, distance: 235.1
click at [336, 554] on html "**********" at bounding box center [586, 556] width 504 height 71
click at [569, 579] on p "**********" at bounding box center [585, 565] width 483 height 32
drag, startPoint x: 497, startPoint y: 570, endPoint x: 661, endPoint y: 1053, distance: 509.9
click at [334, 552] on html "**********" at bounding box center [586, 556] width 504 height 71
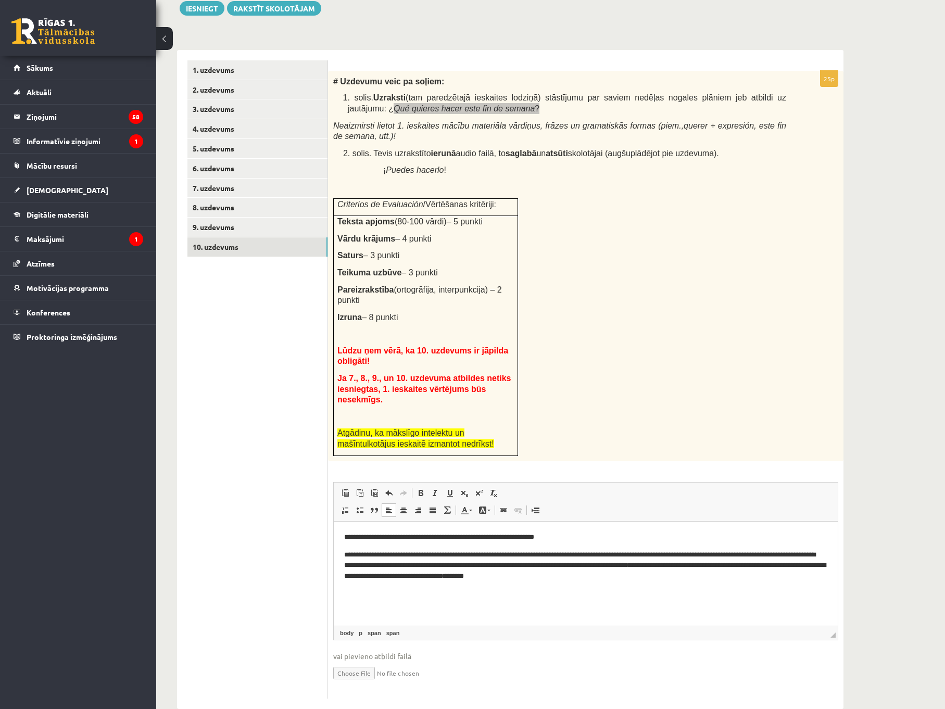
click at [489, 544] on body "**********" at bounding box center [585, 557] width 483 height 50
click at [469, 555] on span "**********" at bounding box center [447, 554] width 44 height 7
click at [574, 592] on html "**********" at bounding box center [586, 556] width 504 height 71
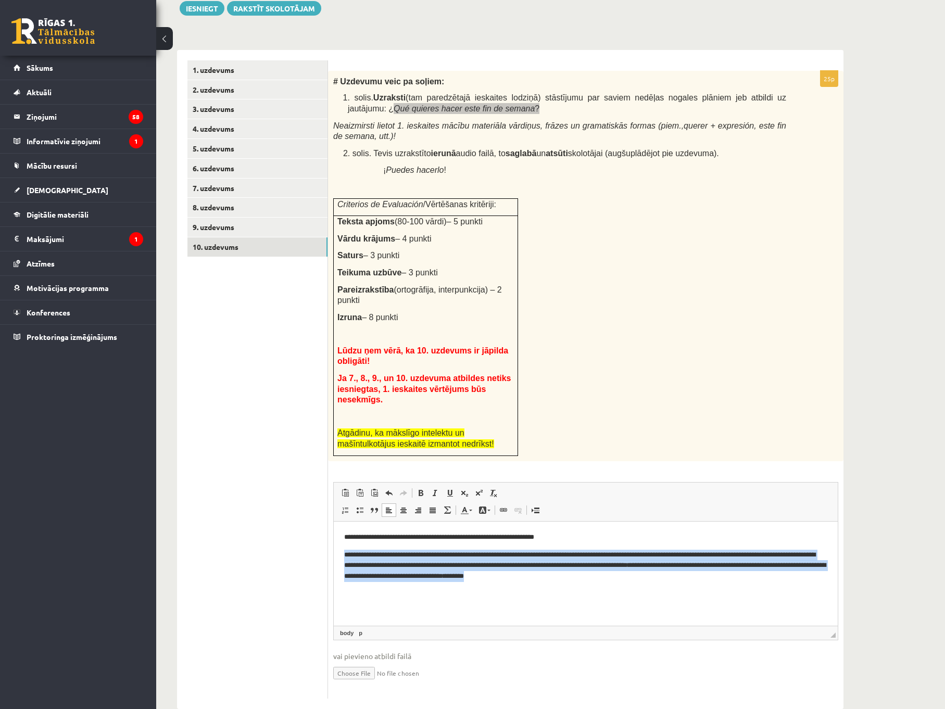
drag, startPoint x: 570, startPoint y: 580, endPoint x: 339, endPoint y: 555, distance: 232.5
click at [339, 555] on html "**********" at bounding box center [586, 556] width 504 height 71
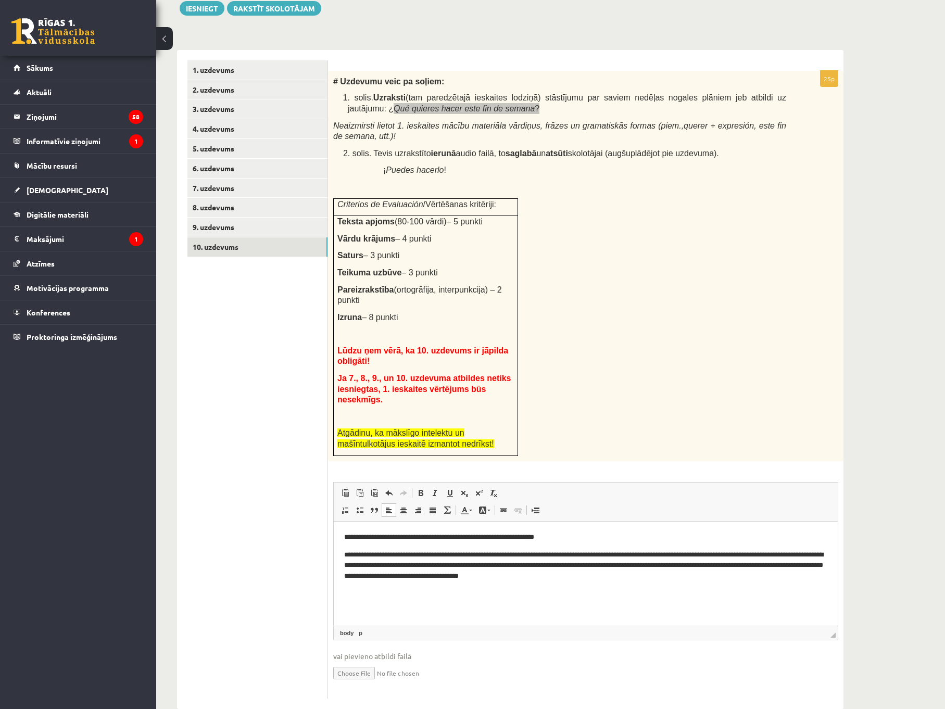
click at [441, 555] on p "**********" at bounding box center [585, 565] width 483 height 32
click at [395, 486] on link "Undo Keyboard shortcut Ctrl+Z" at bounding box center [389, 493] width 15 height 14
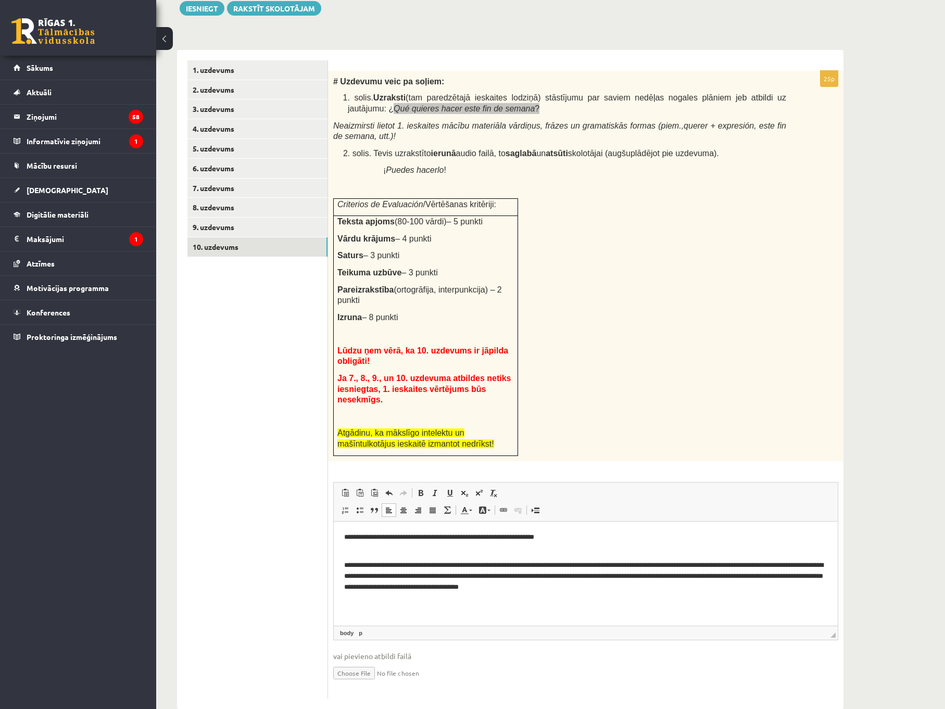
click at [361, 554] on p "**********" at bounding box center [585, 570] width 483 height 43
click at [501, 567] on p "**********" at bounding box center [585, 570] width 483 height 43
click at [349, 662] on input "file" at bounding box center [585, 672] width 505 height 21
type input "**********"
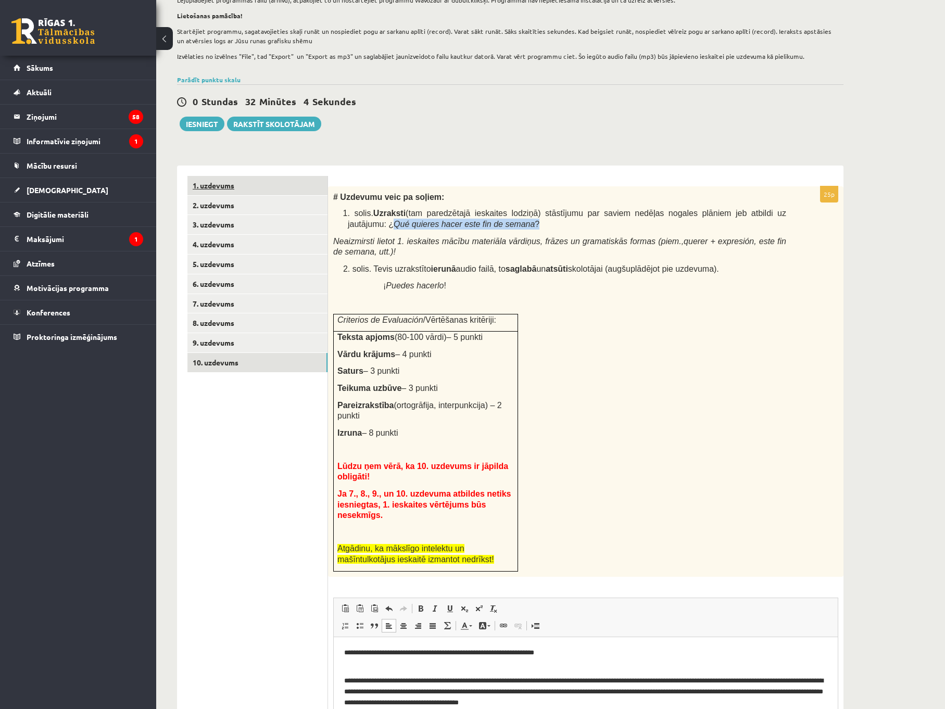
scroll to position [0, 0]
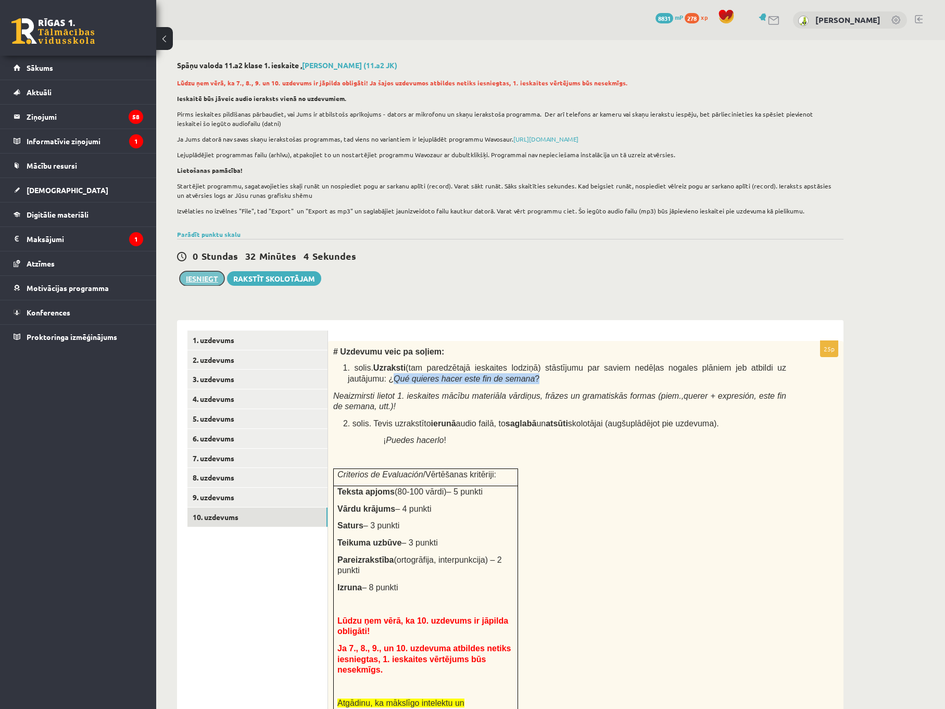
click at [198, 279] on button "Iesniegt" at bounding box center [202, 278] width 45 height 15
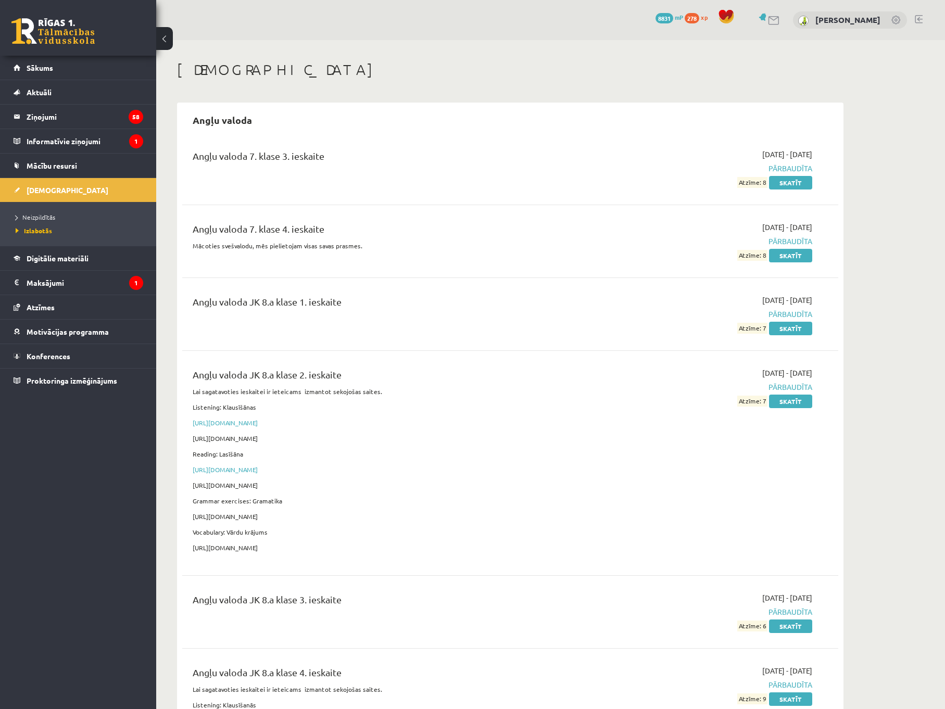
drag, startPoint x: 898, startPoint y: 329, endPoint x: 897, endPoint y: 267, distance: 62.0
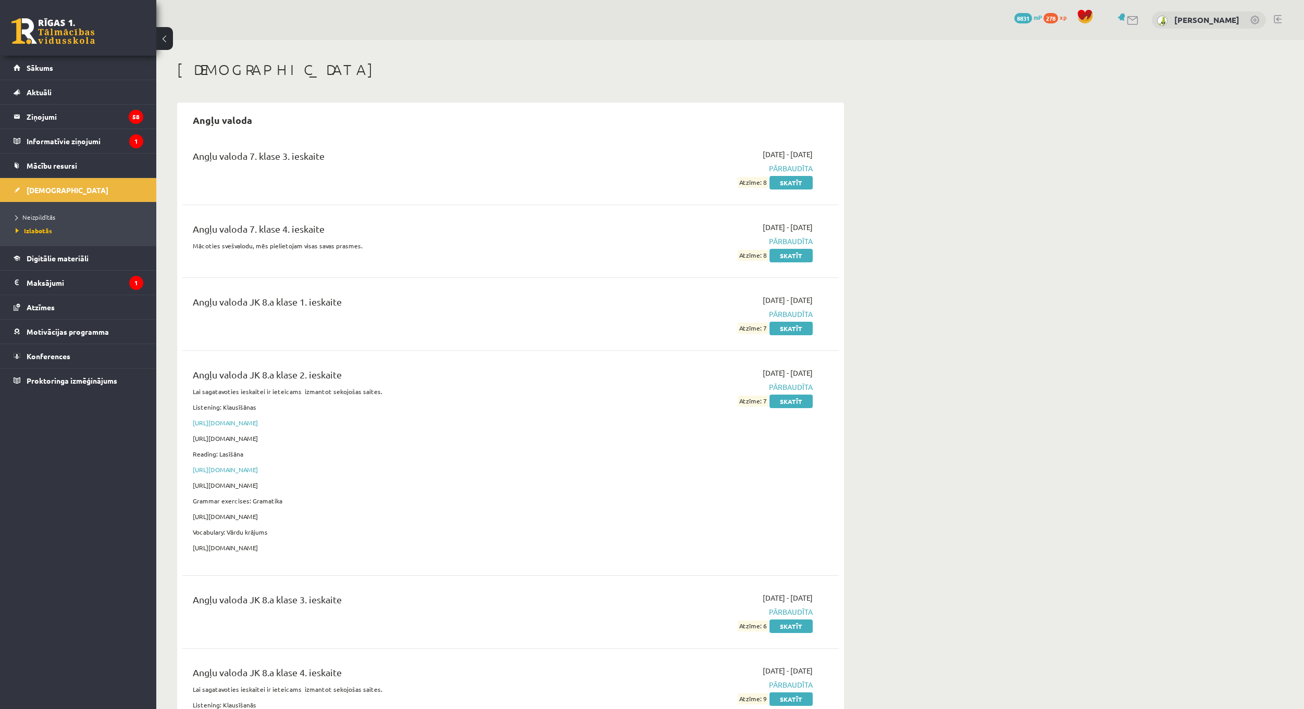
drag, startPoint x: 624, startPoint y: 43, endPoint x: 265, endPoint y: 33, distance: 360.0
